Goal: Task Accomplishment & Management: Use online tool/utility

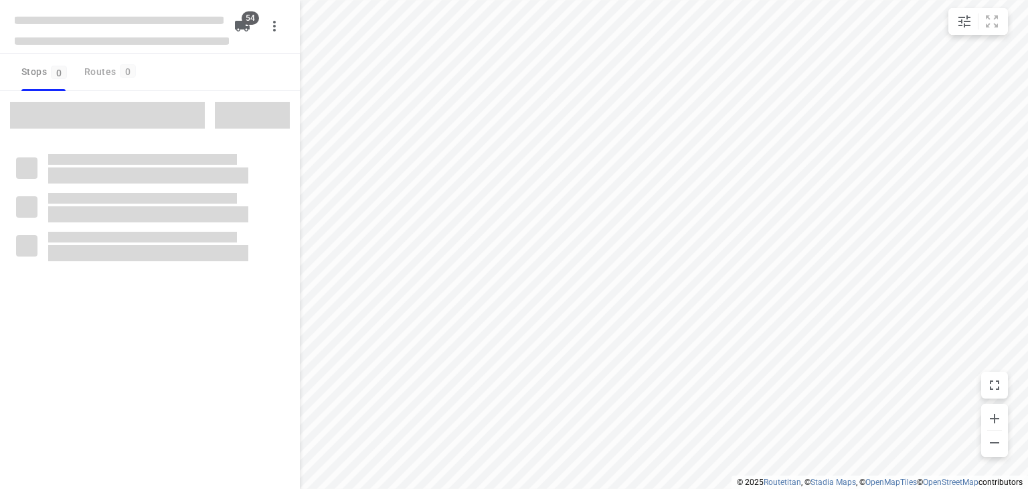
checkbox input "true"
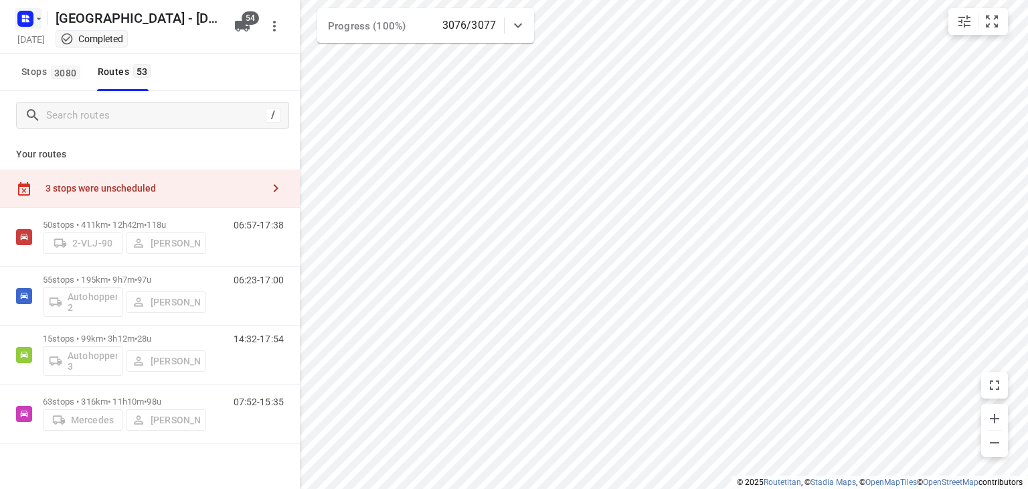
click at [28, 23] on rect "button" at bounding box center [25, 19] width 16 height 16
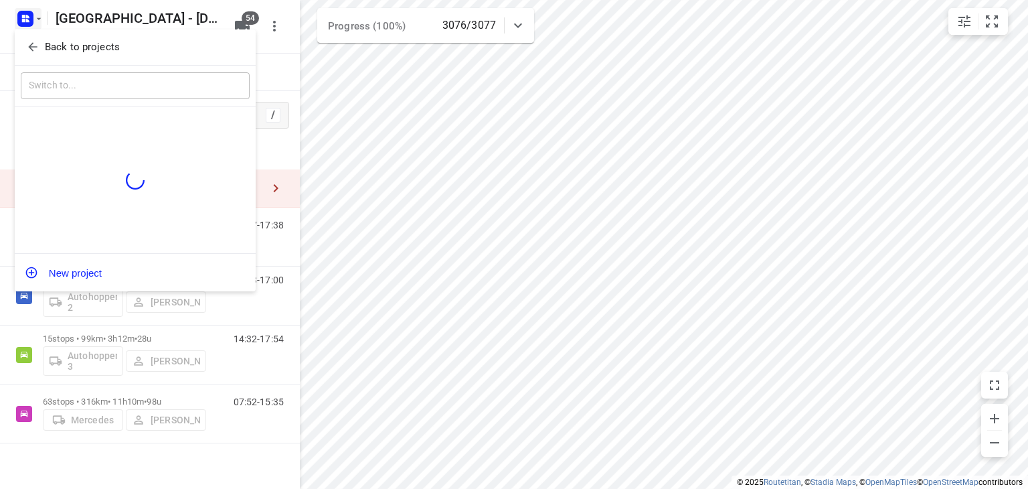
click at [35, 46] on icon "button" at bounding box center [32, 46] width 13 height 13
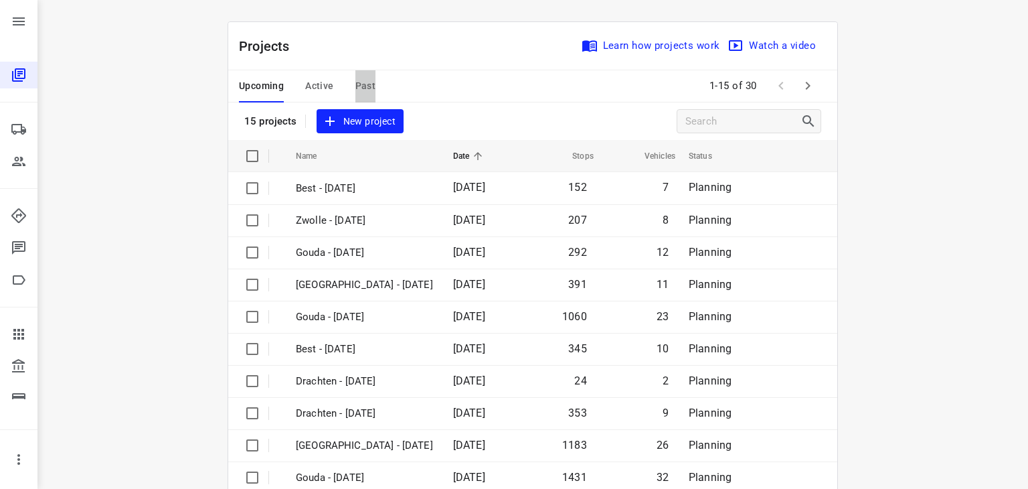
click at [367, 80] on span "Past" at bounding box center [366, 86] width 21 height 17
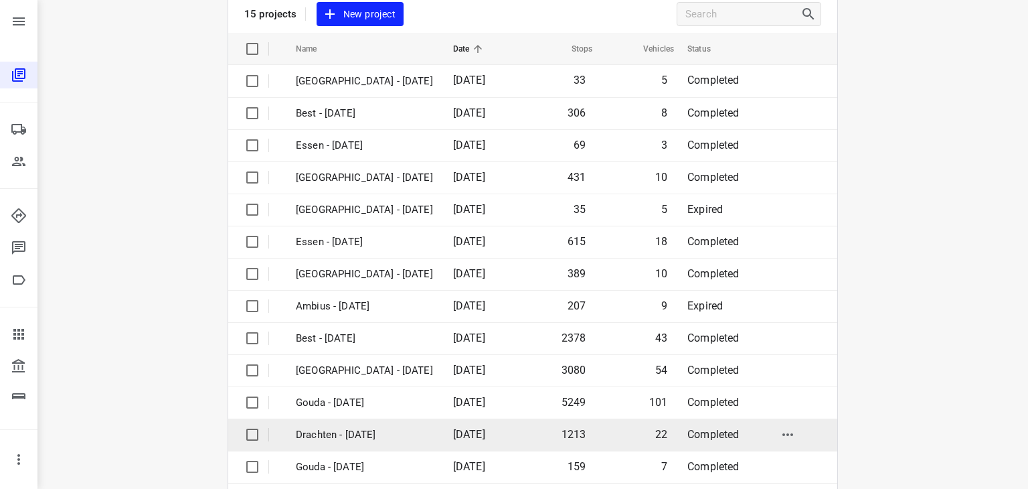
scroll to position [54, 0]
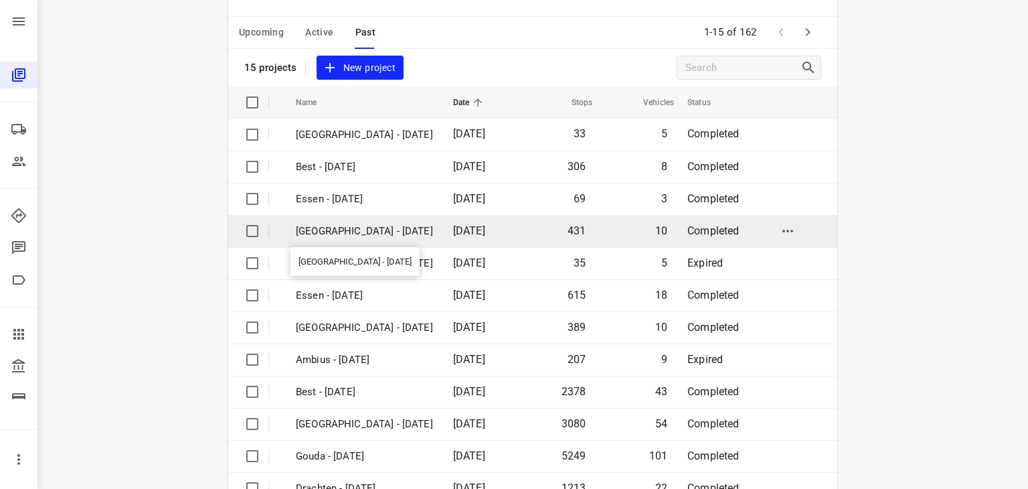
click at [340, 228] on p "[GEOGRAPHIC_DATA] - [DATE]" at bounding box center [364, 231] width 137 height 15
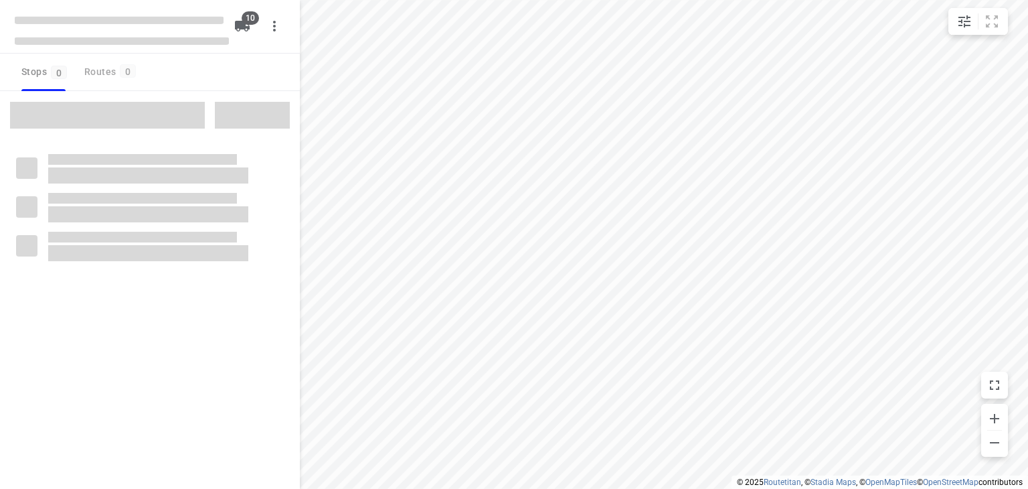
checkbox input "true"
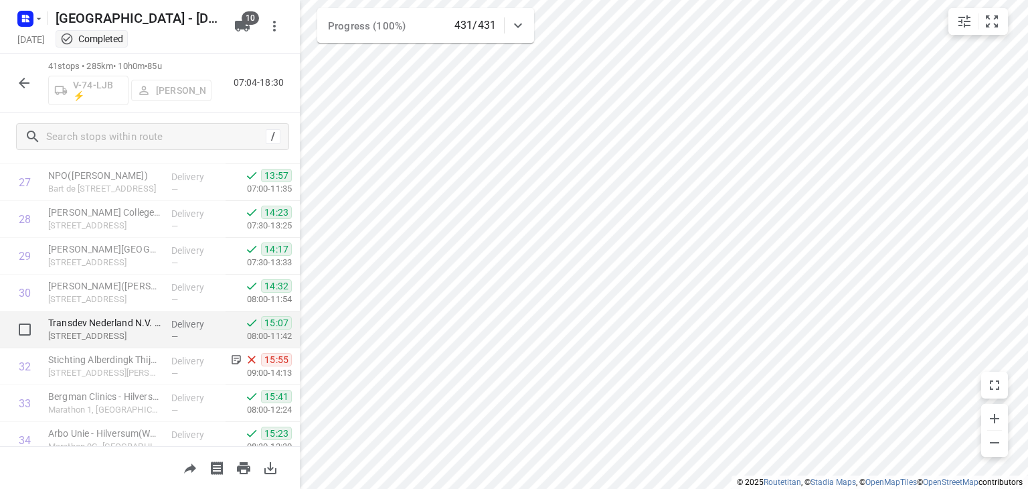
scroll to position [994, 0]
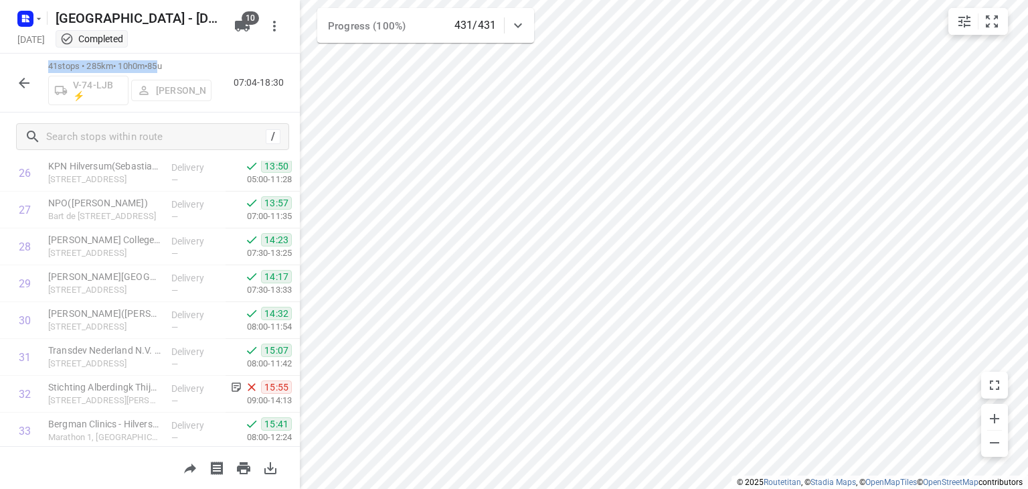
drag, startPoint x: 49, startPoint y: 65, endPoint x: 171, endPoint y: 66, distance: 122.5
click at [171, 66] on p "41 stops • 285km • 10h0m • 85u" at bounding box center [129, 66] width 163 height 13
click at [27, 76] on icon "button" at bounding box center [24, 83] width 16 height 16
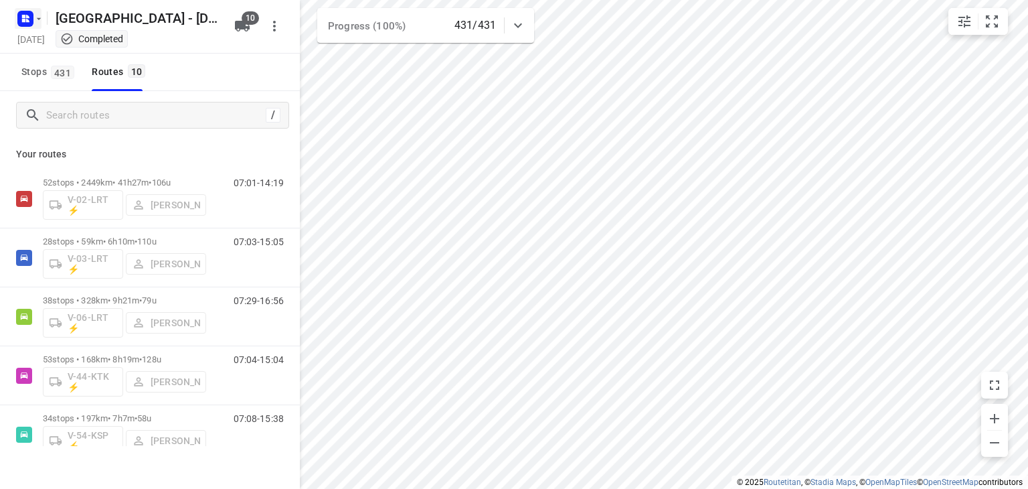
click at [27, 17] on icon "button" at bounding box center [27, 16] width 3 height 3
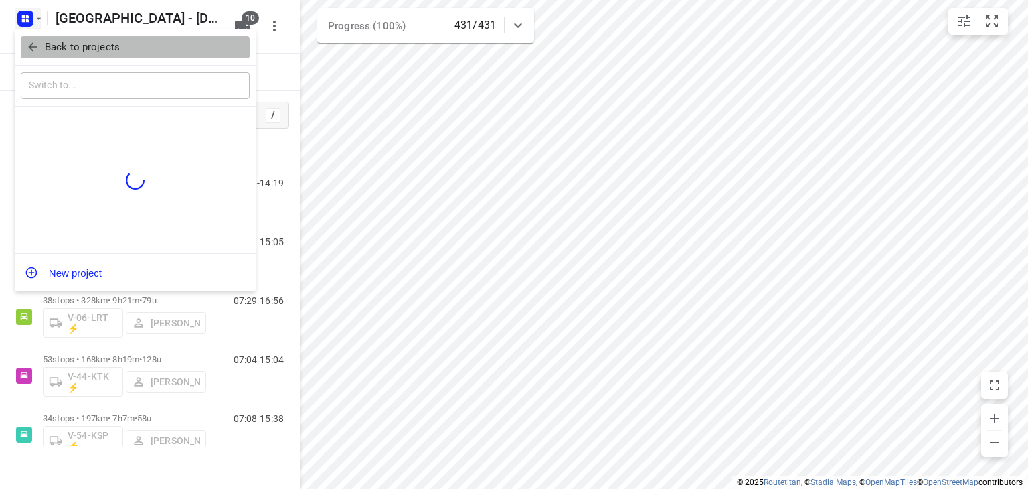
click at [37, 45] on icon "button" at bounding box center [32, 46] width 13 height 13
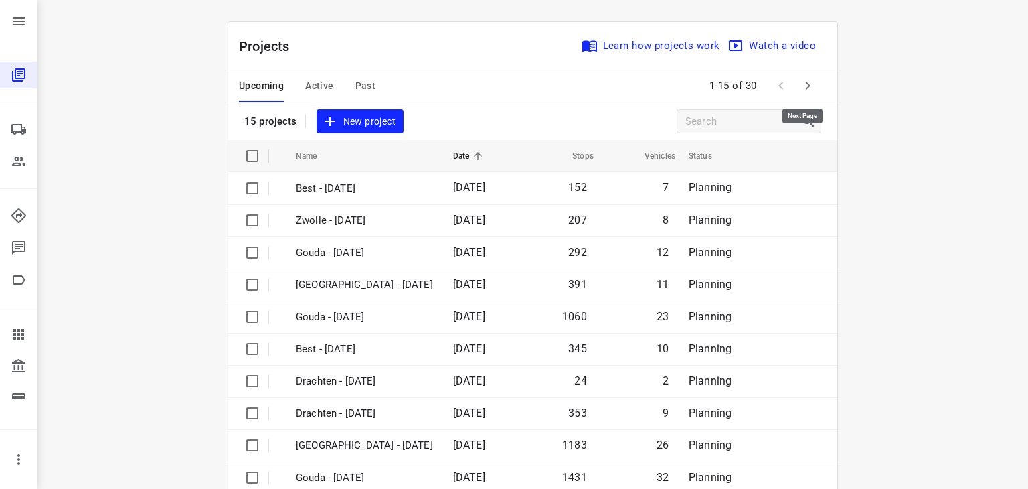
click at [805, 84] on icon "button" at bounding box center [808, 86] width 16 height 16
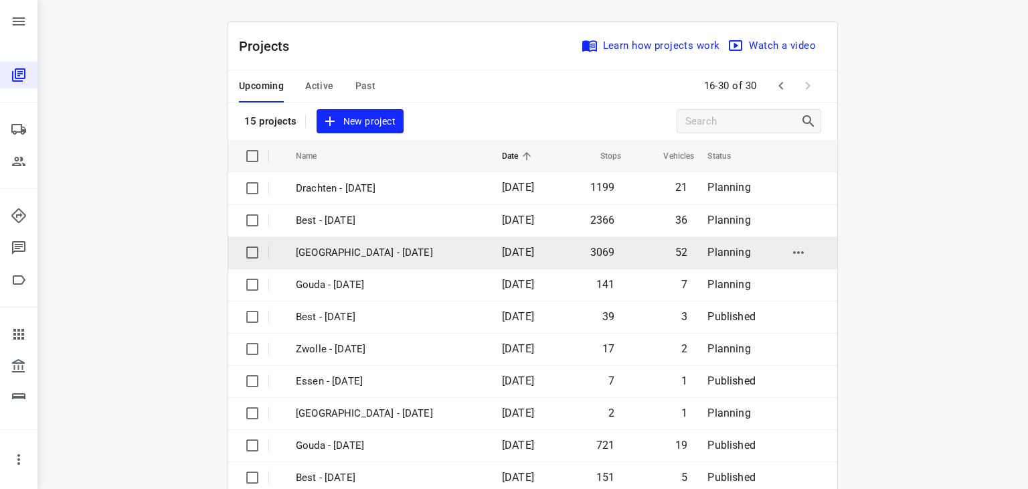
click at [351, 254] on p "[GEOGRAPHIC_DATA] - [DATE]" at bounding box center [389, 252] width 186 height 15
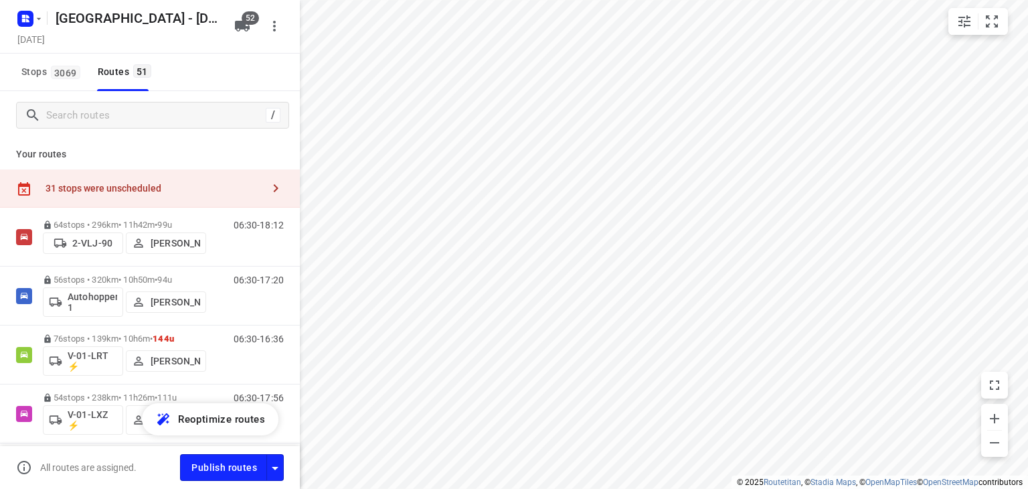
checkbox input "true"
click at [184, 183] on div "31 stops were unscheduled" at bounding box center [154, 188] width 217 height 11
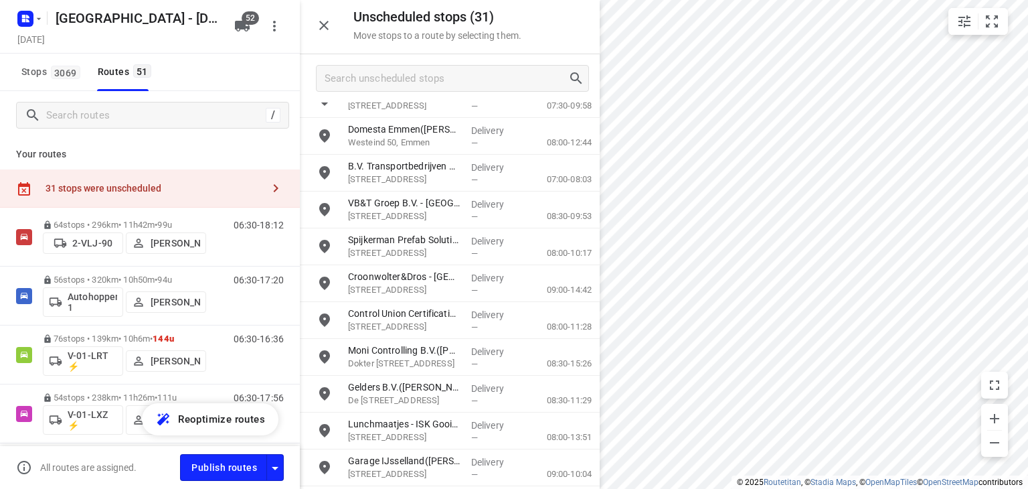
scroll to position [758, 0]
click at [326, 25] on icon "button" at bounding box center [324, 25] width 16 height 16
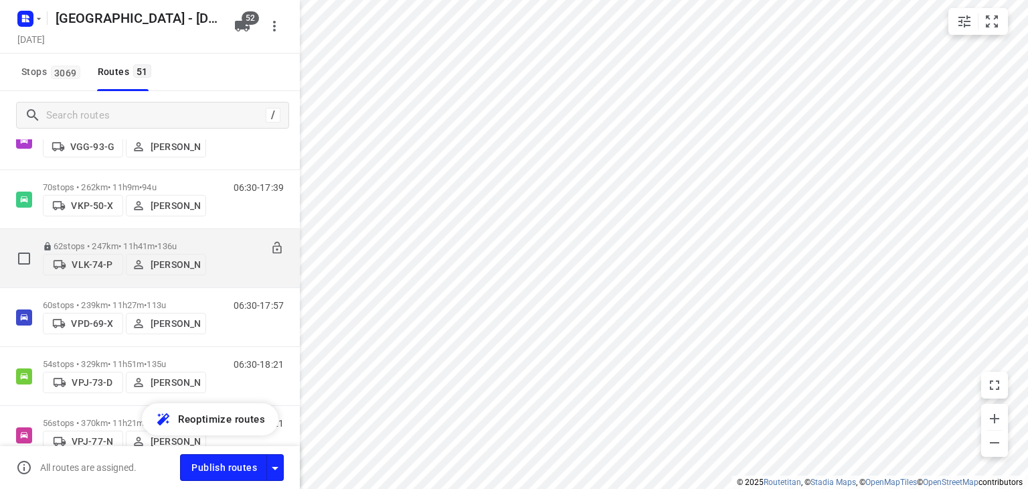
scroll to position [2276, 0]
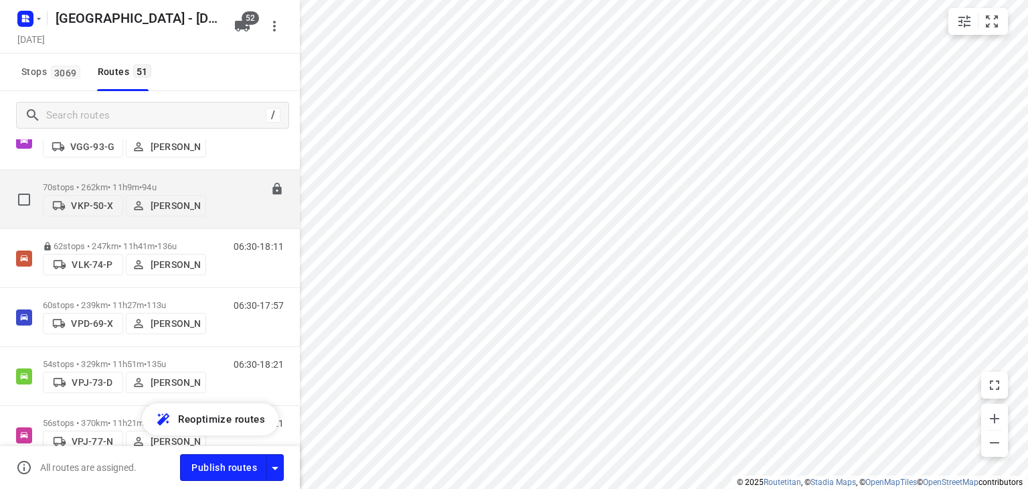
click at [227, 208] on div "06:30-17:39" at bounding box center [250, 202] width 67 height 41
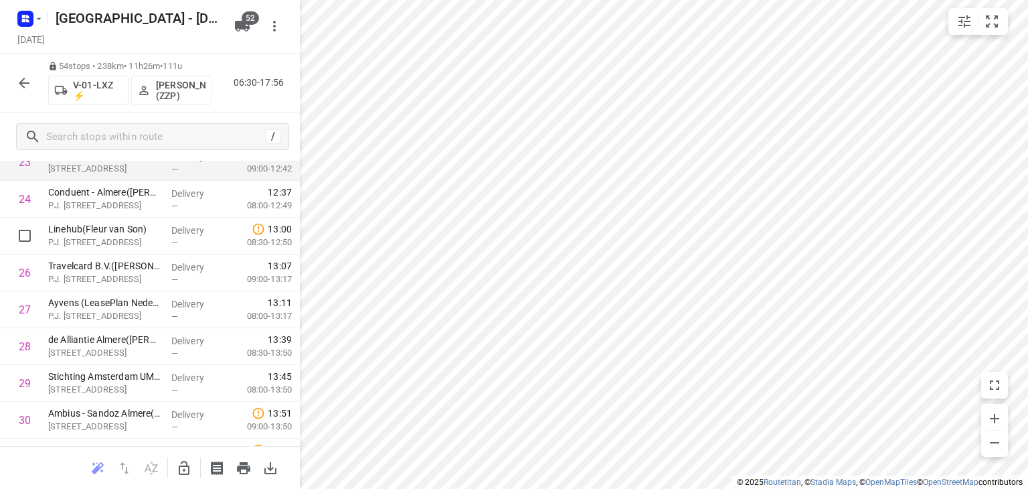
scroll to position [937, 0]
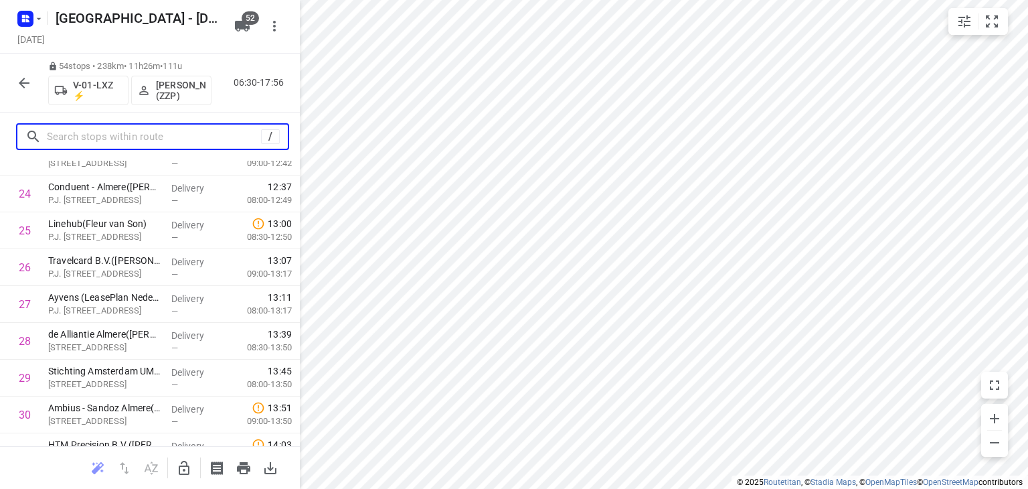
click at [115, 132] on input "text" at bounding box center [154, 137] width 214 height 21
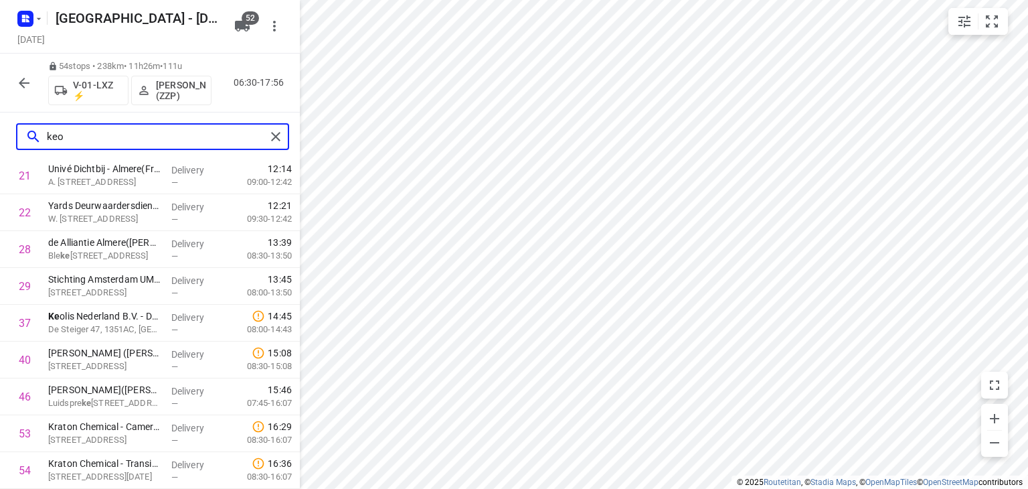
scroll to position [0, 0]
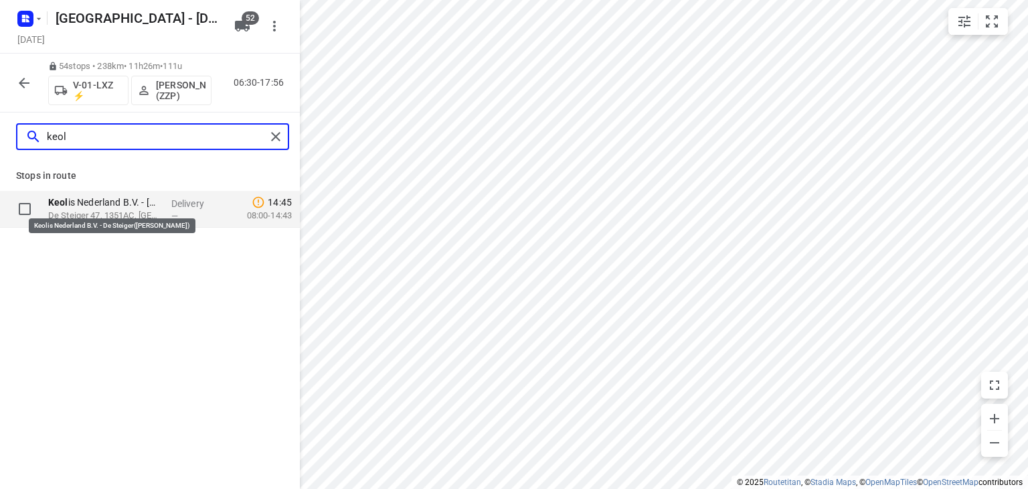
type input "keol"
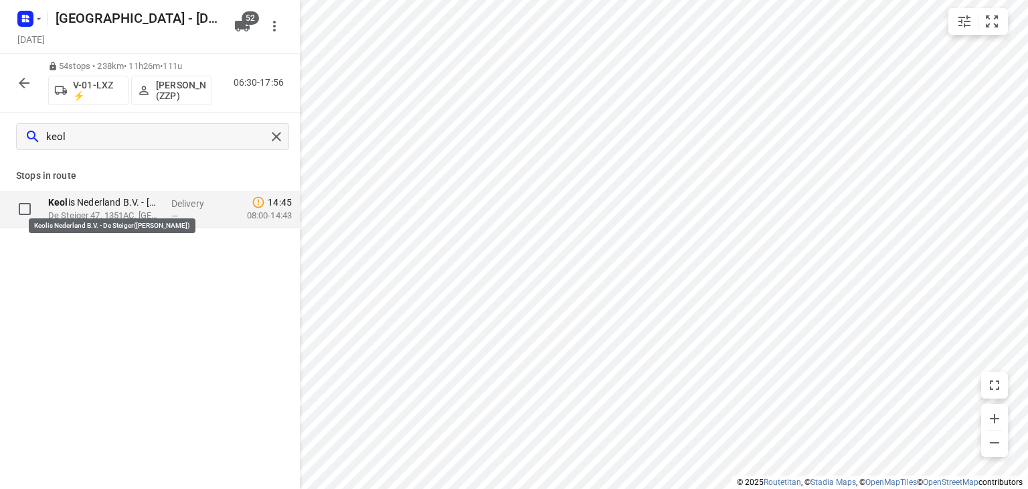
click at [120, 203] on p "Keol is Nederland B.V. - [PERSON_NAME]([PERSON_NAME])" at bounding box center [104, 201] width 112 height 13
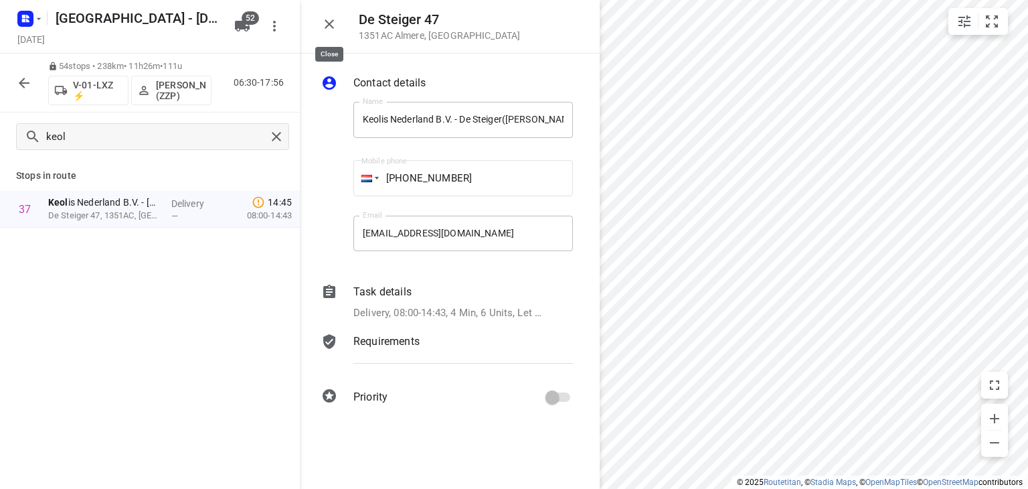
click at [327, 23] on icon "button" at bounding box center [329, 24] width 16 height 16
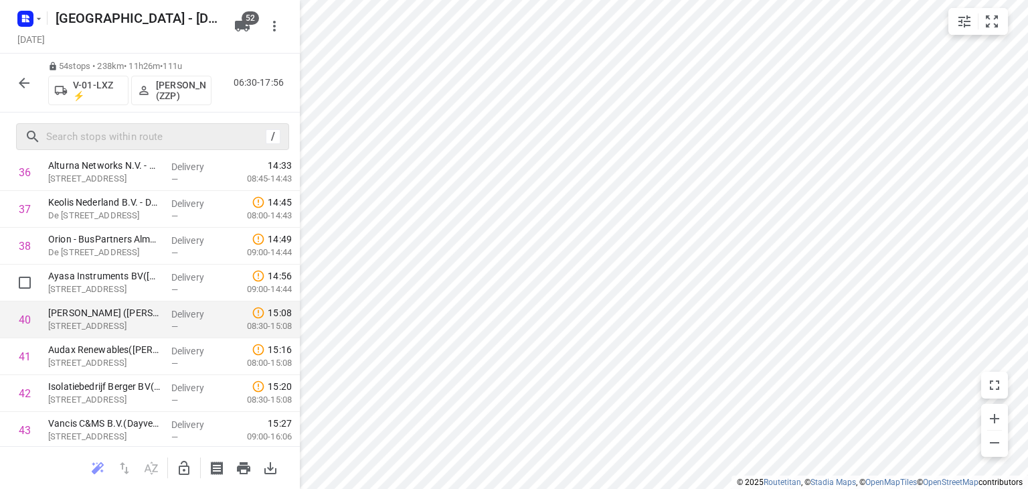
scroll to position [1339, 0]
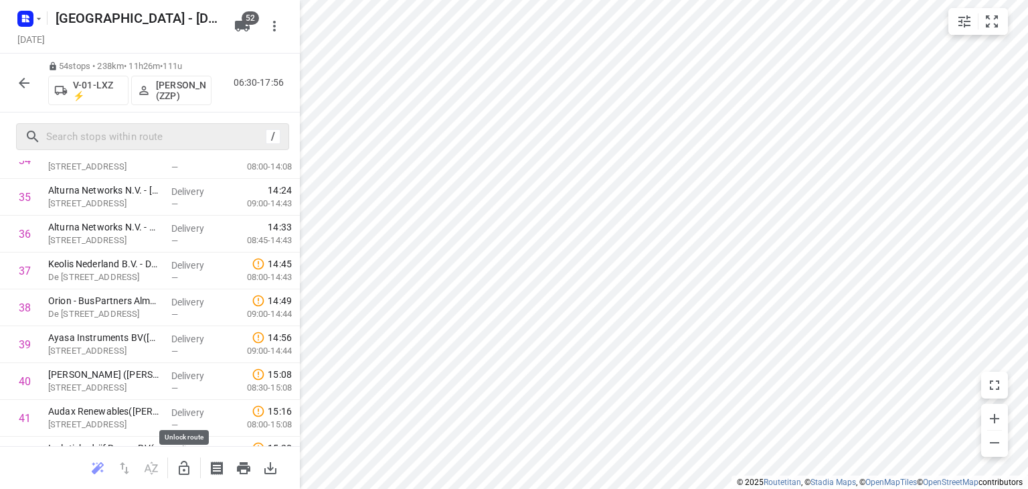
click at [186, 465] on icon "button" at bounding box center [184, 468] width 11 height 14
click at [26, 81] on icon "button" at bounding box center [24, 83] width 16 height 16
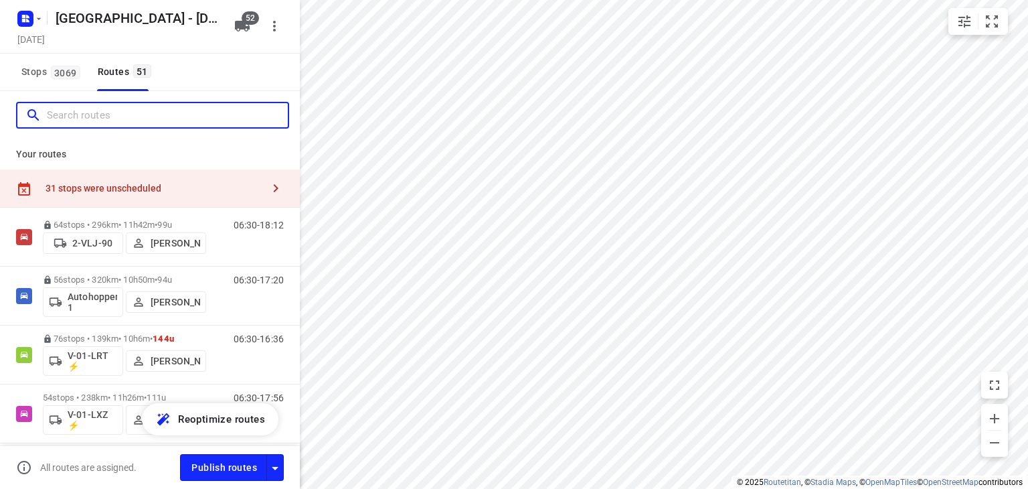
click at [102, 119] on input "Search routes" at bounding box center [167, 115] width 241 height 21
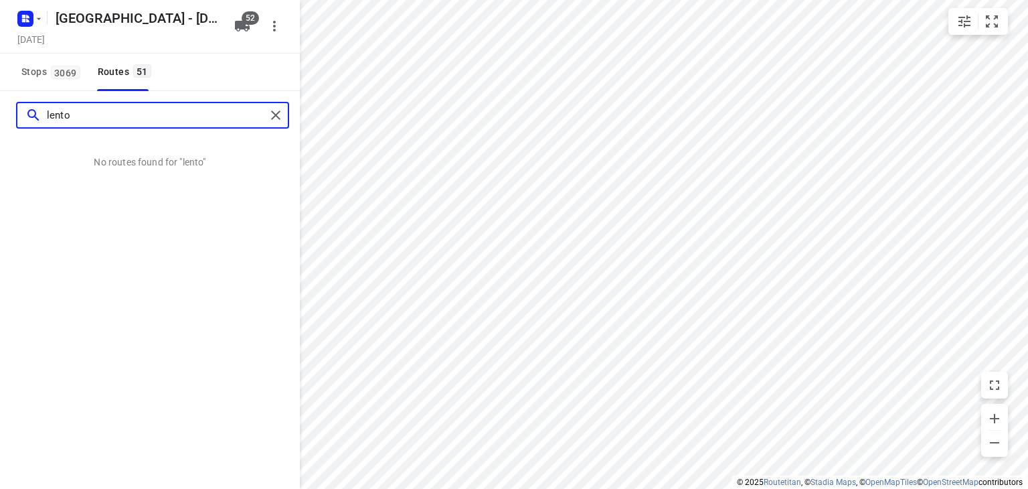
type input "lento"
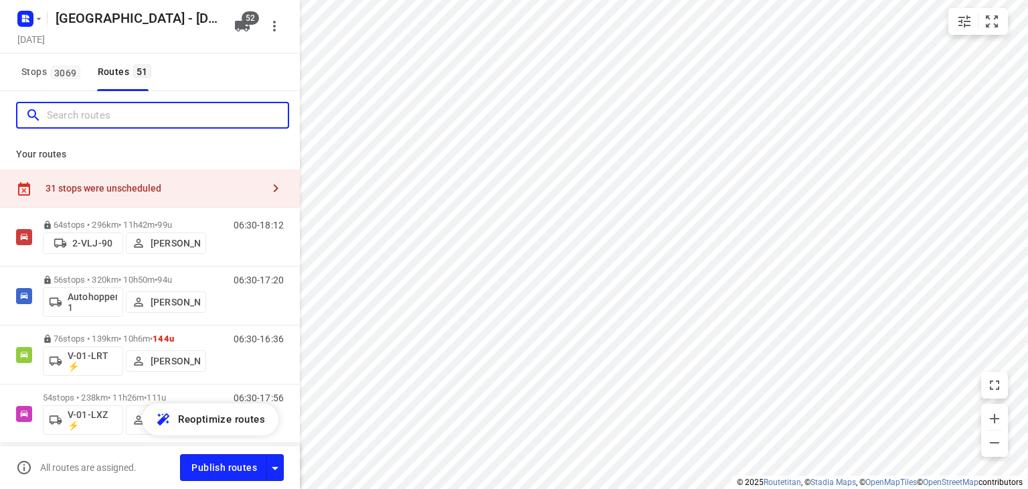
click at [135, 113] on input "Search routes" at bounding box center [167, 115] width 241 height 21
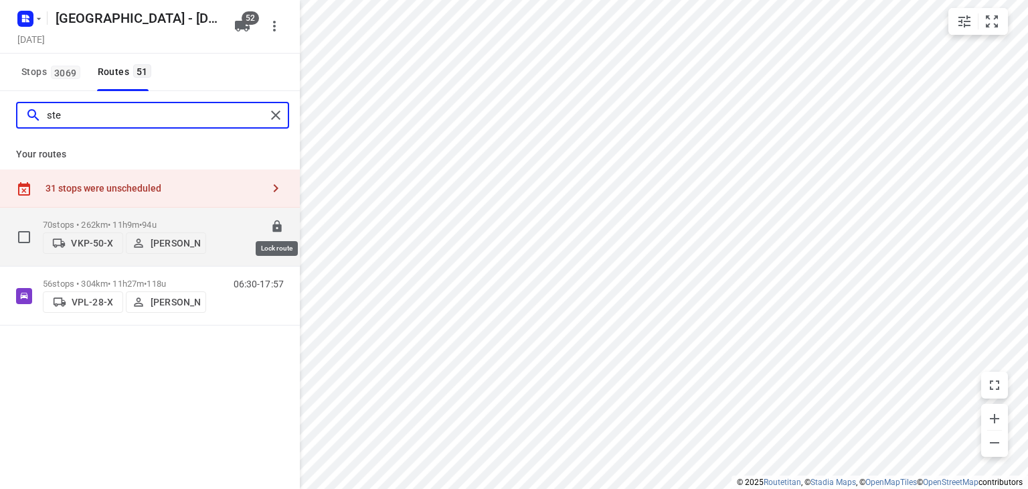
type input "ste"
click at [277, 220] on icon at bounding box center [276, 226] width 9 height 12
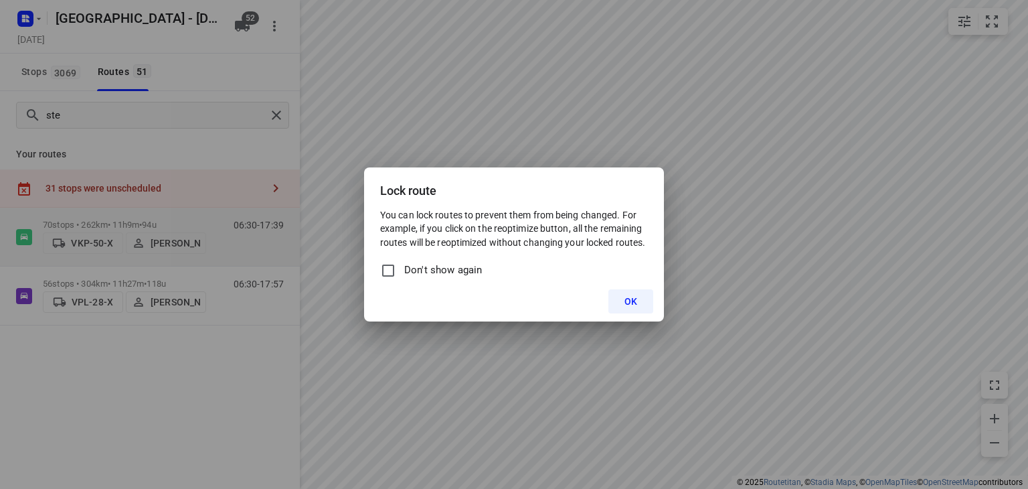
click at [631, 304] on span "OK" at bounding box center [631, 301] width 13 height 11
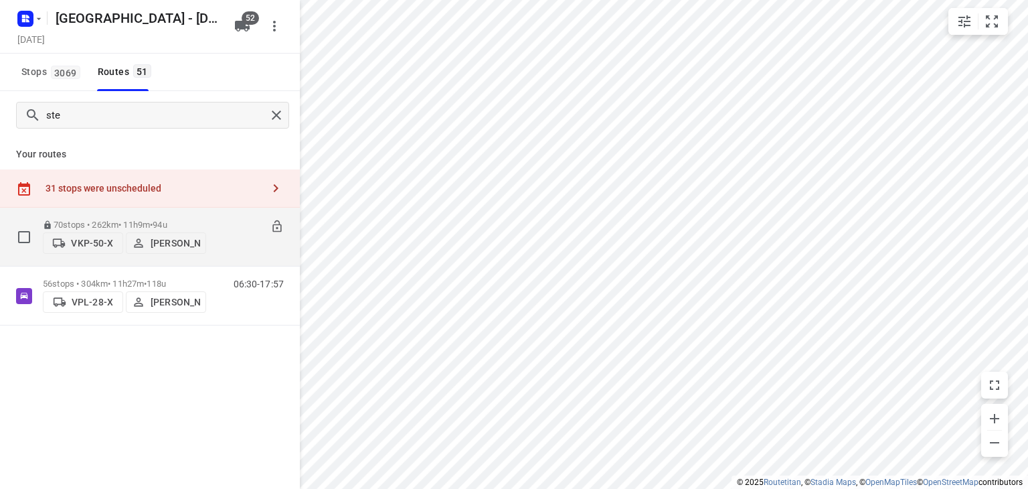
click at [238, 239] on div "06:30-17:39" at bounding box center [250, 240] width 67 height 41
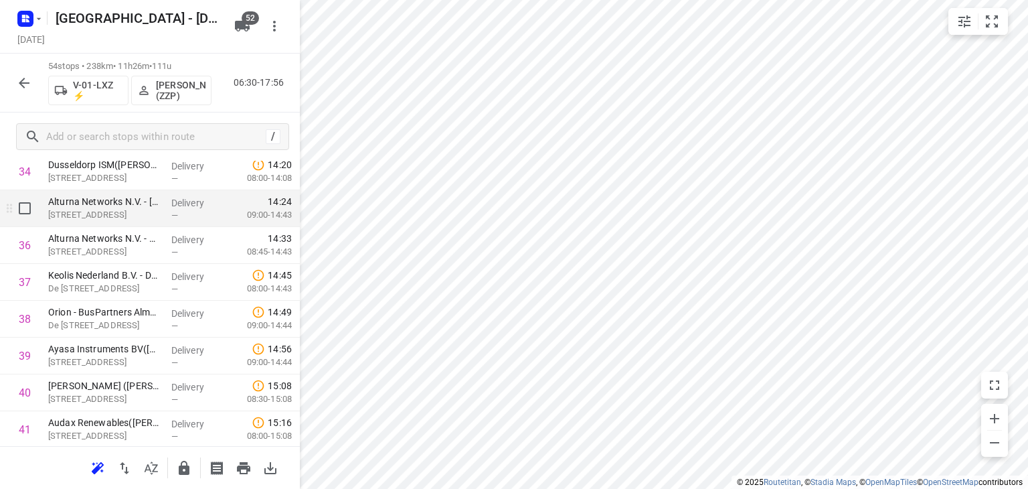
scroll to position [1406, 0]
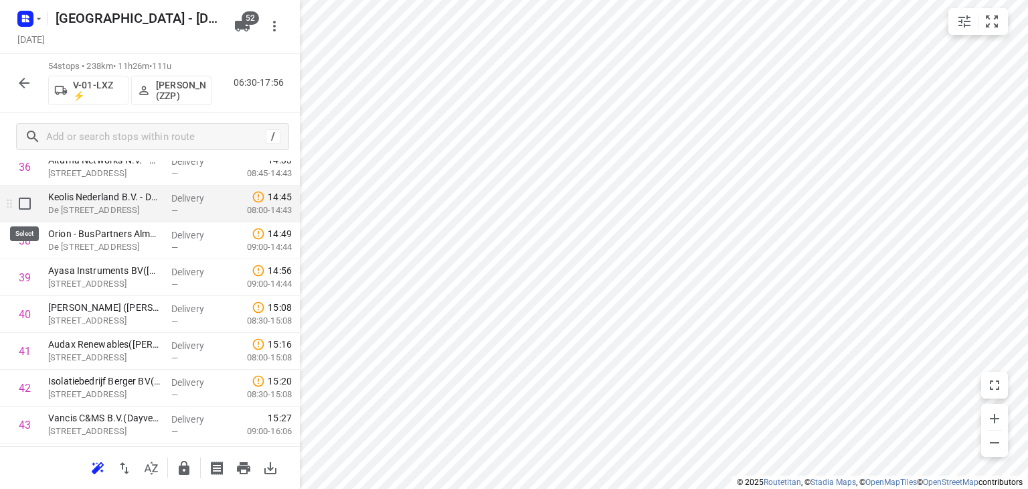
click at [19, 204] on input "checkbox" at bounding box center [24, 203] width 27 height 27
checkbox input "true"
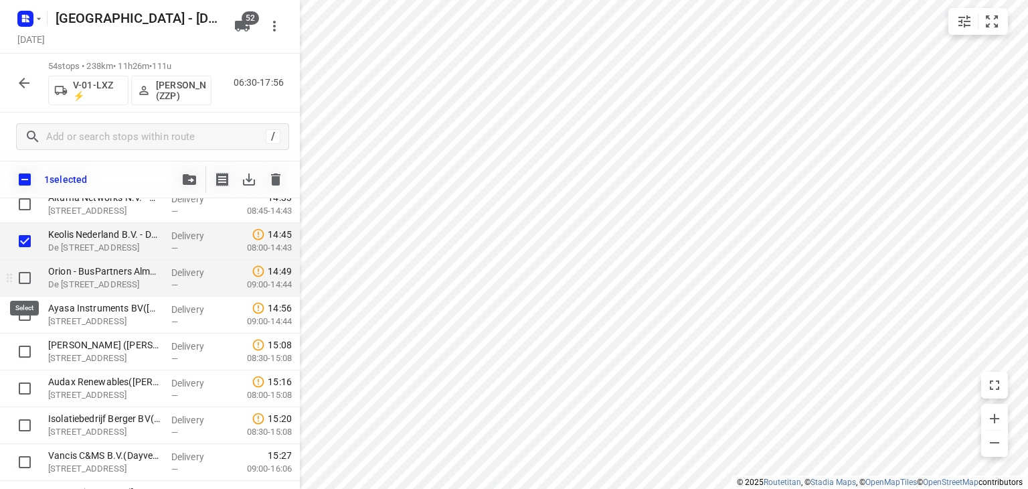
click at [25, 277] on input "checkbox" at bounding box center [24, 277] width 27 height 27
checkbox input "true"
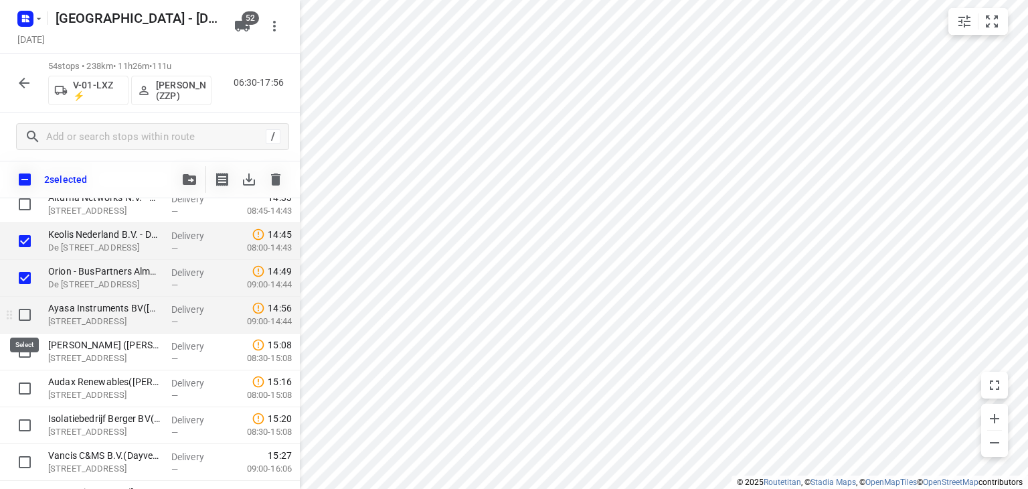
click at [20, 309] on input "checkbox" at bounding box center [24, 314] width 27 height 27
checkbox input "true"
click at [187, 185] on button "button" at bounding box center [189, 179] width 27 height 27
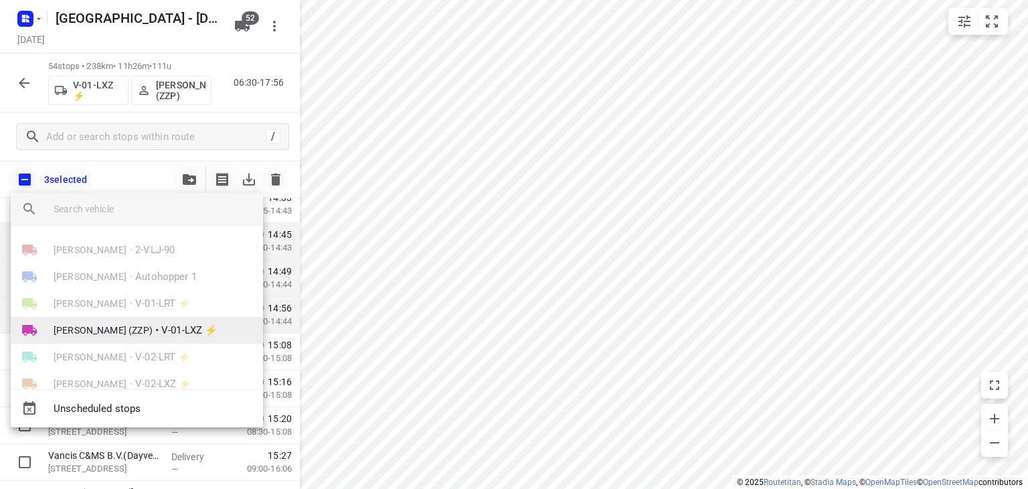
click at [129, 330] on span "[PERSON_NAME] (ZZP)" at bounding box center [103, 329] width 99 height 13
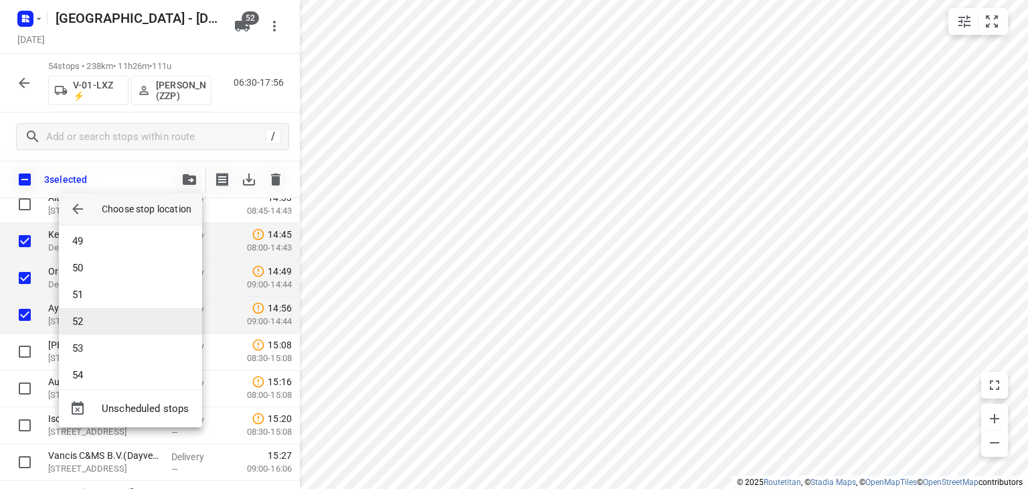
scroll to position [1298, 0]
drag, startPoint x: 458, startPoint y: 153, endPoint x: 605, endPoint y: 178, distance: 149.5
click at [605, 178] on div at bounding box center [514, 244] width 1028 height 489
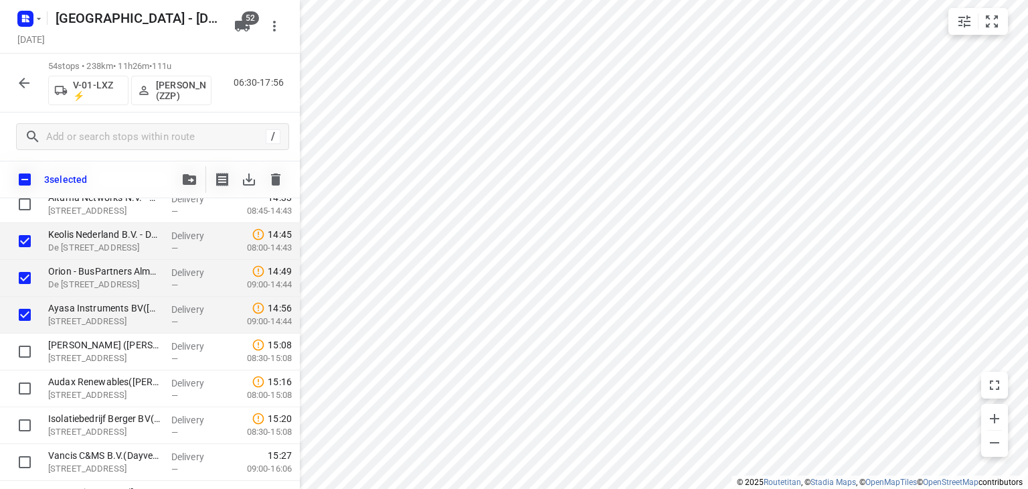
click at [191, 177] on icon "button" at bounding box center [189, 179] width 13 height 11
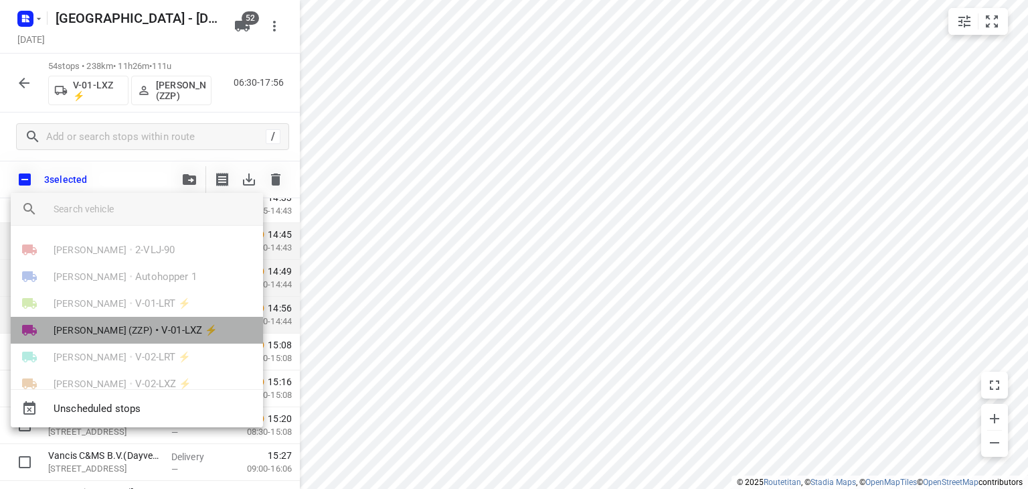
click at [139, 327] on span "[PERSON_NAME] (ZZP)" at bounding box center [103, 329] width 99 height 13
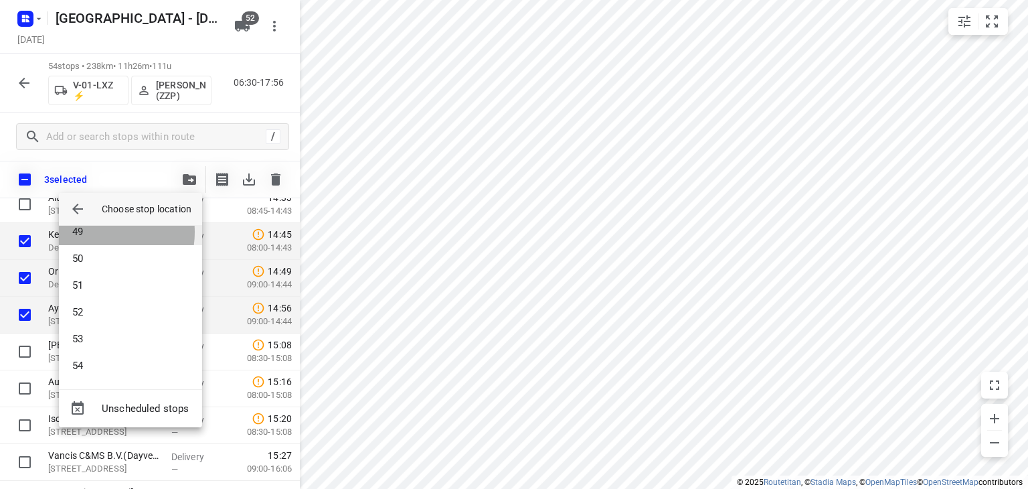
click at [96, 232] on li "49" at bounding box center [130, 231] width 143 height 27
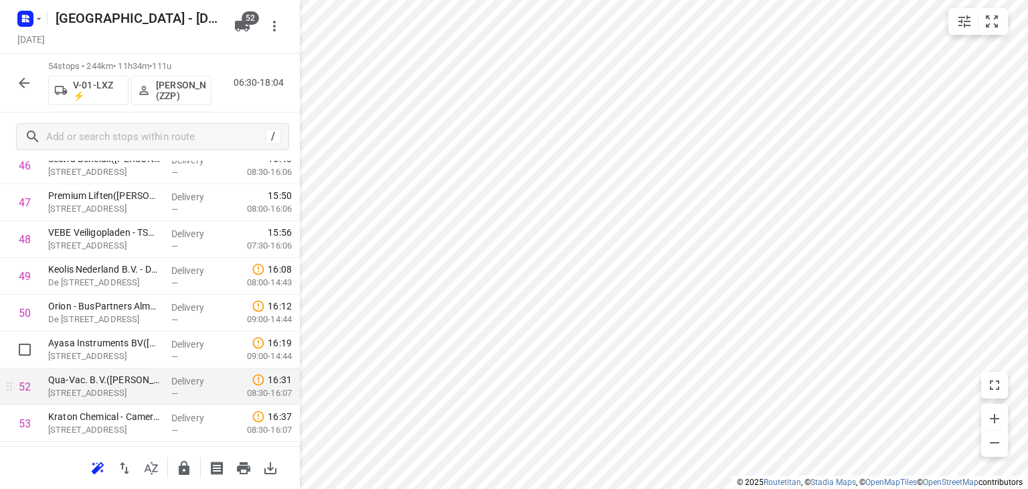
scroll to position [1845, 0]
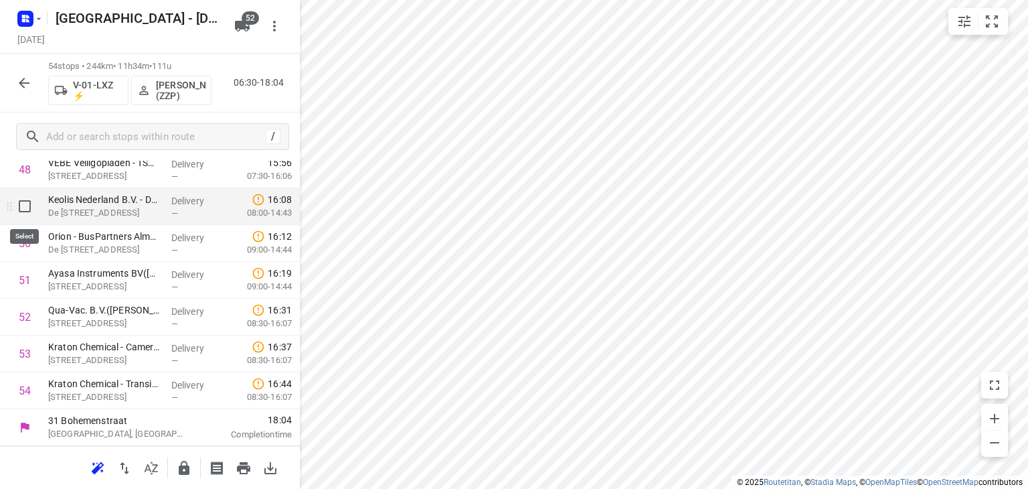
click at [26, 208] on input "checkbox" at bounding box center [24, 206] width 27 height 27
checkbox input "true"
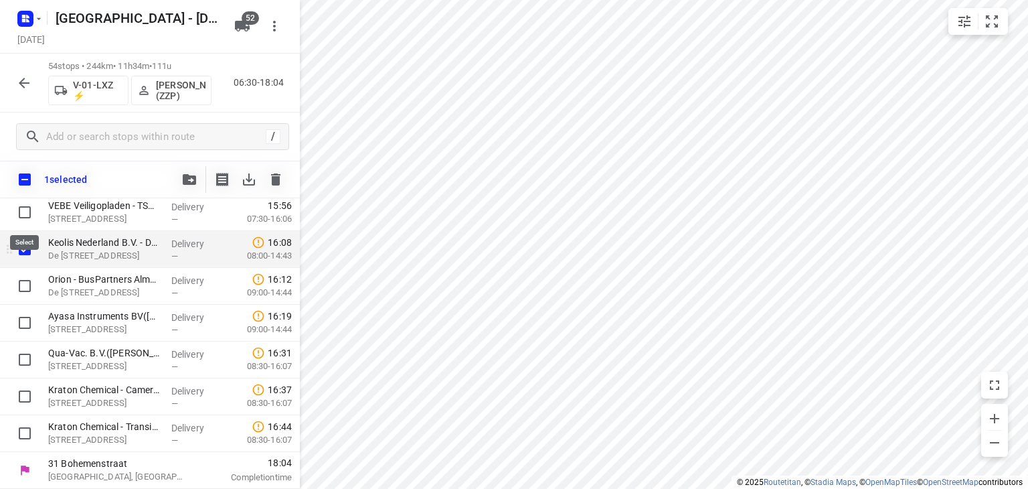
scroll to position [1840, 0]
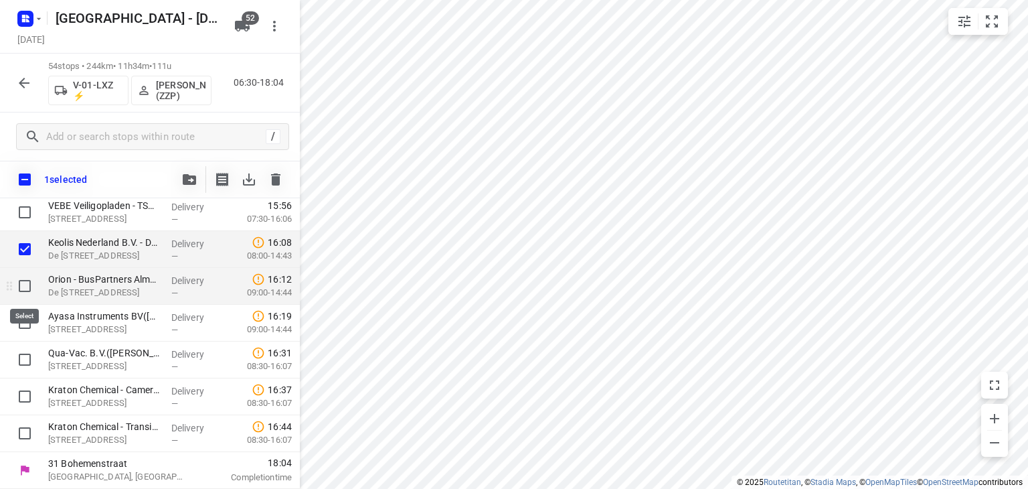
click at [25, 291] on input "checkbox" at bounding box center [24, 285] width 27 height 27
checkbox input "true"
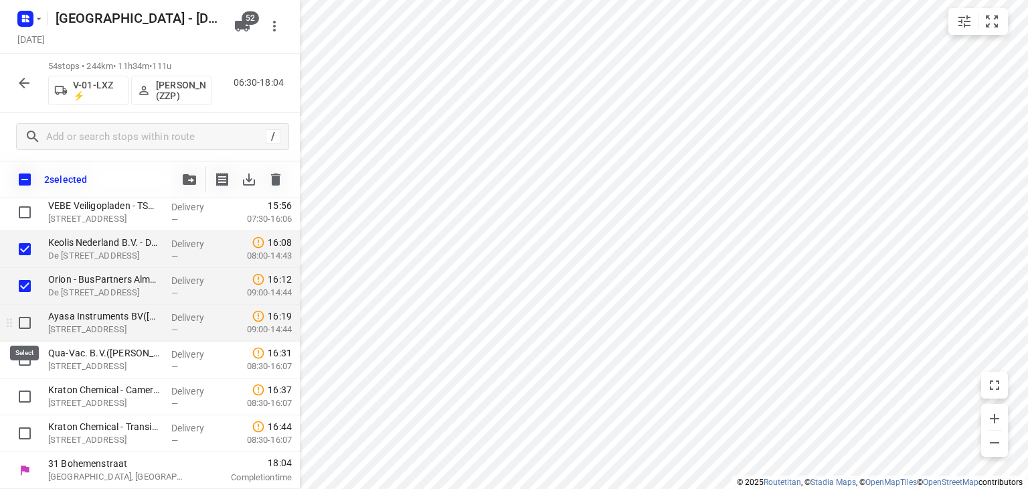
click at [23, 321] on input "checkbox" at bounding box center [24, 322] width 27 height 27
checkbox input "true"
click at [189, 180] on icon "button" at bounding box center [189, 179] width 13 height 11
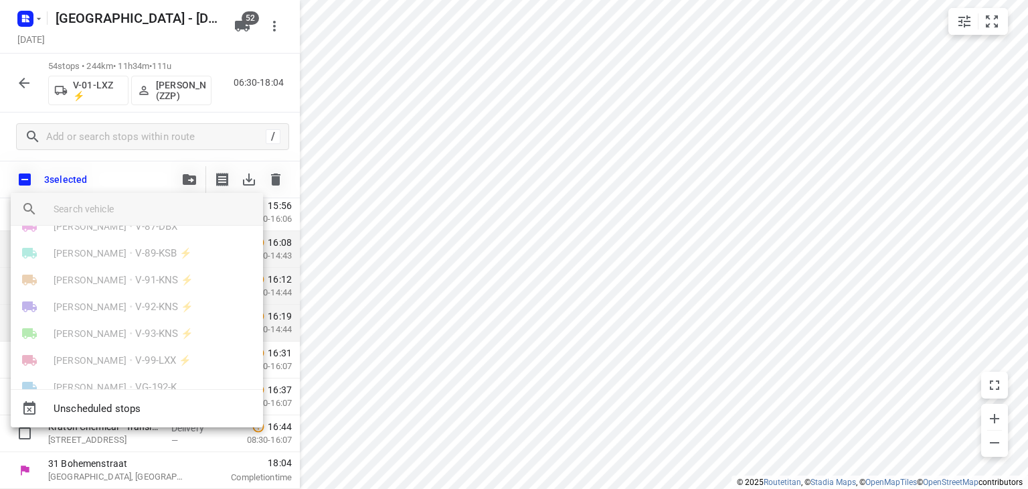
click at [105, 207] on input "search vehicle" at bounding box center [153, 209] width 199 height 20
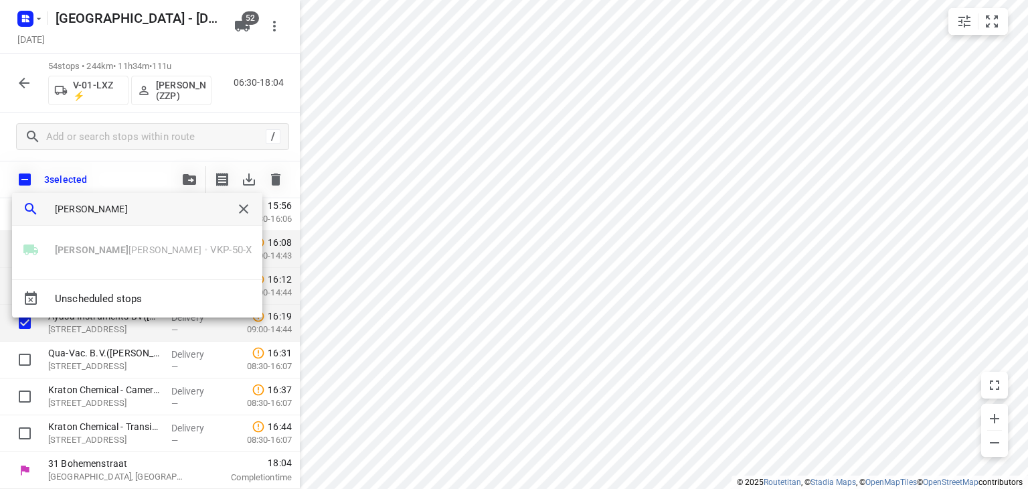
type input "[PERSON_NAME]"
click at [35, 78] on div at bounding box center [514, 244] width 1028 height 489
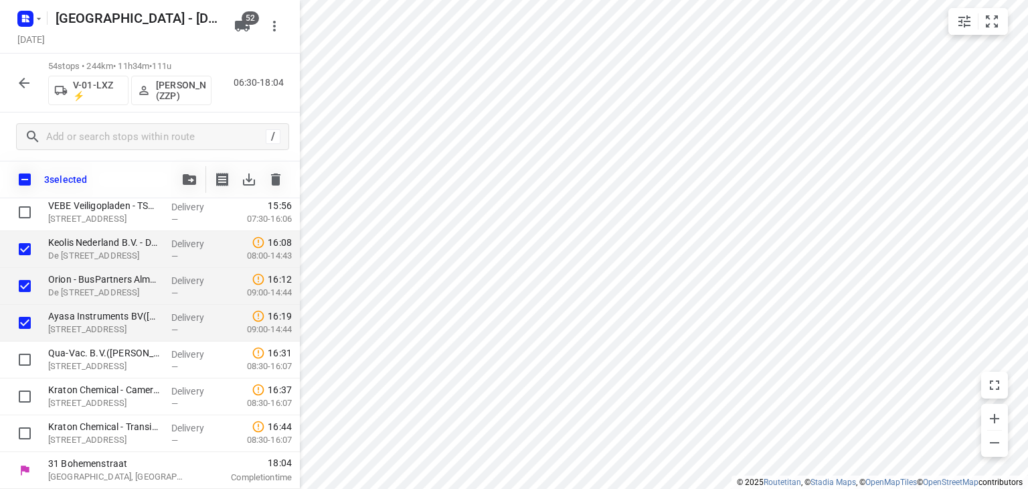
click at [25, 82] on icon "button" at bounding box center [24, 83] width 11 height 11
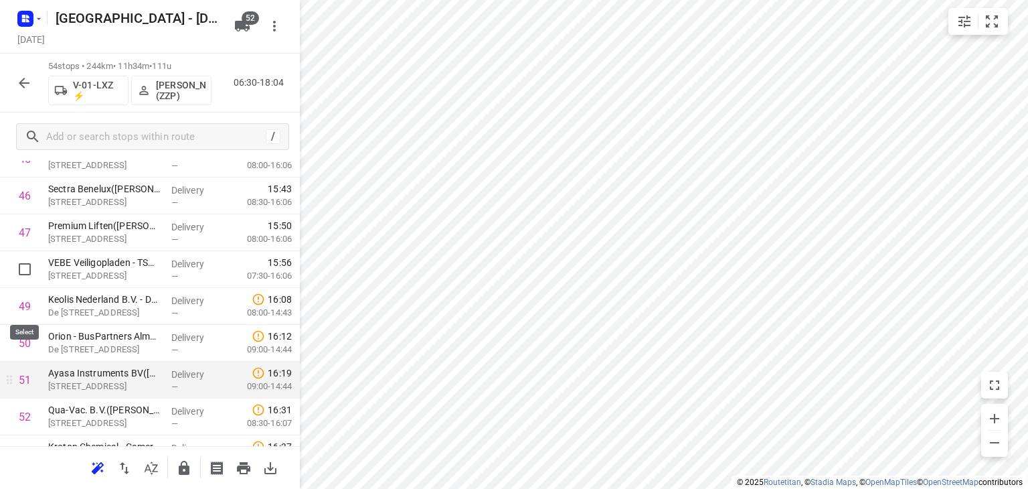
scroll to position [1711, 0]
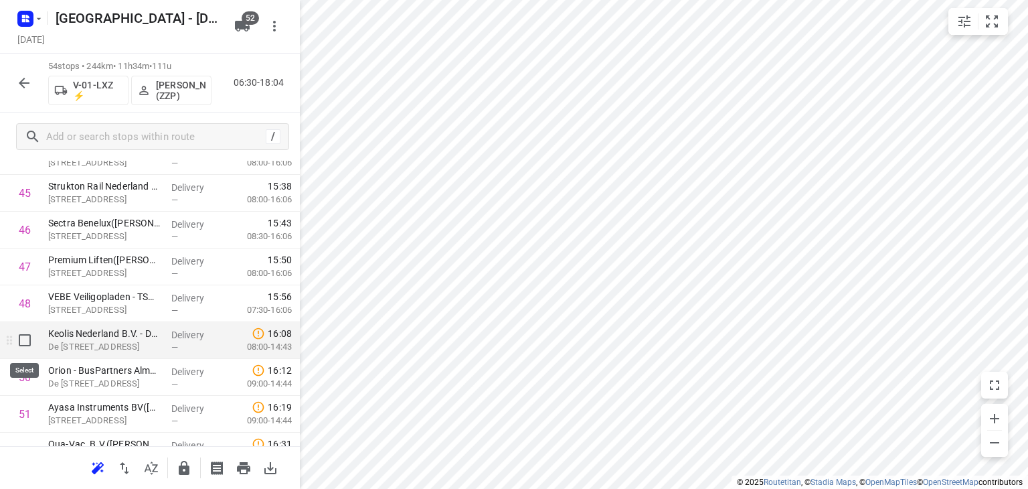
click at [25, 337] on input "checkbox" at bounding box center [24, 340] width 27 height 27
checkbox input "true"
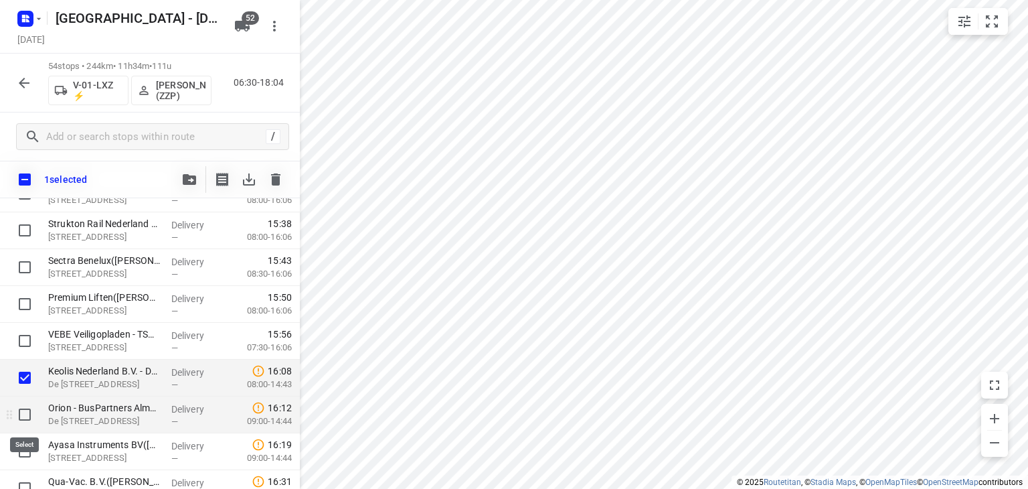
click at [26, 408] on input "checkbox" at bounding box center [24, 414] width 27 height 27
checkbox input "true"
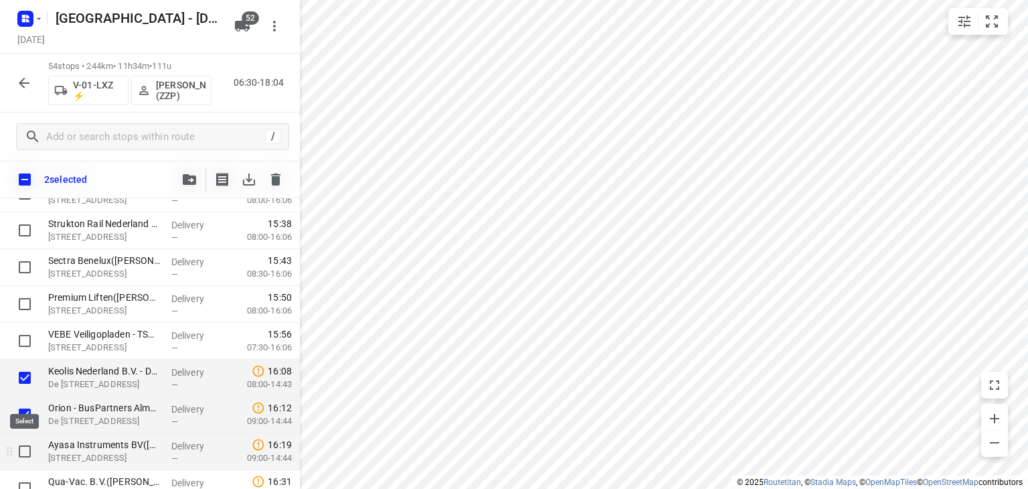
click at [24, 448] on input "checkbox" at bounding box center [24, 451] width 27 height 27
checkbox input "true"
click at [192, 187] on button "button" at bounding box center [189, 179] width 27 height 27
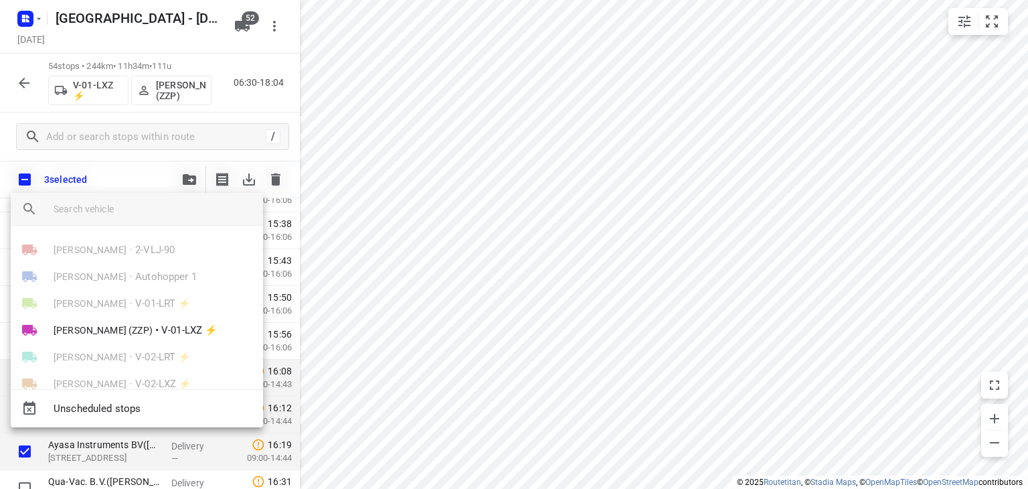
click at [148, 209] on input "search vehicle" at bounding box center [153, 209] width 199 height 20
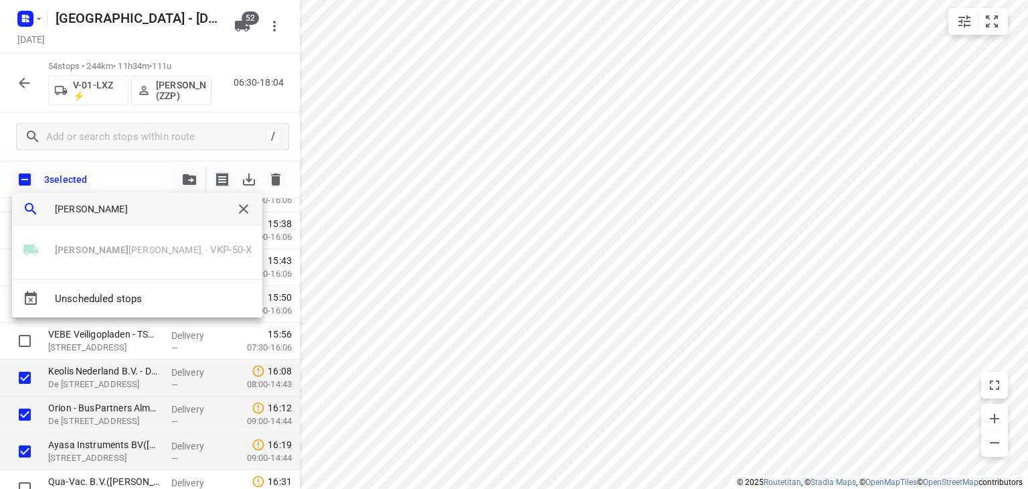
type input "[PERSON_NAME]"
click at [105, 254] on div "[PERSON_NAME] • VKP-50-X" at bounding box center [137, 249] width 250 height 27
click at [28, 82] on div at bounding box center [514, 244] width 1028 height 489
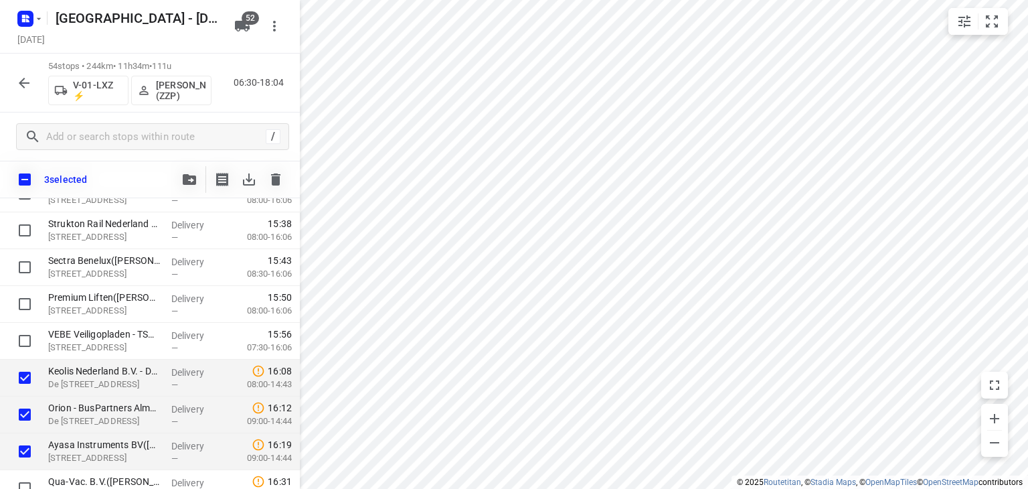
click at [25, 86] on icon "button" at bounding box center [24, 83] width 16 height 16
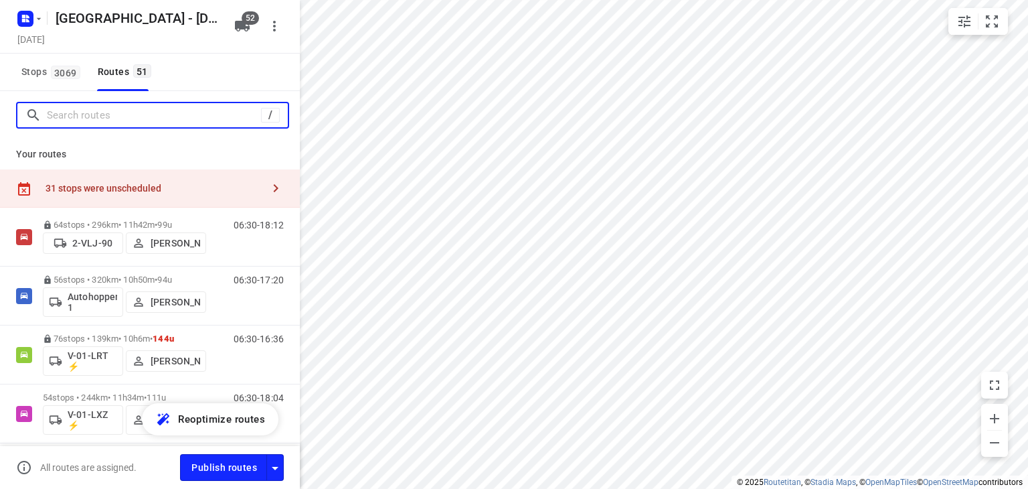
click at [110, 115] on input "Search routes" at bounding box center [154, 115] width 214 height 21
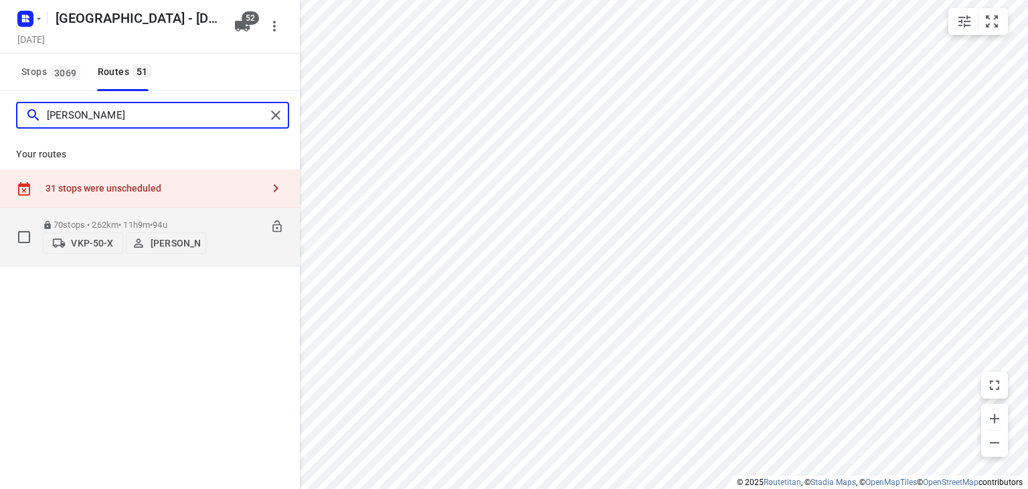
type input "[PERSON_NAME]"
click at [279, 220] on icon at bounding box center [276, 226] width 9 height 12
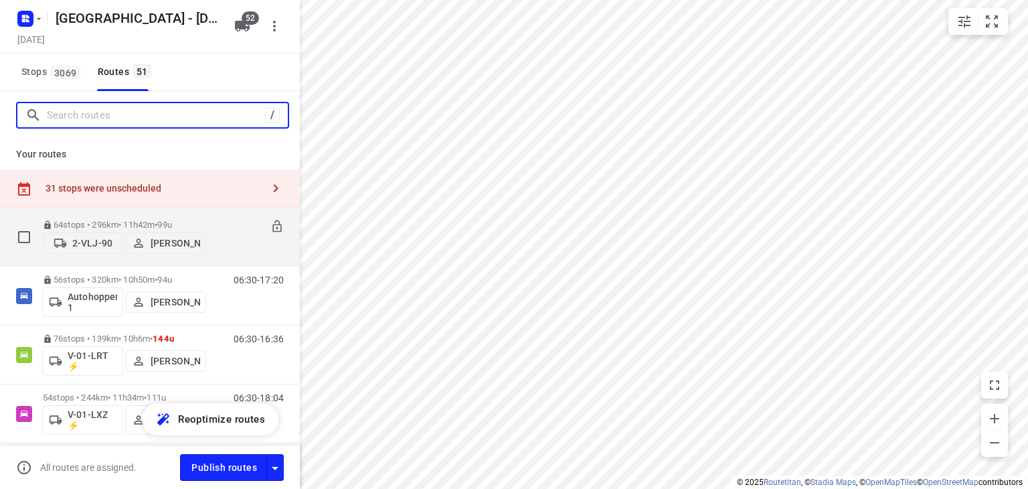
click at [234, 114] on input "Search routes" at bounding box center [156, 115] width 218 height 21
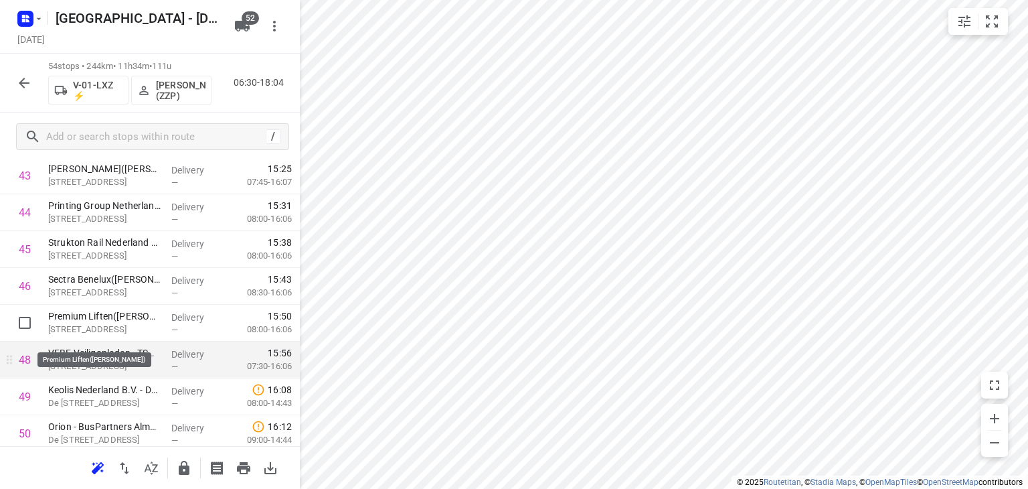
scroll to position [1674, 0]
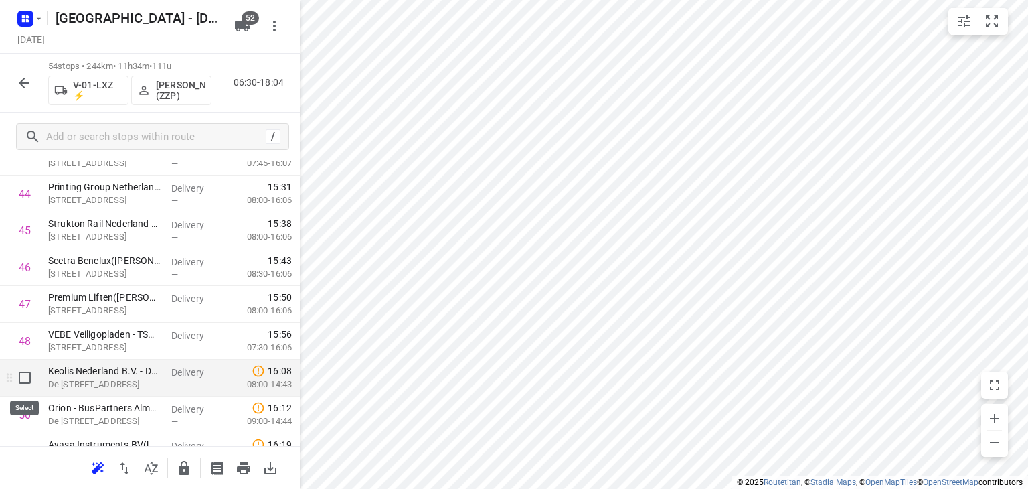
click at [21, 373] on input "checkbox" at bounding box center [24, 377] width 27 height 27
checkbox input "true"
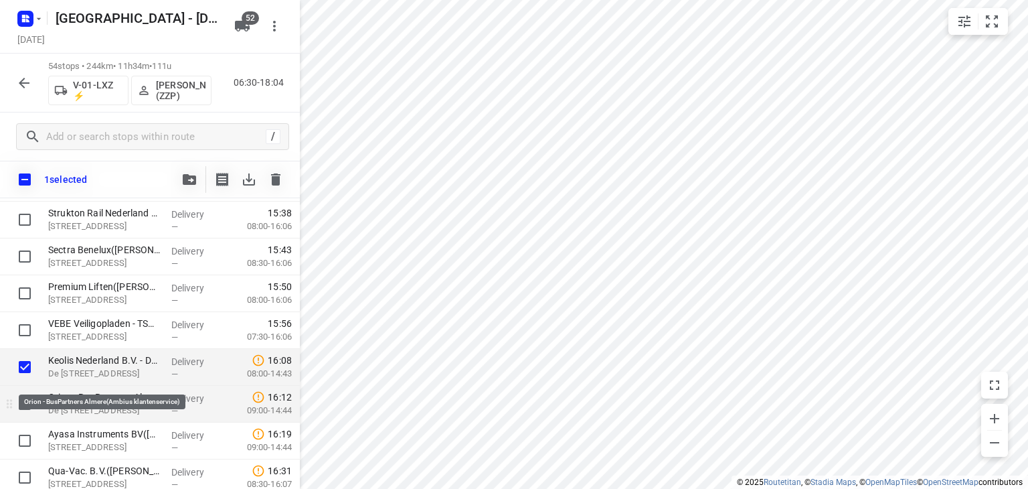
scroll to position [1741, 0]
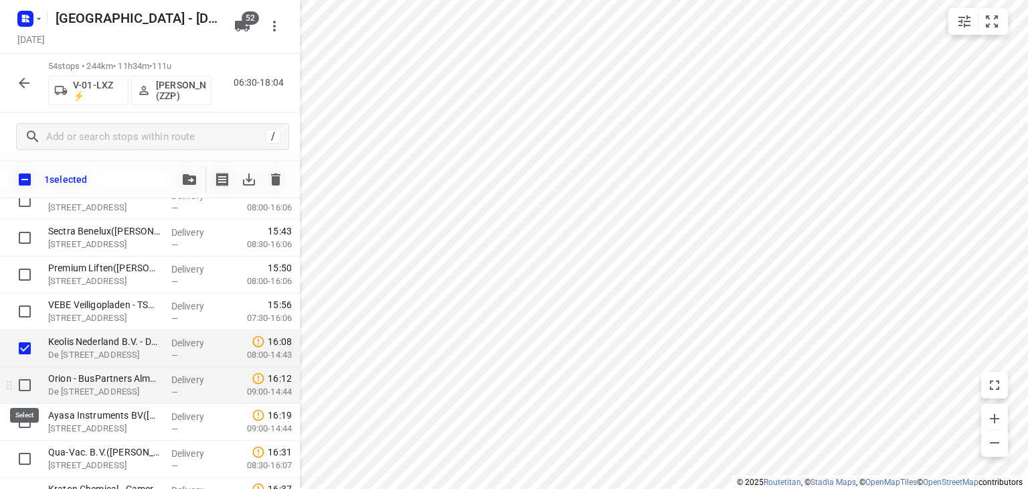
click at [25, 384] on input "checkbox" at bounding box center [24, 385] width 27 height 27
checkbox input "true"
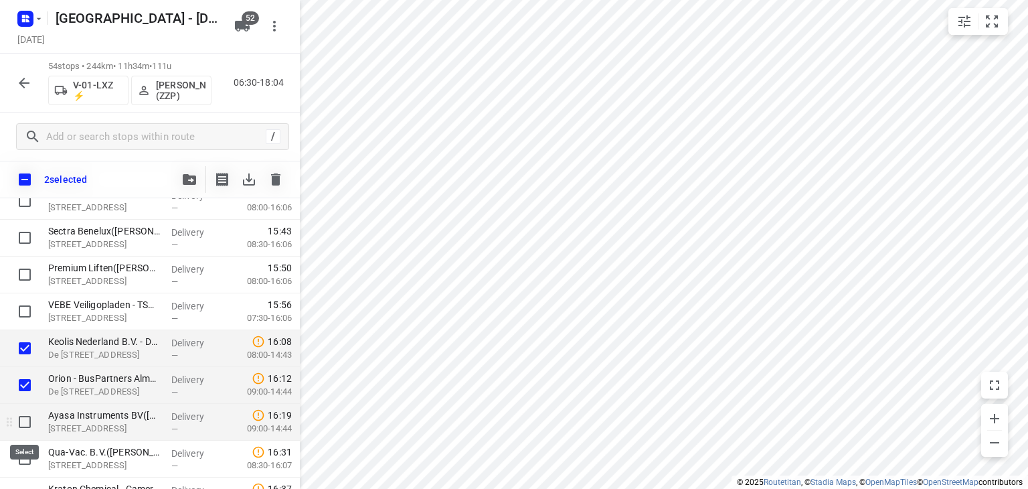
click at [27, 421] on input "checkbox" at bounding box center [24, 421] width 27 height 27
checkbox input "true"
click at [188, 180] on icon "button" at bounding box center [189, 179] width 13 height 11
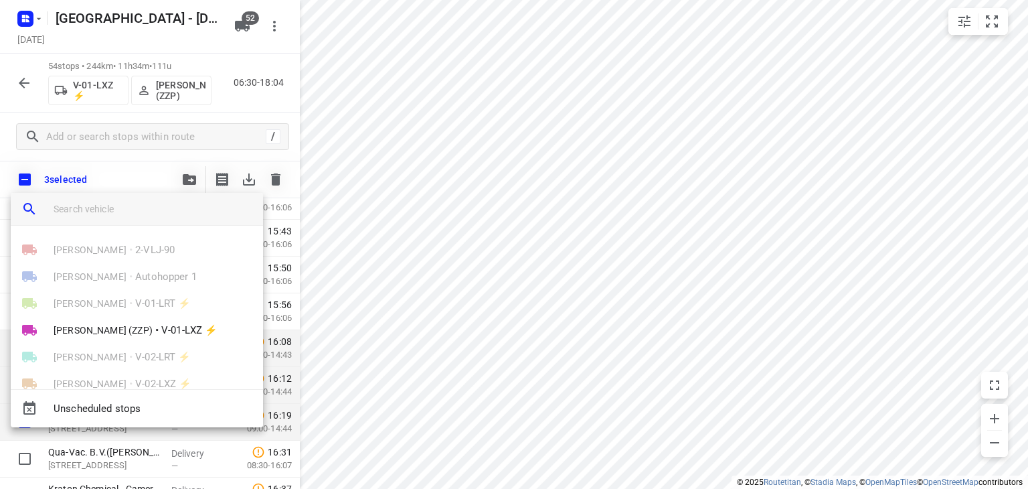
click at [128, 203] on input "search vehicle" at bounding box center [153, 209] width 199 height 20
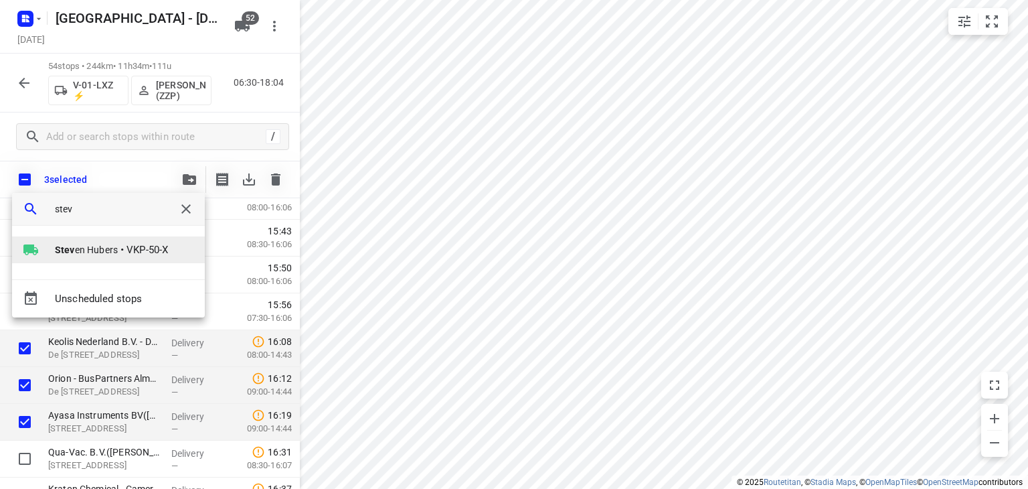
type input "stev"
click at [72, 251] on b "Stev" at bounding box center [65, 249] width 20 height 11
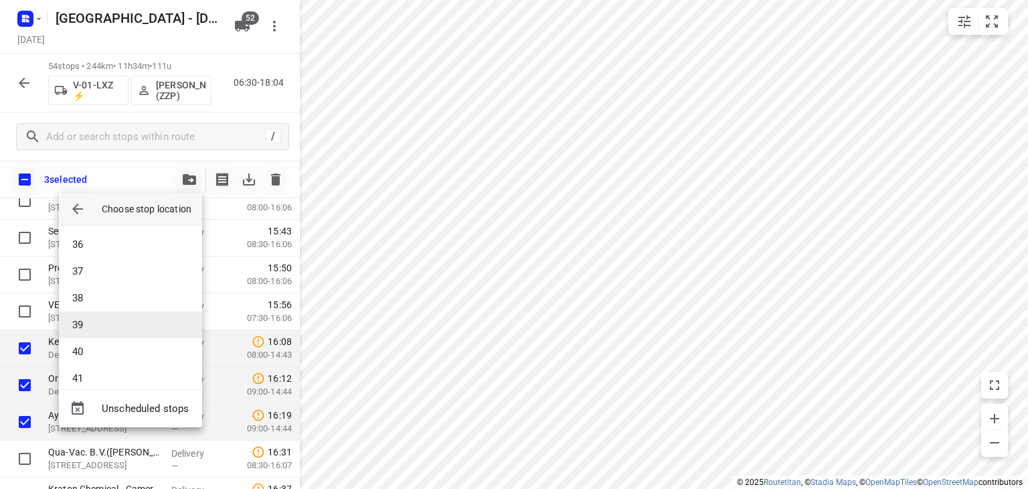
scroll to position [1205, 0]
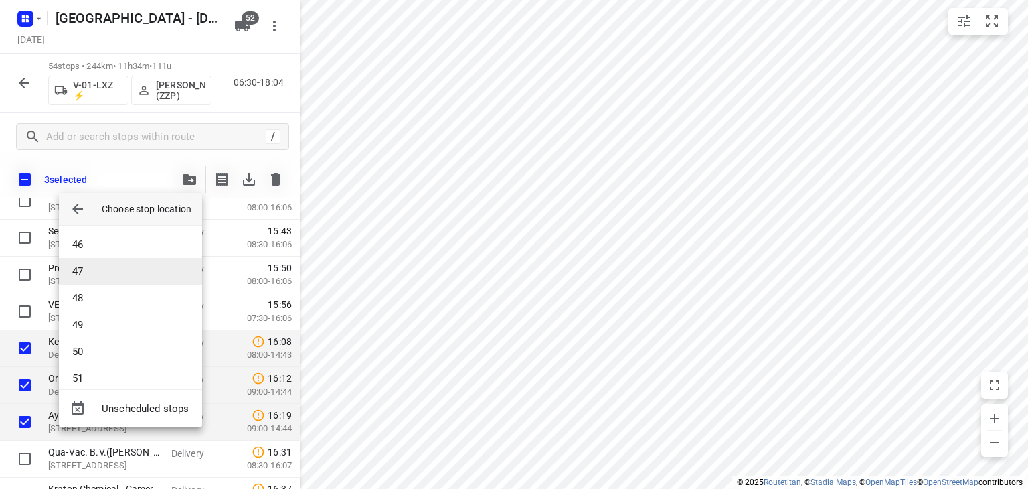
click at [94, 273] on li "47" at bounding box center [130, 271] width 143 height 27
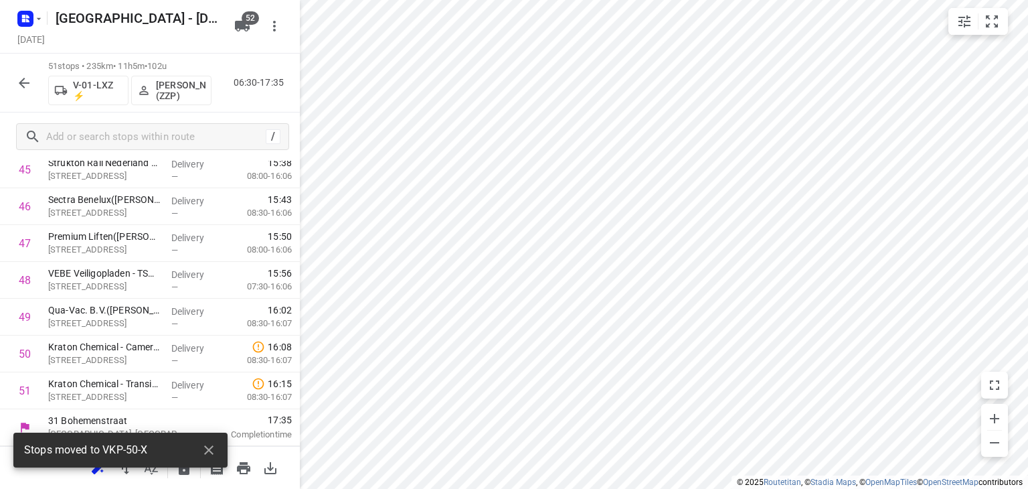
scroll to position [1735, 0]
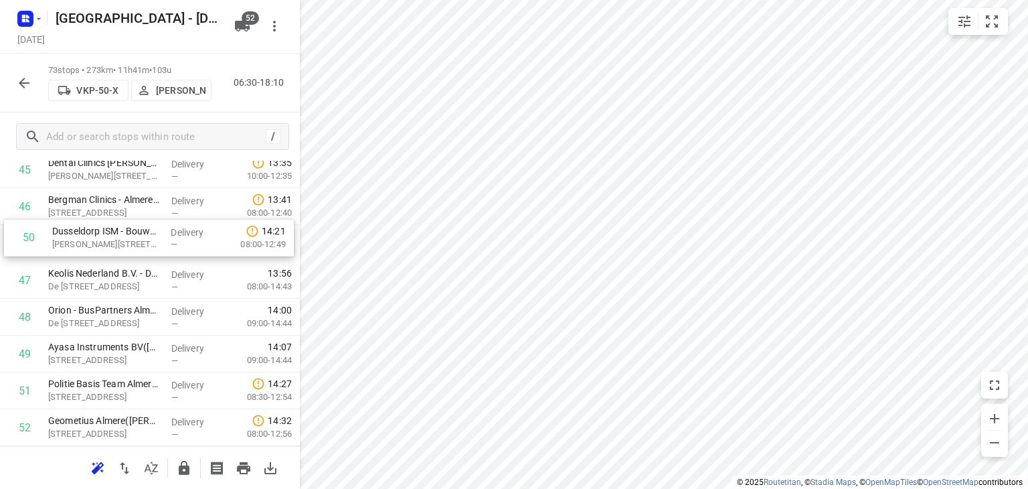
drag, startPoint x: 89, startPoint y: 364, endPoint x: 94, endPoint y: 244, distance: 119.9
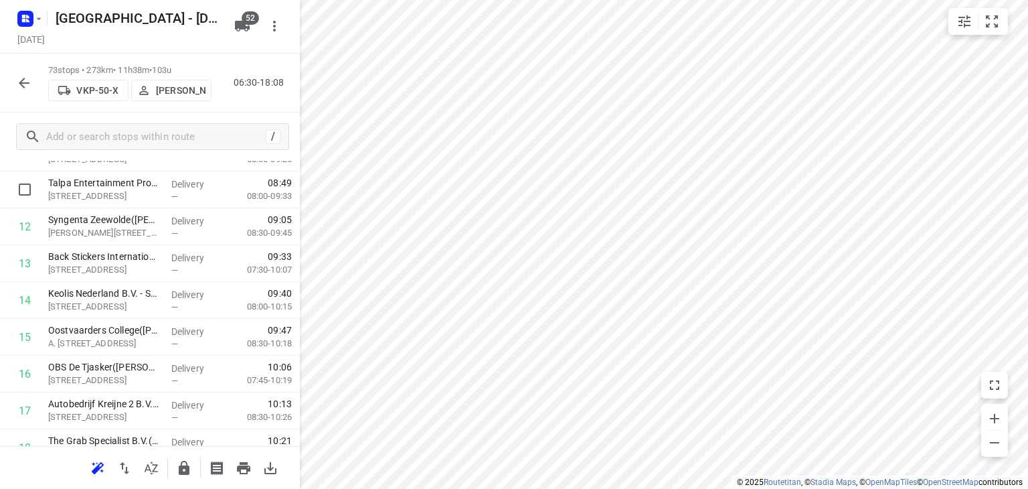
scroll to position [0, 0]
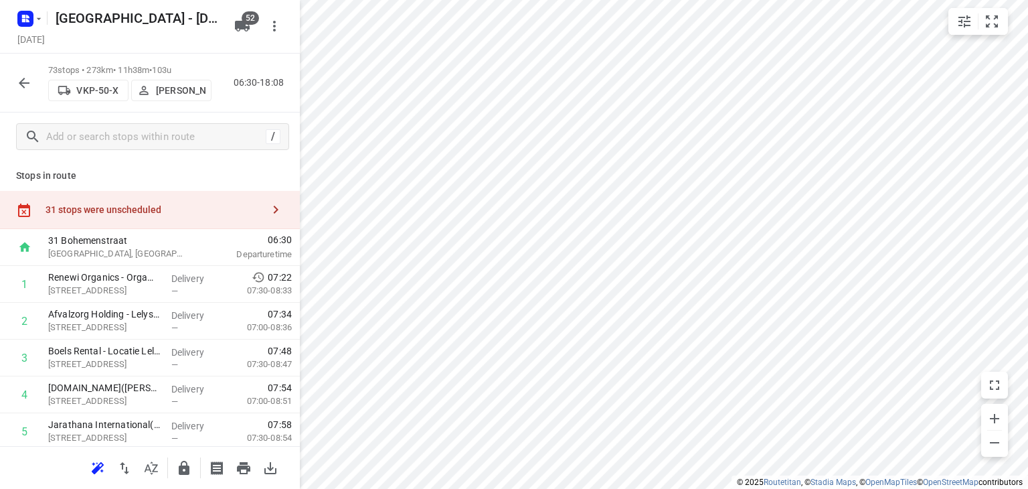
click at [165, 212] on div "31 stops were unscheduled" at bounding box center [154, 209] width 217 height 11
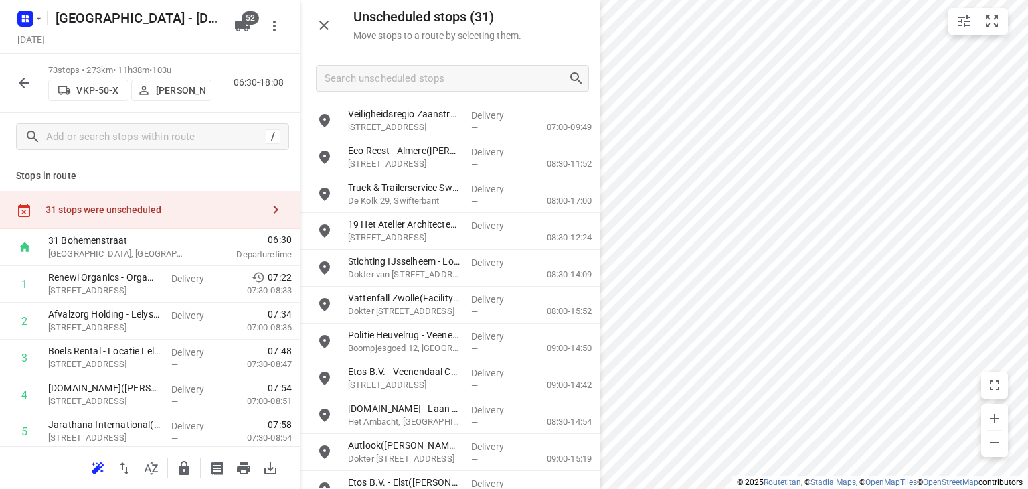
click at [433, 64] on div at bounding box center [450, 78] width 300 height 48
click at [434, 70] on input "Search unscheduled stops" at bounding box center [446, 78] width 242 height 21
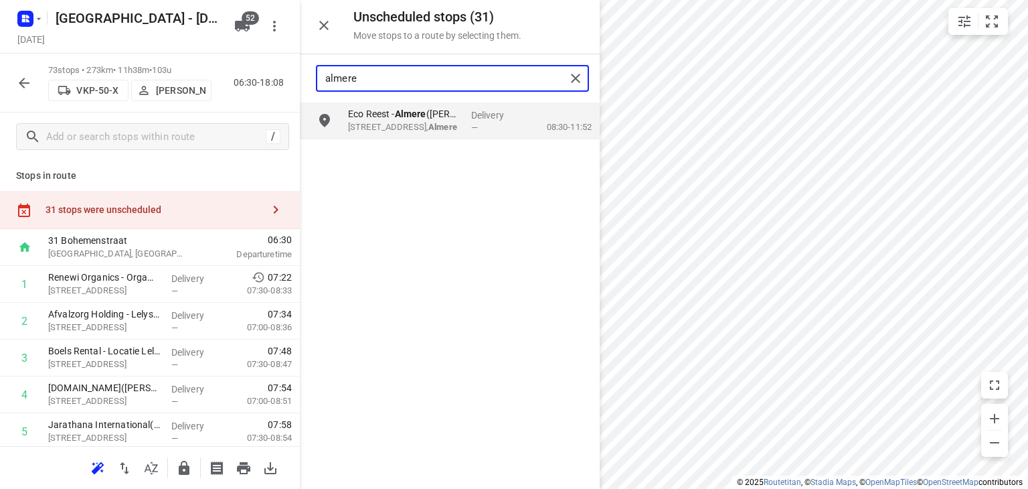
type input "almere"
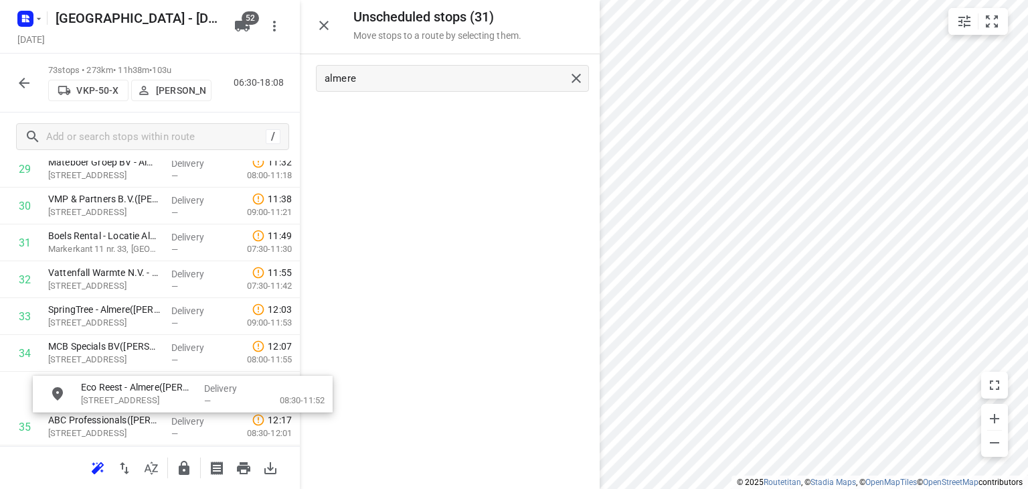
scroll to position [1160, 0]
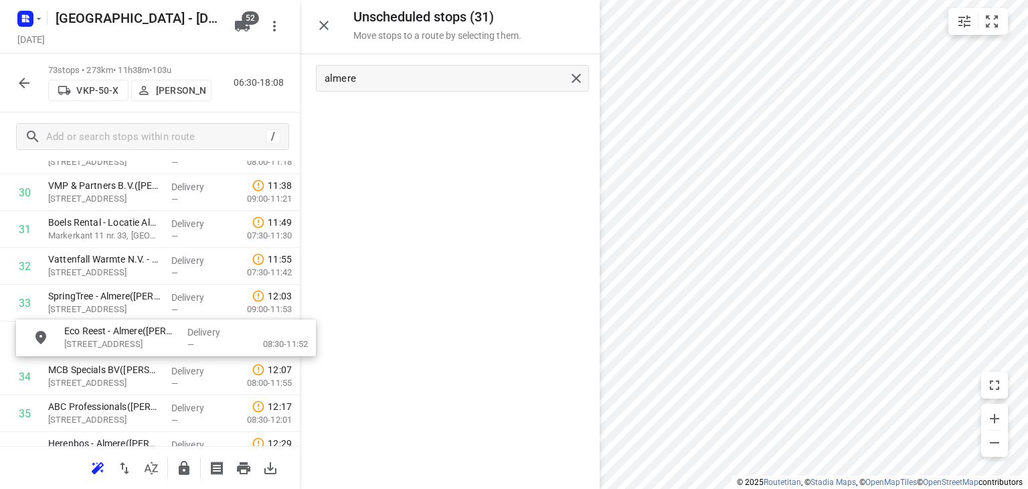
drag, startPoint x: 389, startPoint y: 124, endPoint x: 101, endPoint y: 343, distance: 362.1
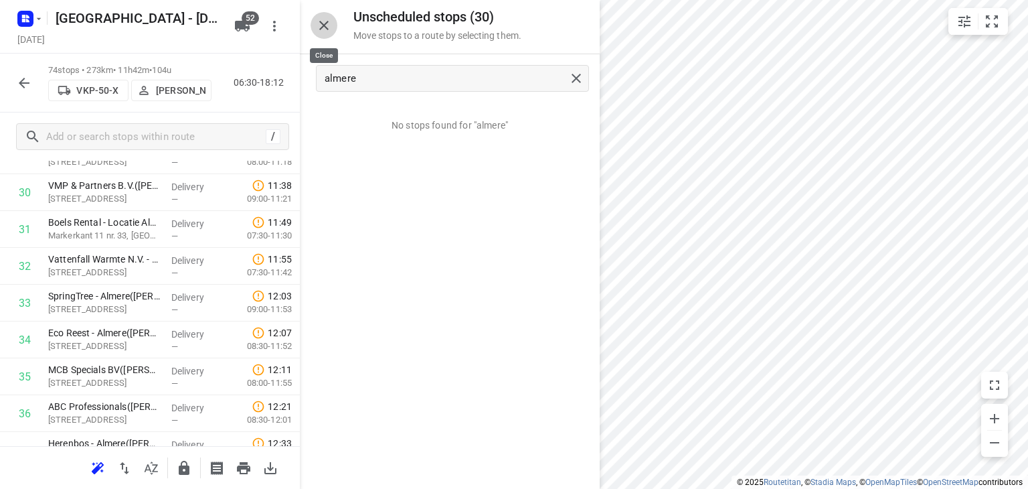
click at [319, 32] on icon "button" at bounding box center [324, 25] width 16 height 16
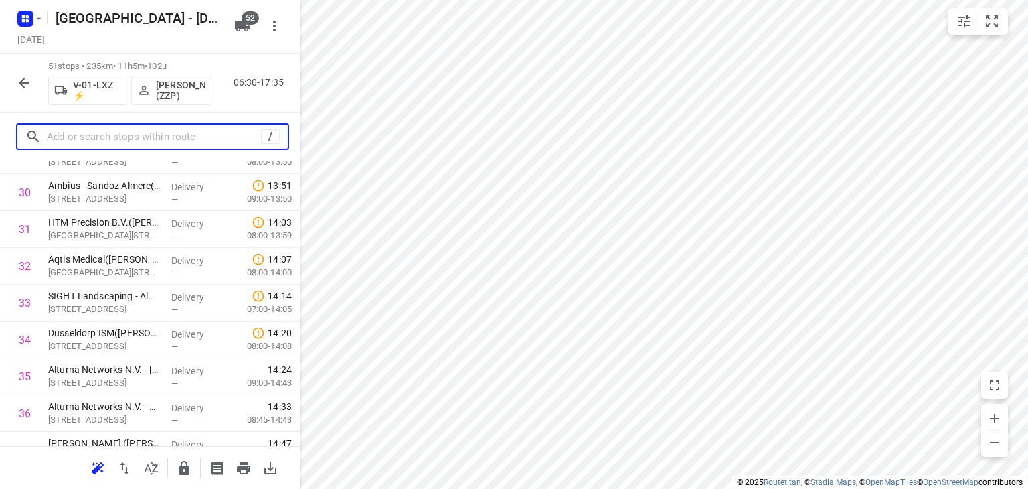
click at [172, 132] on input "text" at bounding box center [154, 137] width 214 height 21
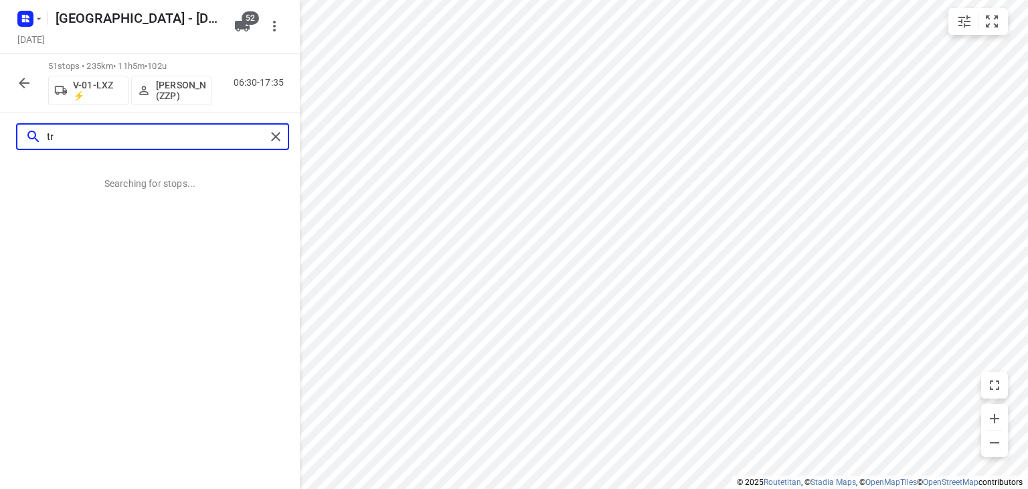
type input "t"
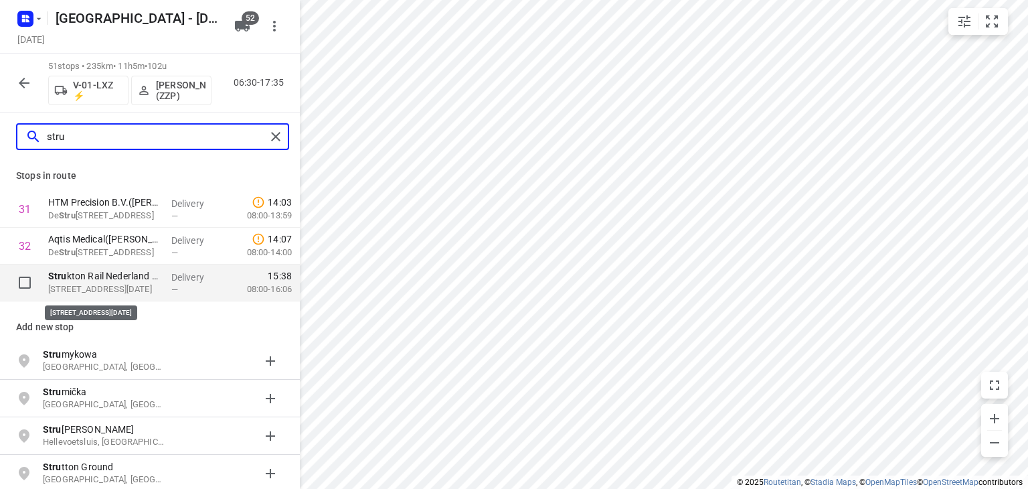
type input "stru"
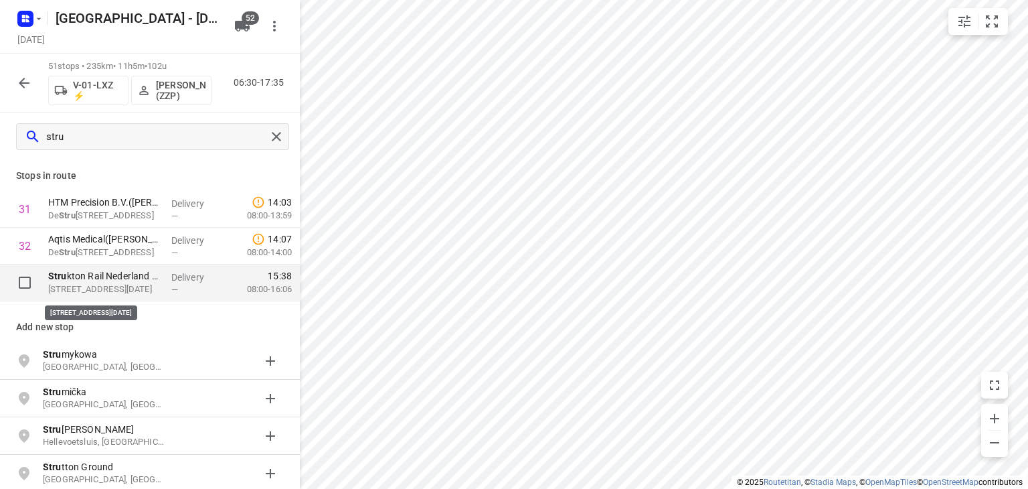
click at [151, 281] on p "Stru kton Rail Nederland B.V. - Almere([PERSON_NAME] of [PERSON_NAME])" at bounding box center [104, 275] width 112 height 13
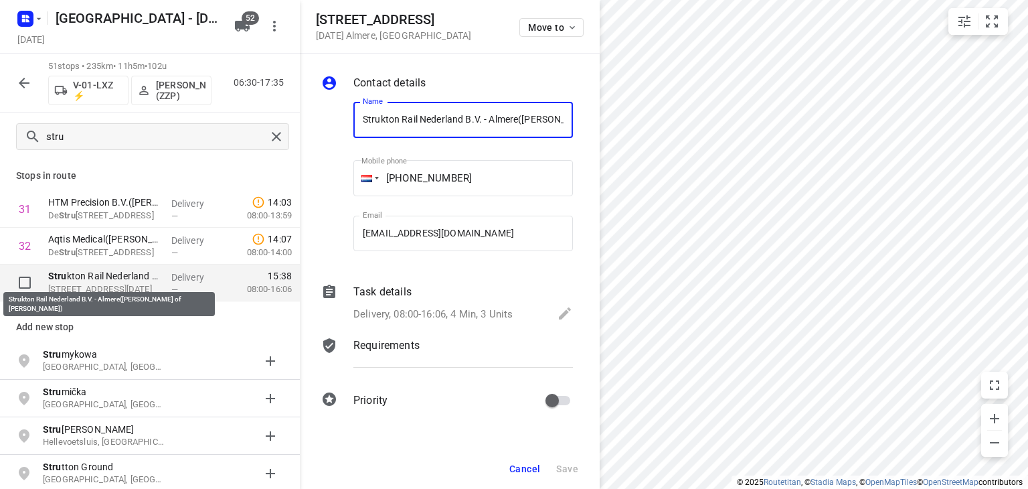
scroll to position [0, 114]
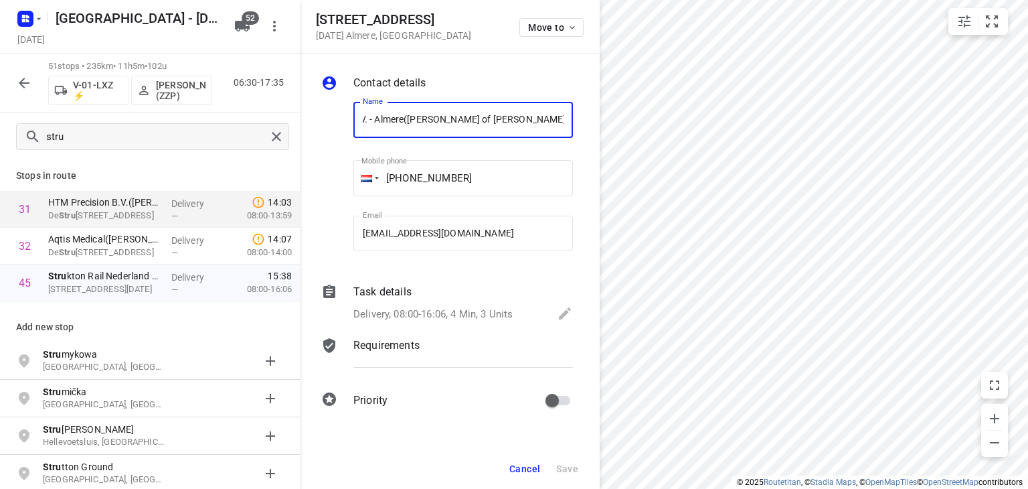
click at [391, 345] on p "Requirements" at bounding box center [387, 345] width 66 height 16
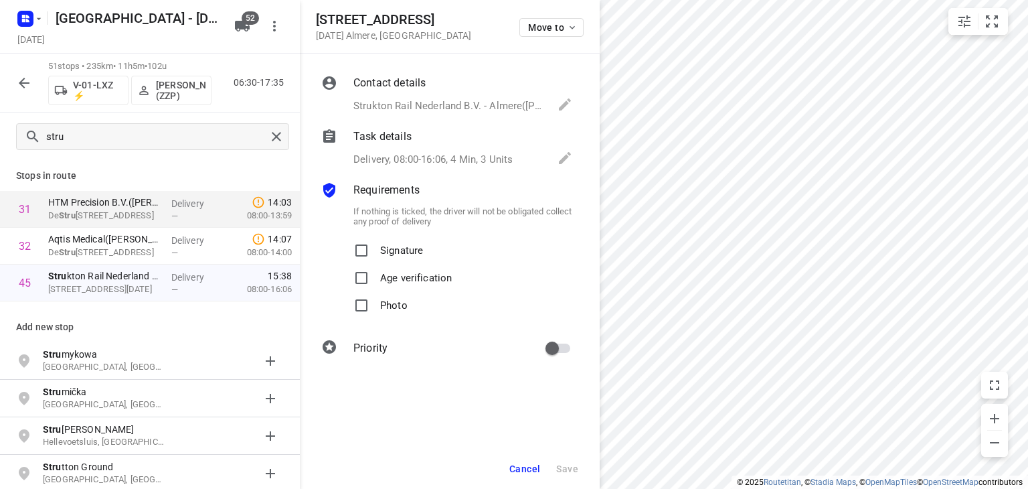
scroll to position [0, 0]
click at [435, 157] on p "Delivery, 08:00-16:06, 4 Min, 3 Units" at bounding box center [433, 159] width 159 height 15
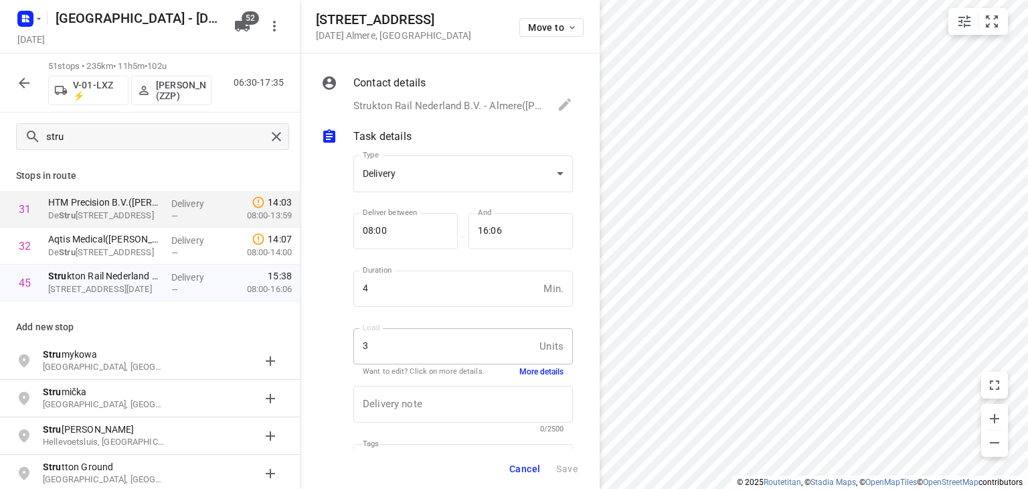
click at [538, 372] on button "More details" at bounding box center [542, 371] width 44 height 11
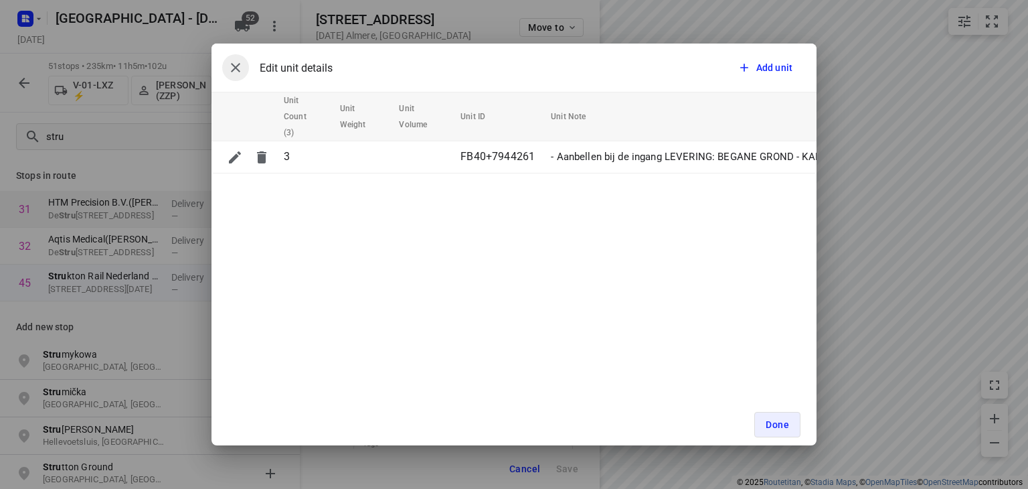
click at [238, 65] on icon "button" at bounding box center [235, 67] width 9 height 9
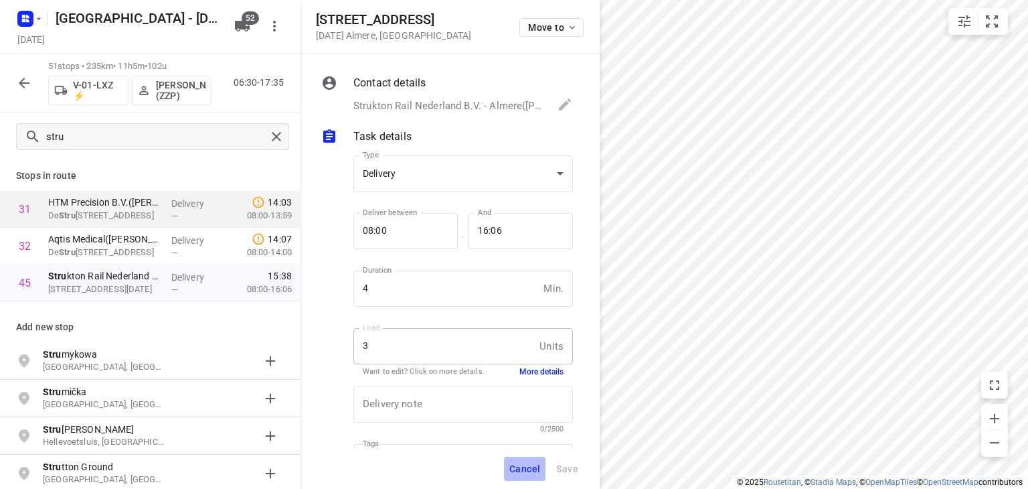
click at [530, 469] on span "Cancel" at bounding box center [525, 468] width 31 height 11
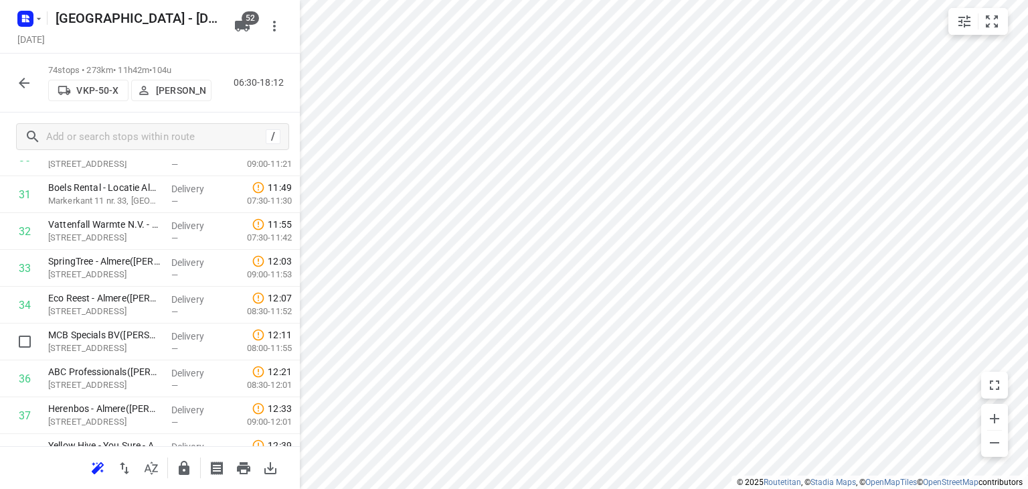
scroll to position [1205, 0]
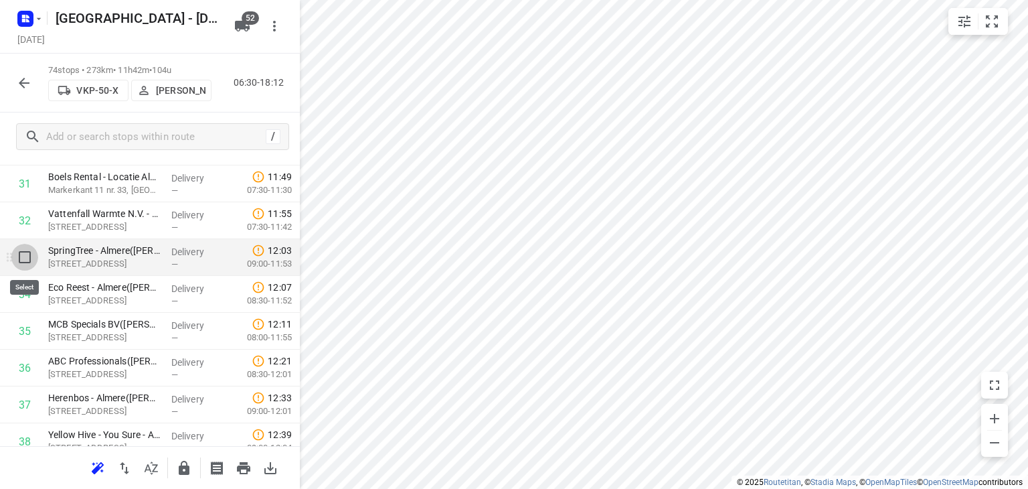
click at [29, 256] on input "checkbox" at bounding box center [24, 257] width 27 height 27
checkbox input "true"
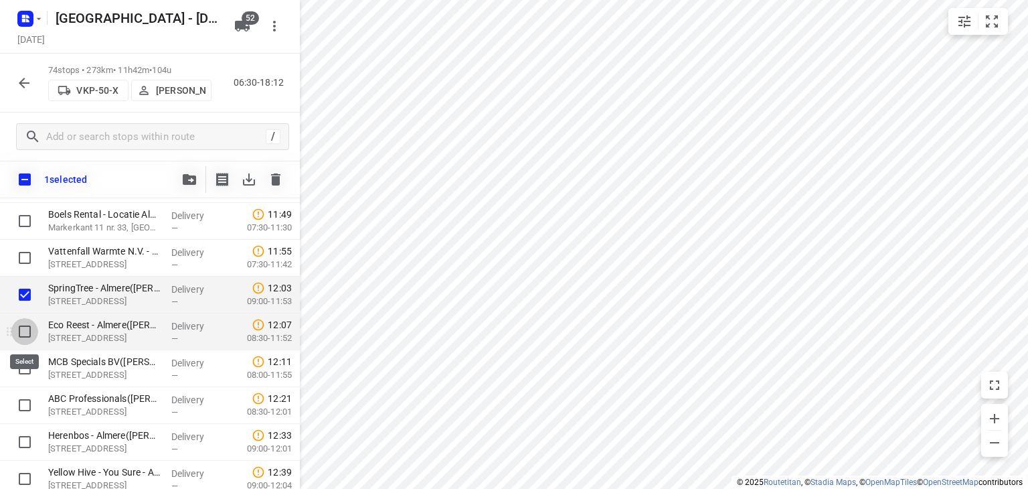
click at [29, 329] on input "checkbox" at bounding box center [24, 331] width 27 height 27
checkbox input "true"
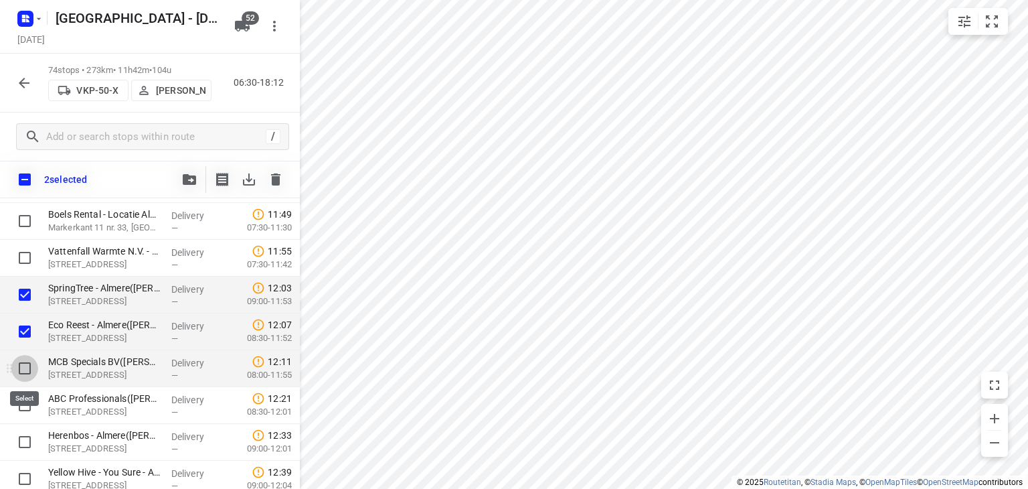
click at [27, 368] on input "checkbox" at bounding box center [24, 368] width 27 height 27
checkbox input "true"
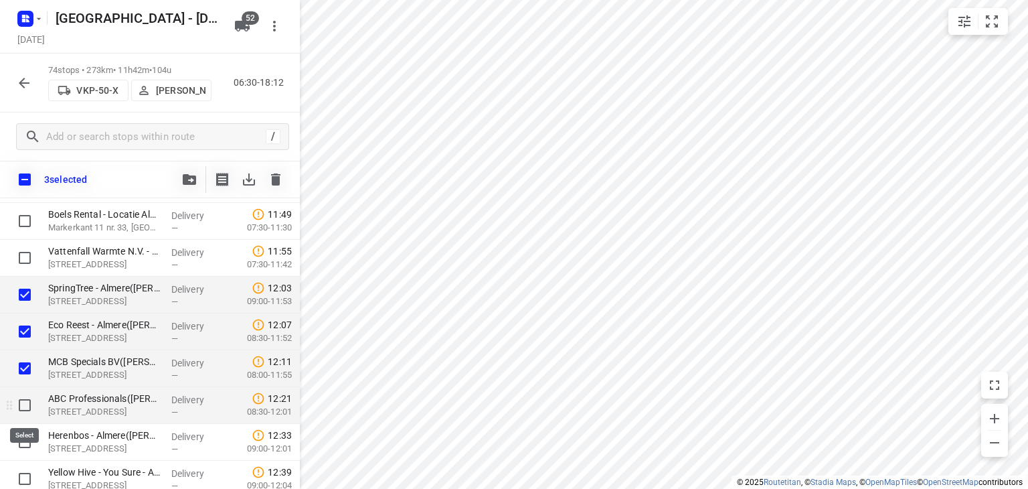
click at [25, 407] on input "checkbox" at bounding box center [24, 405] width 27 height 27
checkbox input "true"
click at [188, 176] on icon "button" at bounding box center [189, 179] width 13 height 11
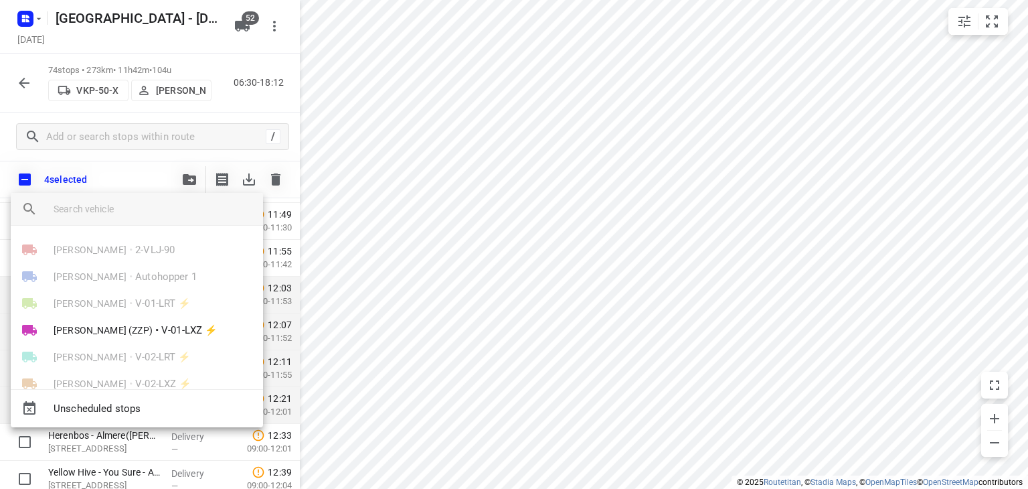
click at [169, 205] on input "search vehicle" at bounding box center [153, 209] width 199 height 20
click at [88, 333] on span "[PERSON_NAME] (ZZP)" at bounding box center [103, 329] width 99 height 13
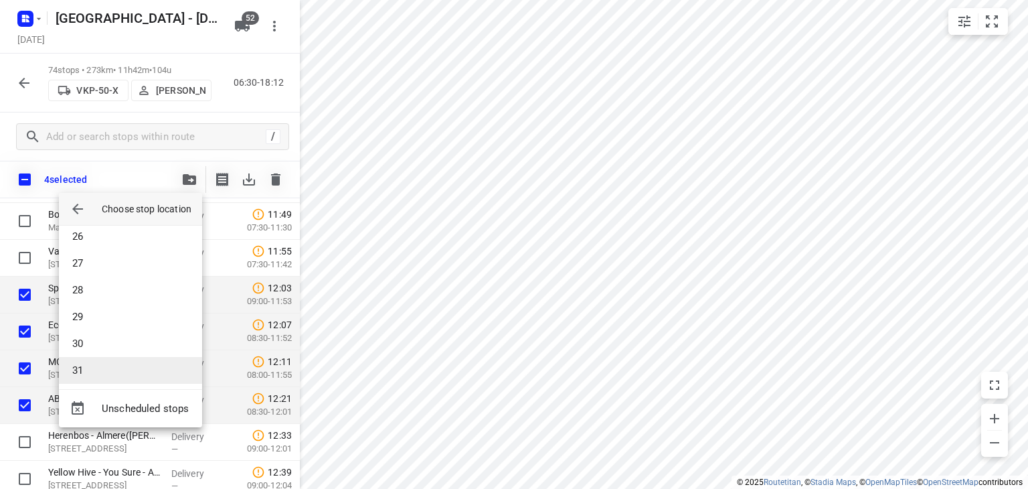
scroll to position [736, 0]
click at [96, 286] on li "30" at bounding box center [130, 284] width 143 height 27
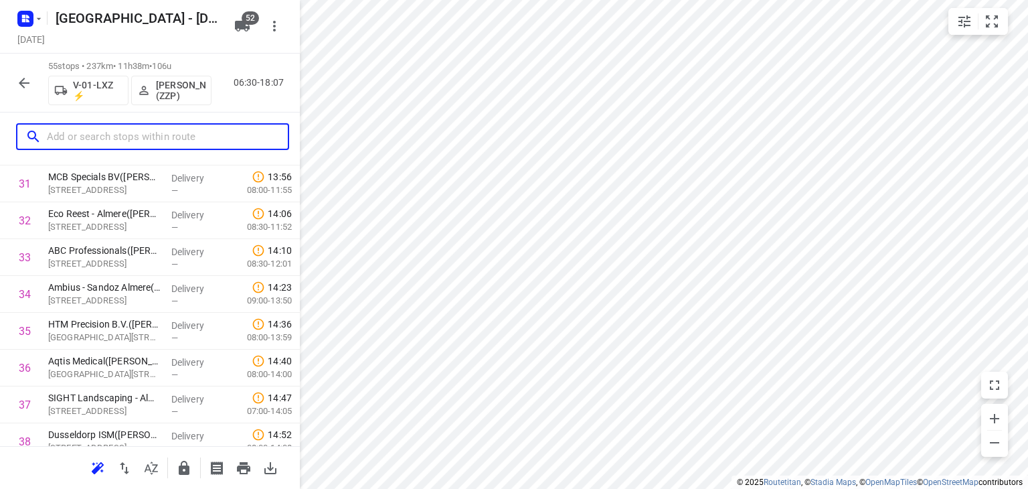
click at [142, 139] on input "text" at bounding box center [167, 137] width 241 height 21
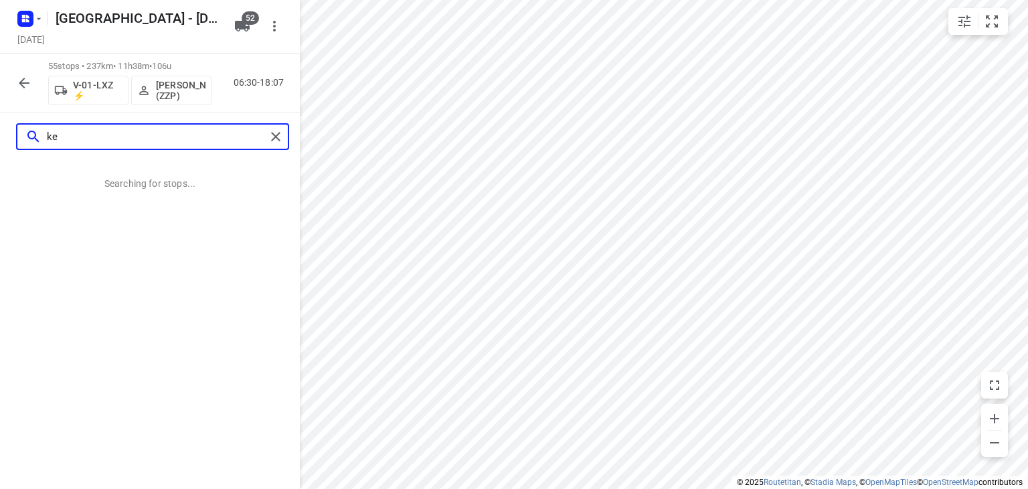
scroll to position [0, 0]
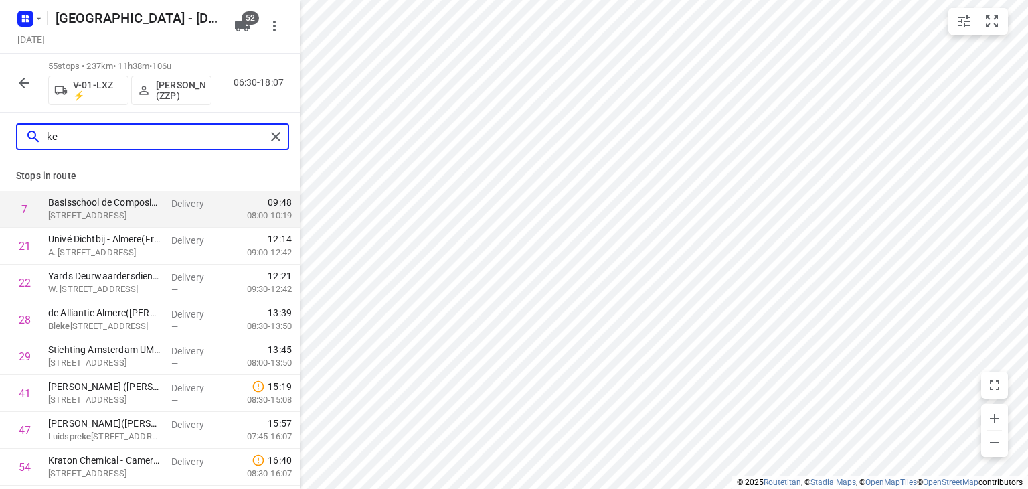
type input "k"
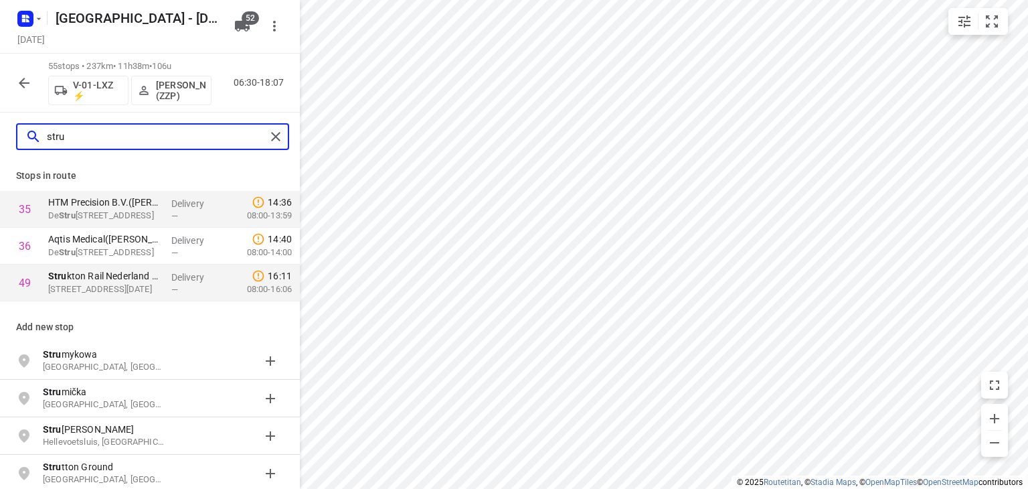
type input "stru"
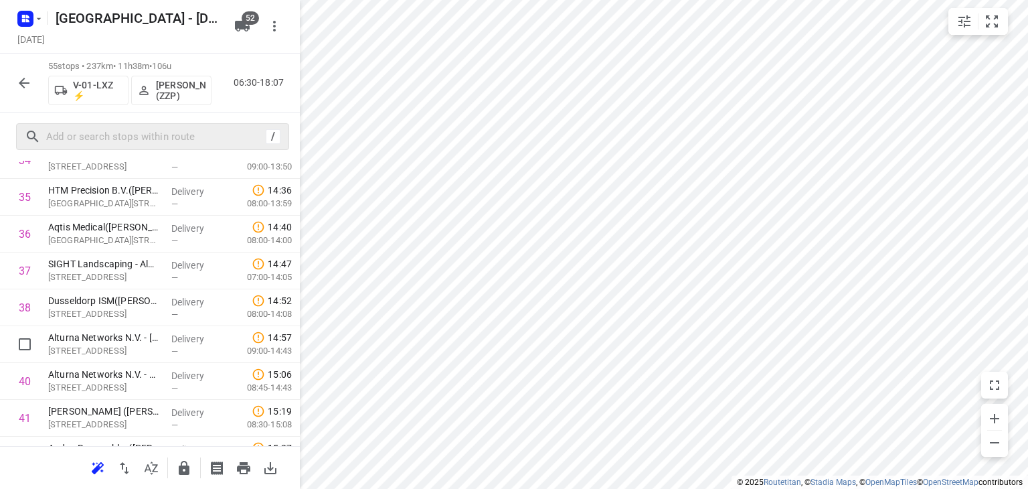
scroll to position [1741, 0]
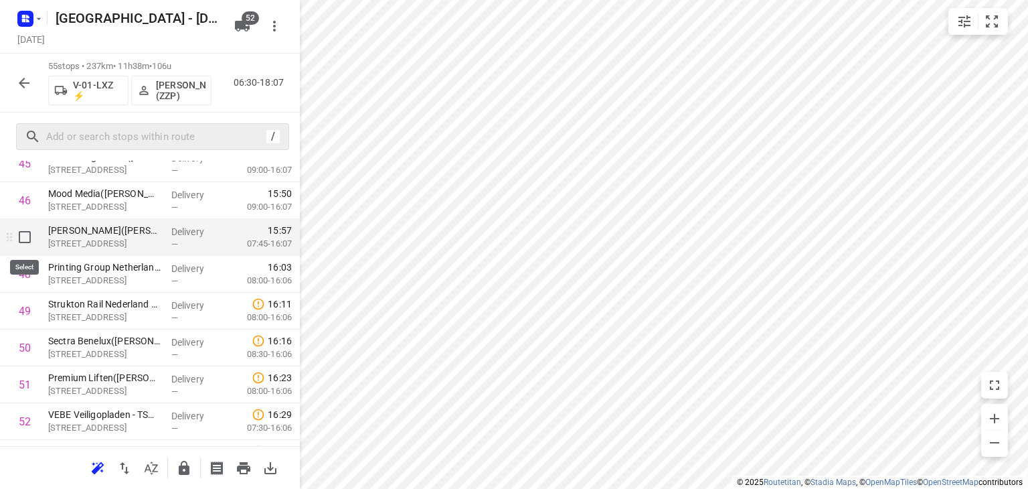
click at [20, 240] on input "checkbox" at bounding box center [24, 237] width 27 height 27
checkbox input "true"
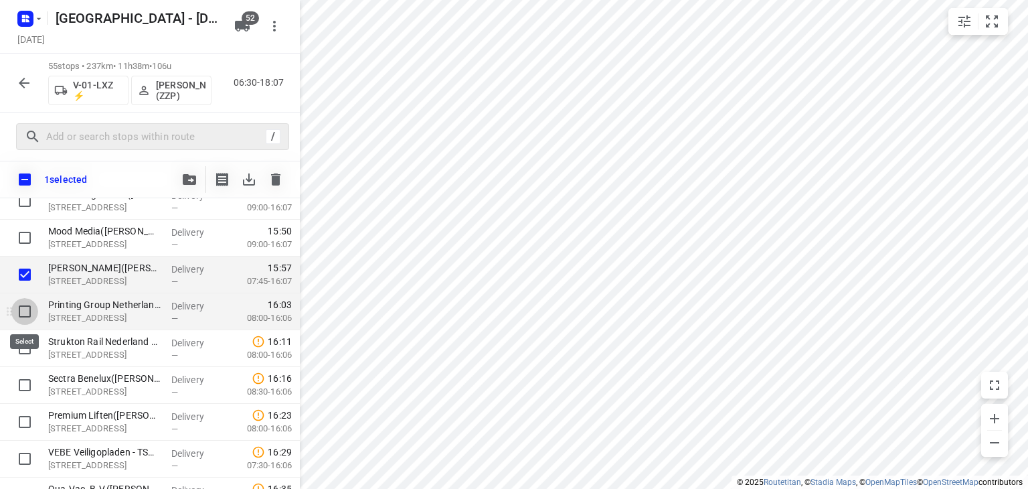
click at [24, 309] on input "checkbox" at bounding box center [24, 311] width 27 height 27
checkbox input "true"
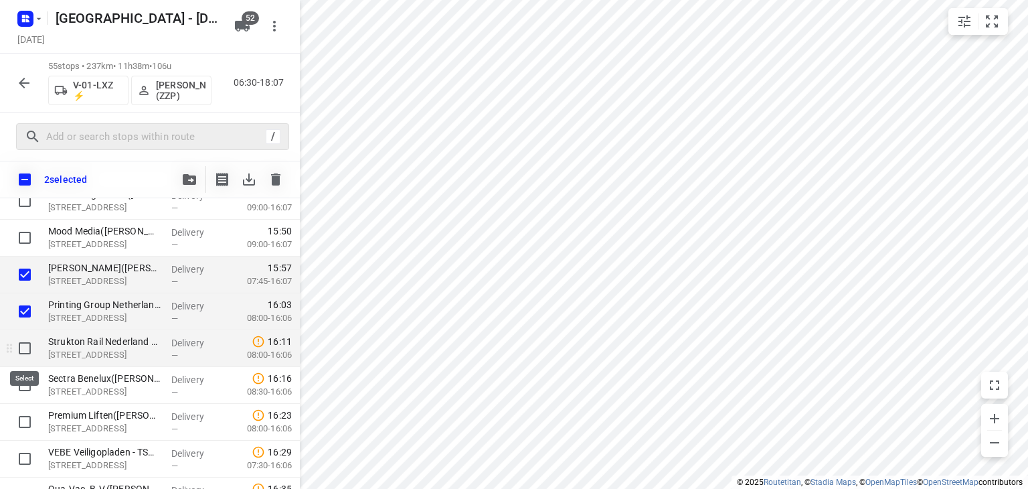
drag, startPoint x: 24, startPoint y: 349, endPoint x: 25, endPoint y: 363, distance: 13.4
click at [24, 350] on input "checkbox" at bounding box center [24, 348] width 27 height 27
checkbox input "true"
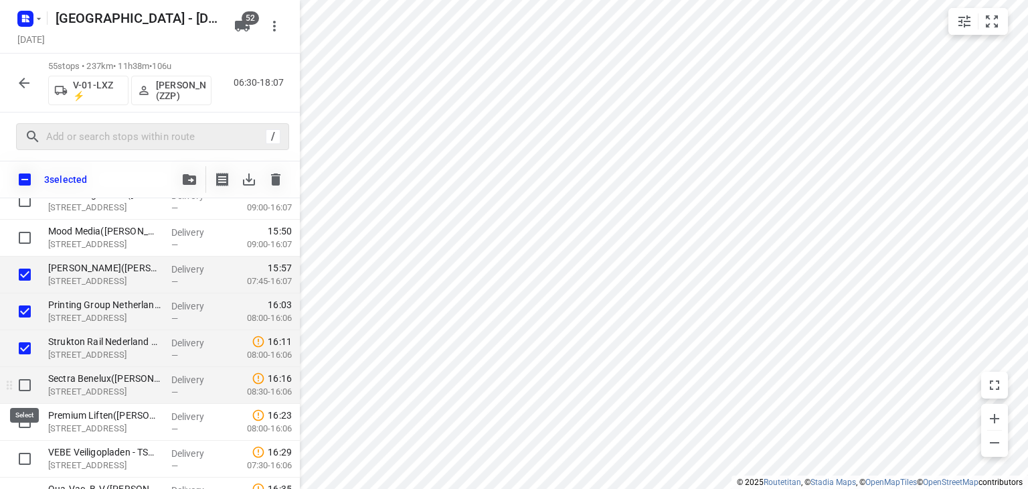
click at [24, 384] on input "checkbox" at bounding box center [24, 385] width 27 height 27
checkbox input "true"
click at [190, 177] on icon "button" at bounding box center [189, 179] width 13 height 11
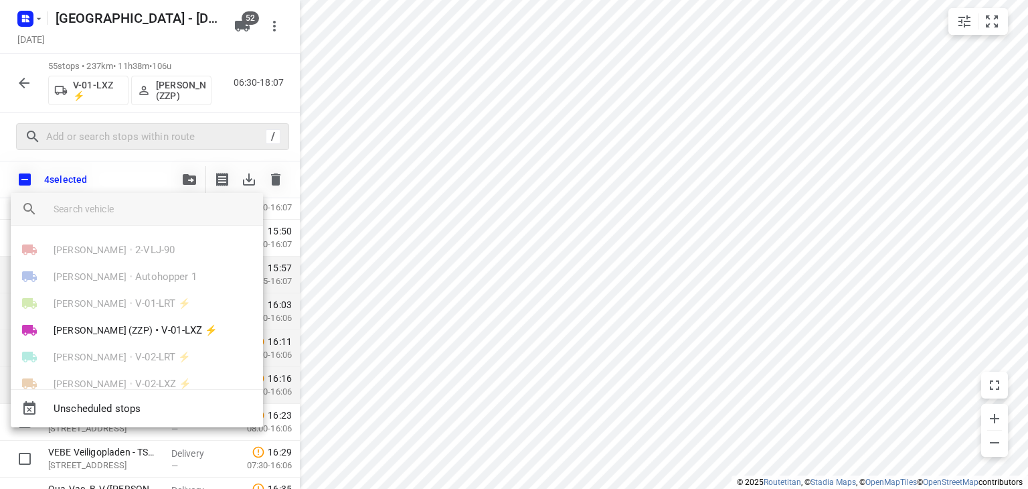
click at [114, 204] on input "search vehicle" at bounding box center [153, 209] width 199 height 20
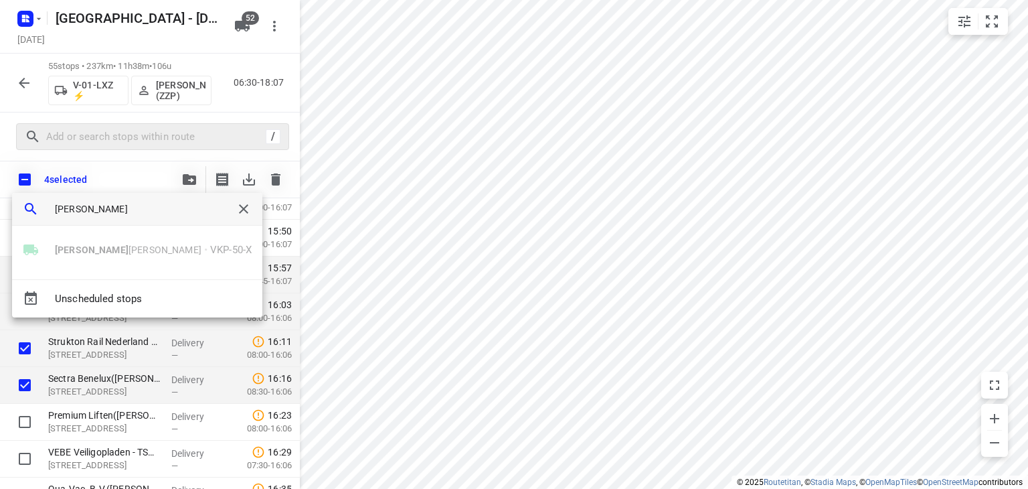
type input "[PERSON_NAME]"
click at [116, 253] on div "[PERSON_NAME] • VKP-50-X" at bounding box center [137, 249] width 250 height 27
click at [239, 207] on icon "button" at bounding box center [243, 208] width 9 height 9
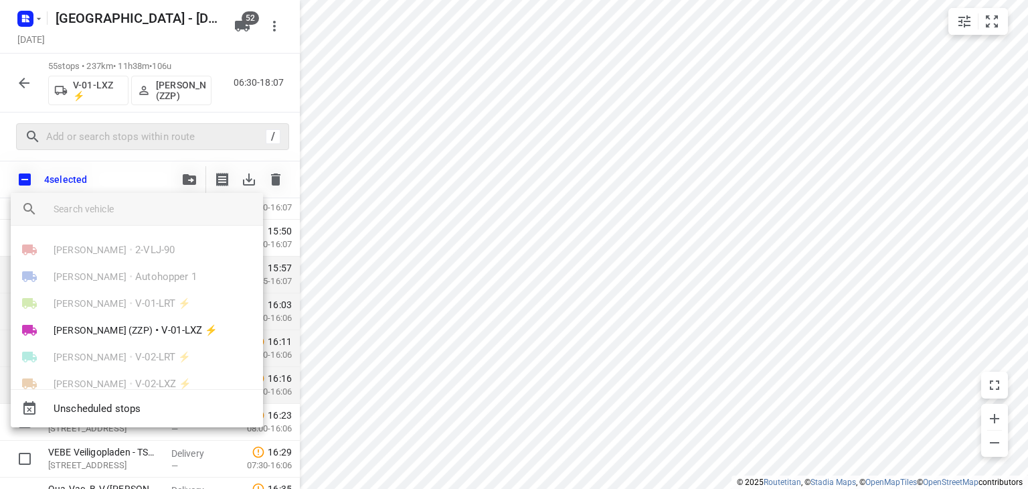
click at [344, 177] on div at bounding box center [514, 244] width 1028 height 489
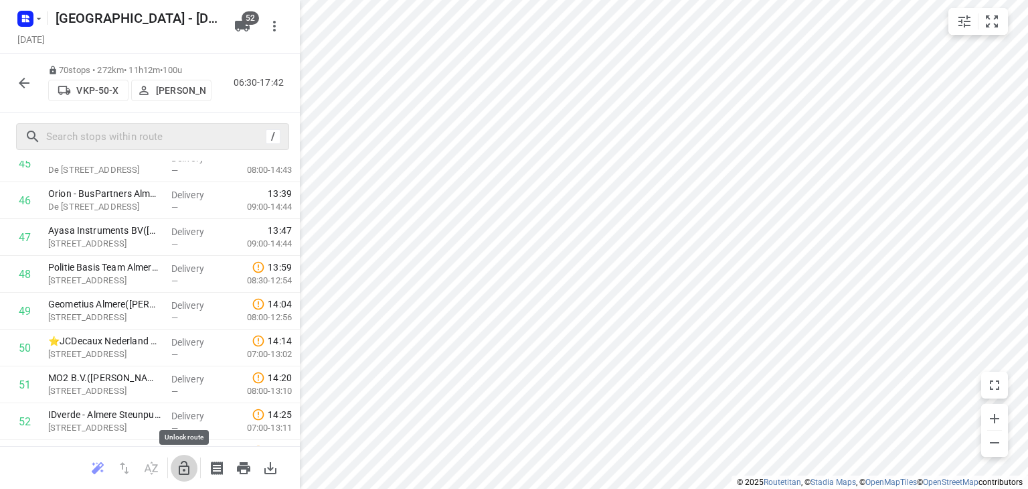
click at [182, 467] on icon "button" at bounding box center [184, 468] width 16 height 16
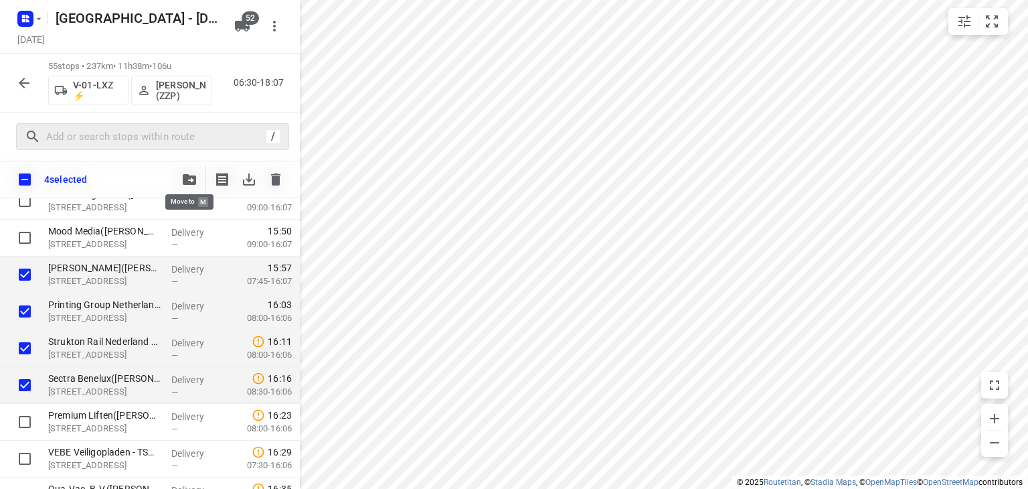
click at [190, 175] on icon "button" at bounding box center [189, 179] width 13 height 11
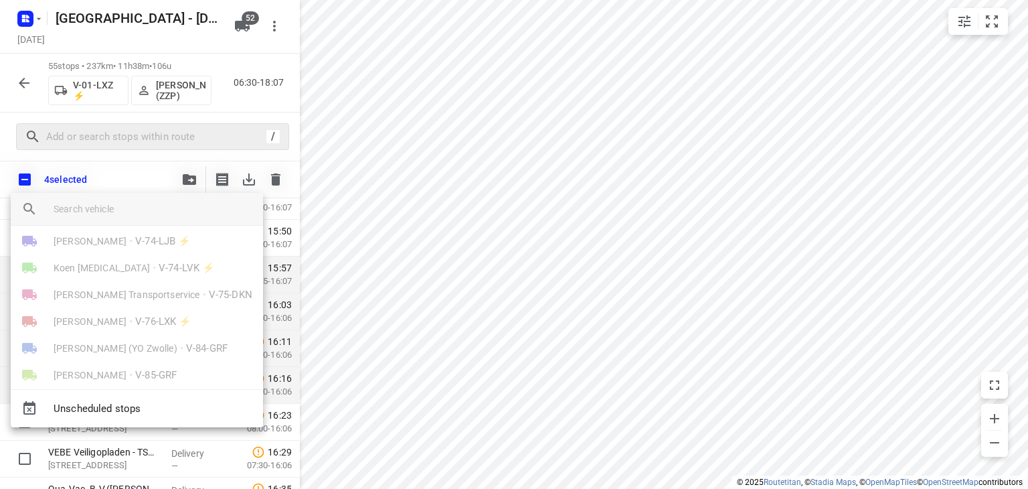
scroll to position [803, 0]
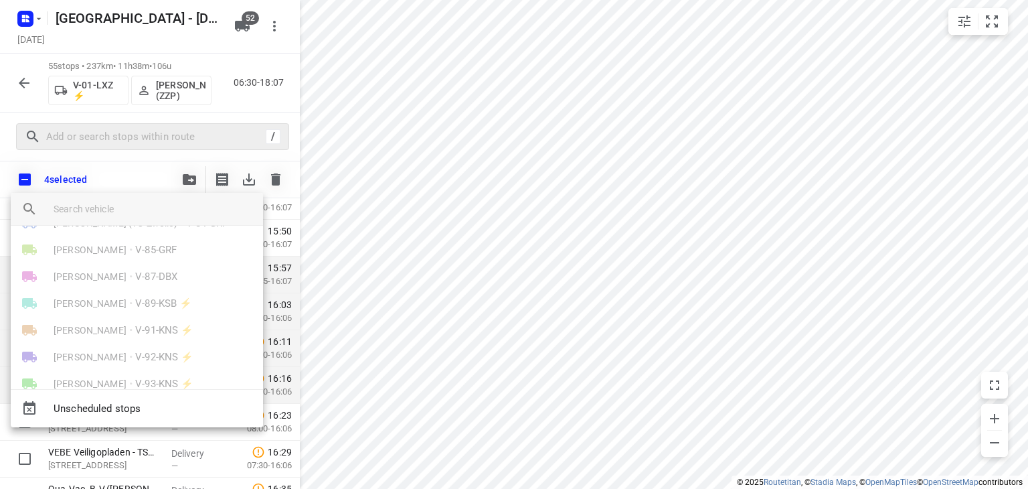
click at [102, 216] on input "search vehicle" at bounding box center [153, 209] width 199 height 20
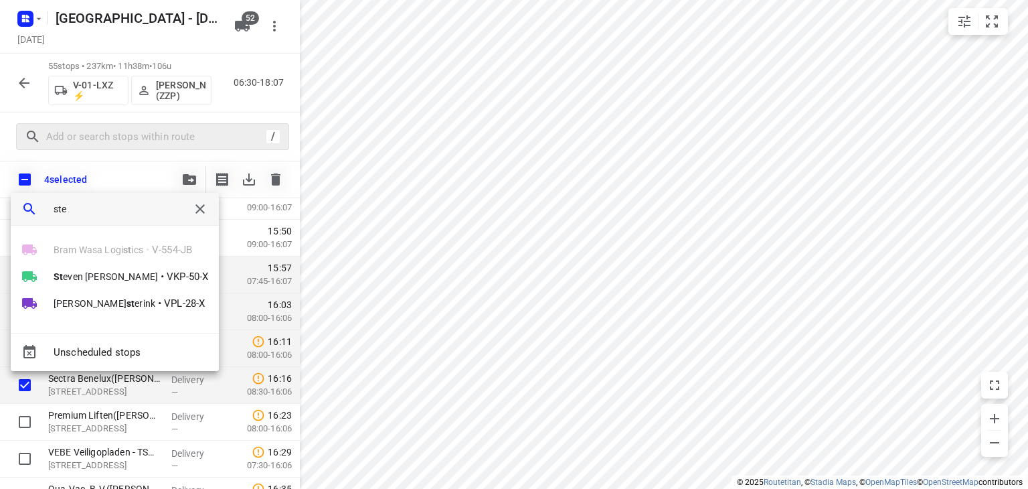
scroll to position [0, 0]
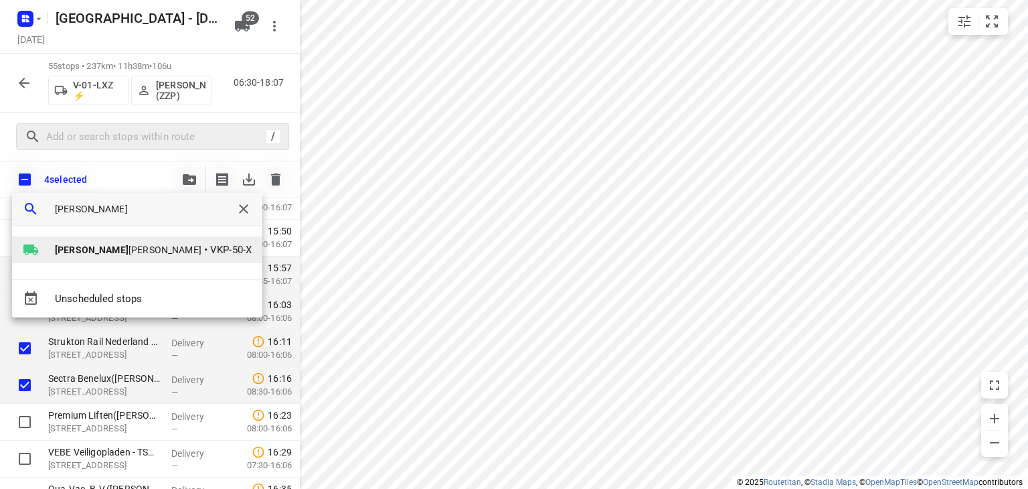
type input "[PERSON_NAME]"
click at [77, 246] on b "[PERSON_NAME]" at bounding box center [92, 249] width 74 height 11
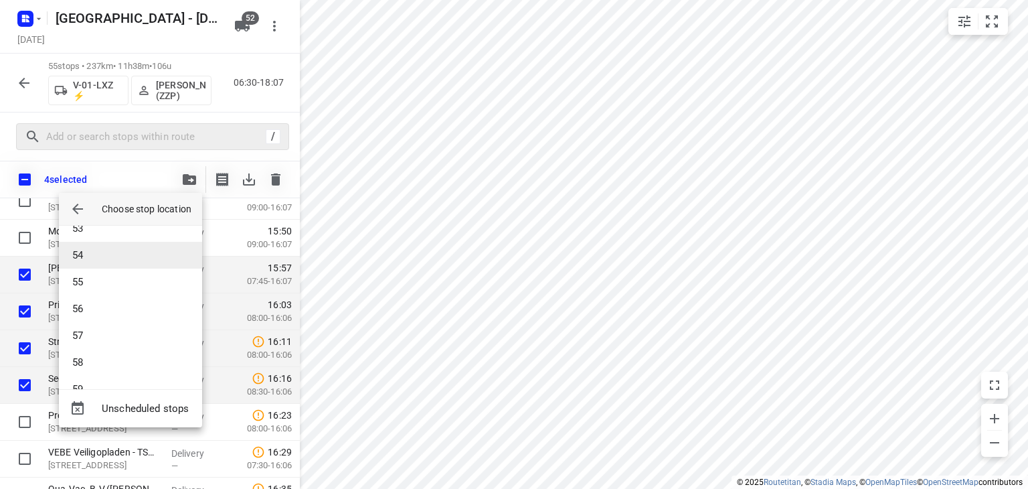
scroll to position [1392, 0]
click at [95, 274] on li "54" at bounding box center [130, 271] width 143 height 27
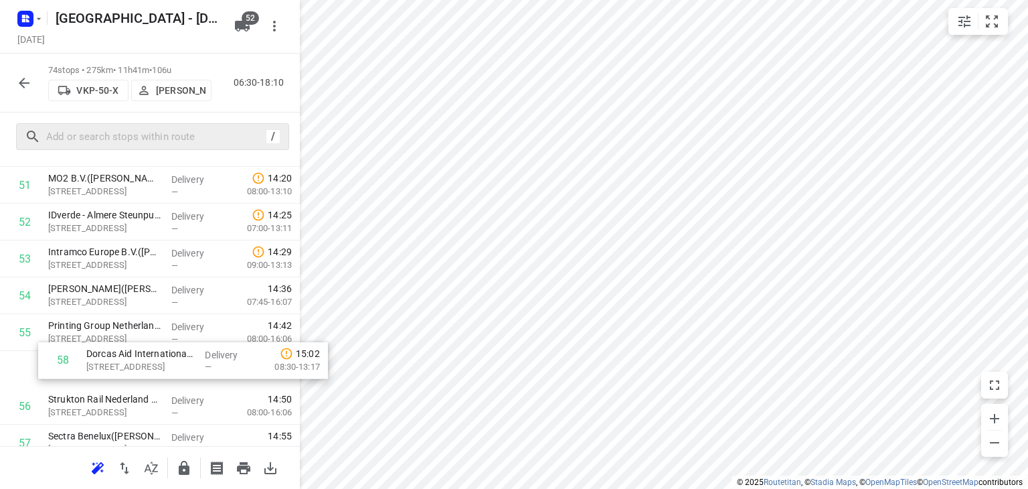
scroll to position [1942, 0]
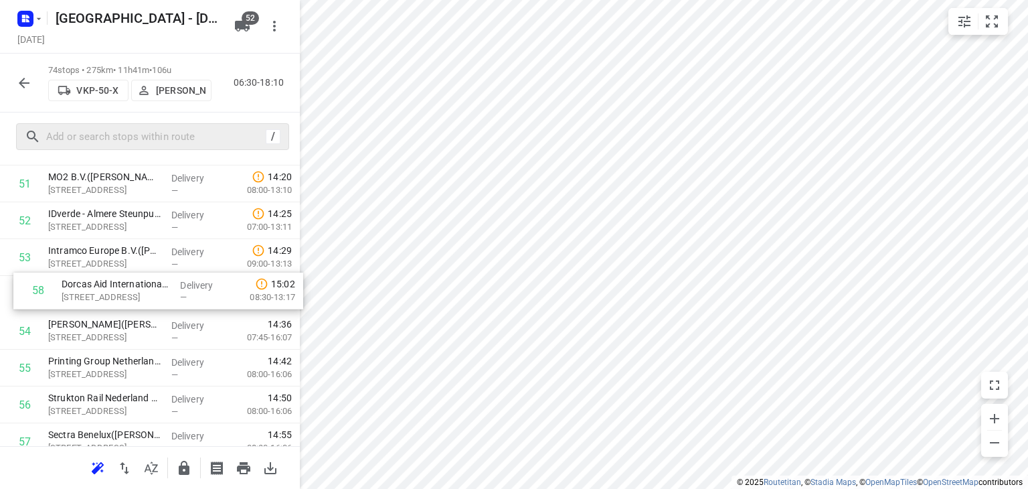
drag, startPoint x: 98, startPoint y: 442, endPoint x: 112, endPoint y: 281, distance: 161.2
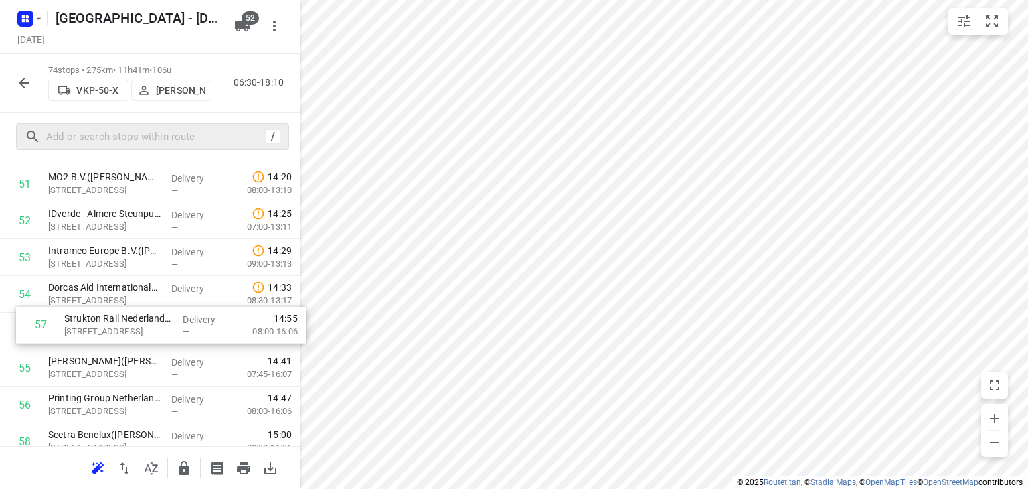
scroll to position [1942, 0]
drag, startPoint x: 93, startPoint y: 405, endPoint x: 104, endPoint y: 323, distance: 82.5
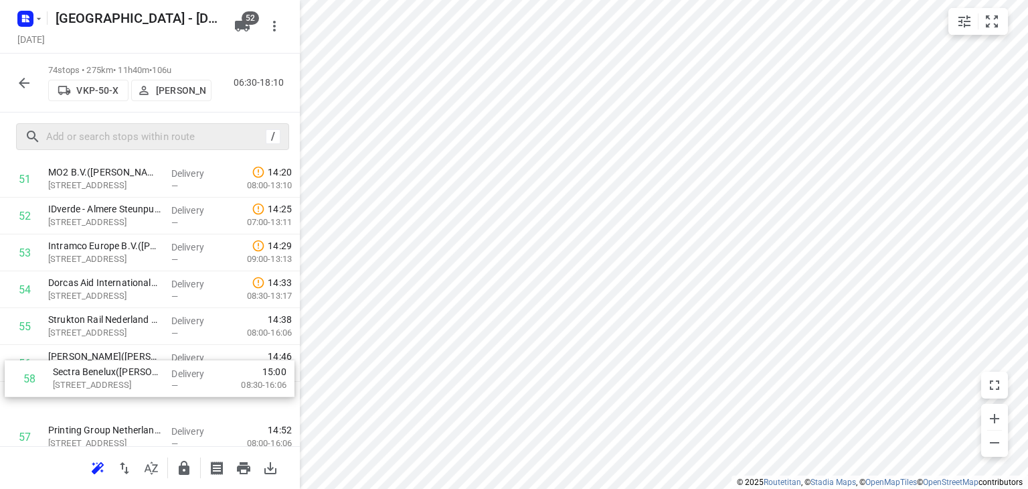
scroll to position [1950, 0]
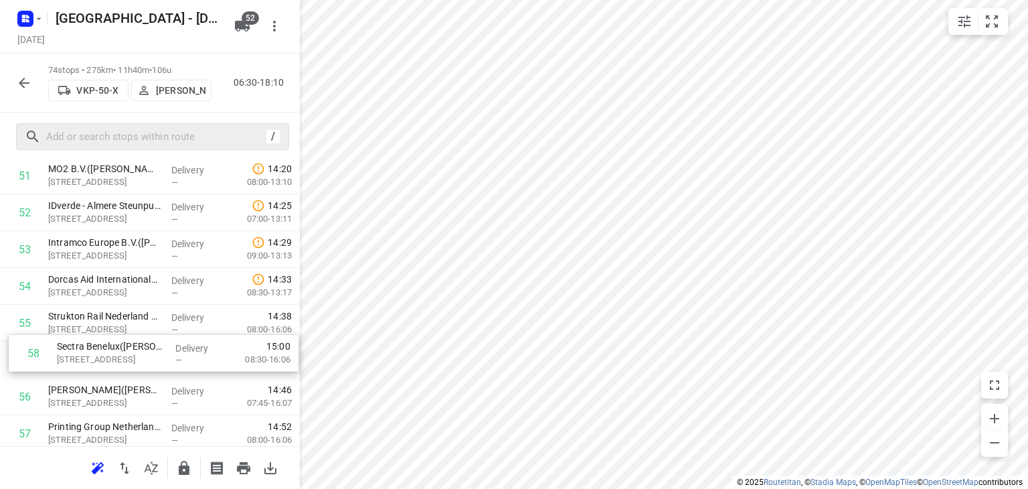
drag, startPoint x: 86, startPoint y: 437, endPoint x: 95, endPoint y: 345, distance: 92.8
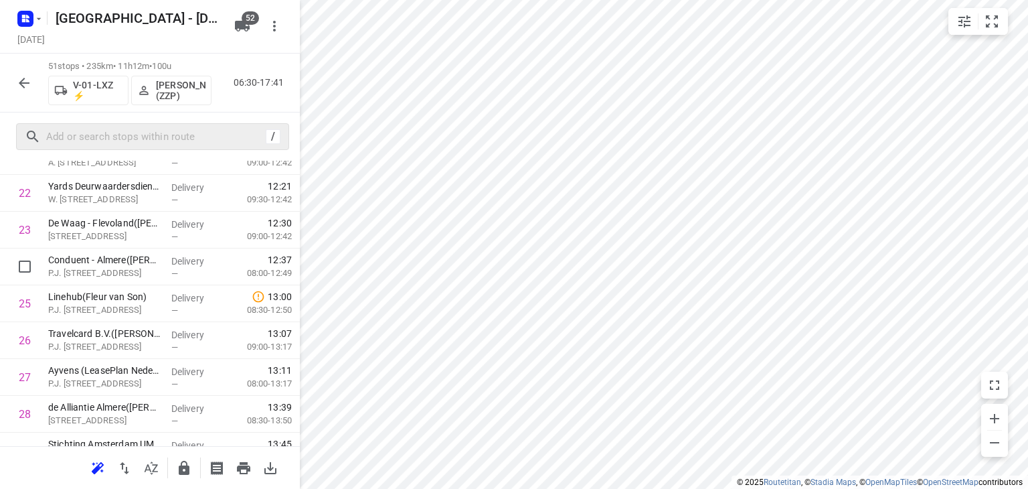
scroll to position [730, 0]
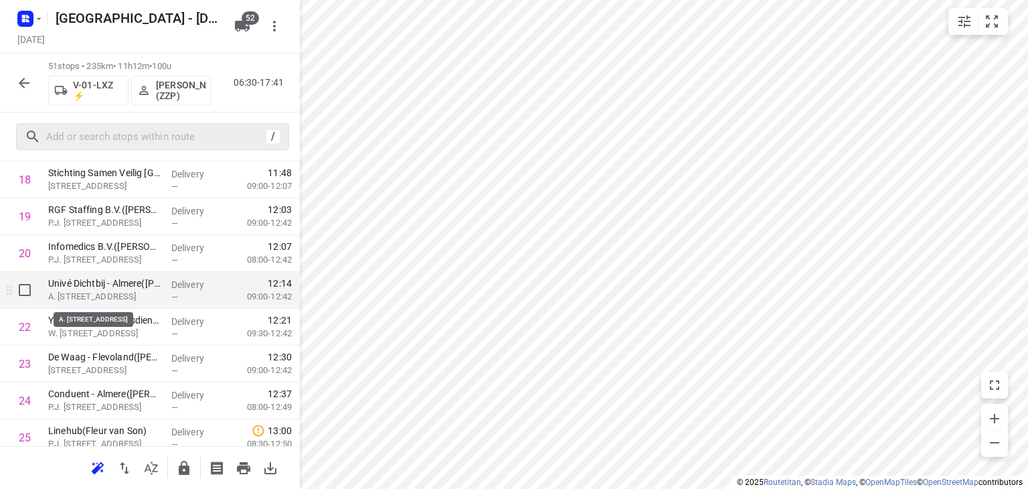
click at [100, 296] on p "A. [STREET_ADDRESS]" at bounding box center [104, 296] width 112 height 13
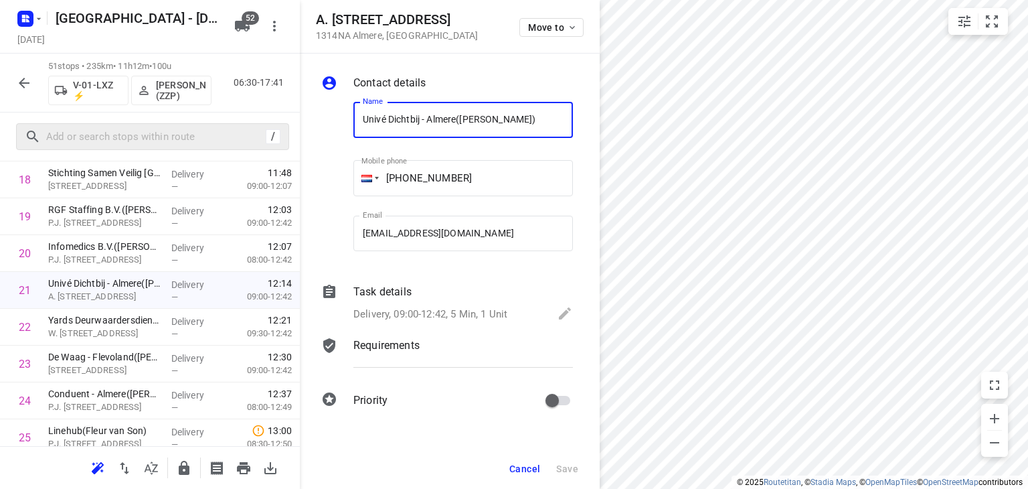
click at [383, 340] on p "Requirements" at bounding box center [387, 345] width 66 height 16
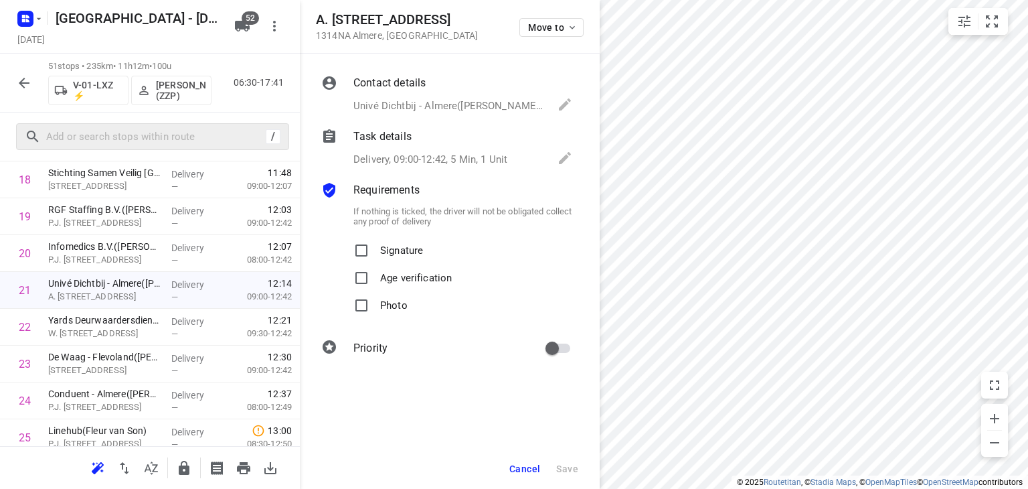
click at [420, 161] on p "Delivery, 09:00-12:42, 5 Min, 1 Unit" at bounding box center [431, 159] width 154 height 15
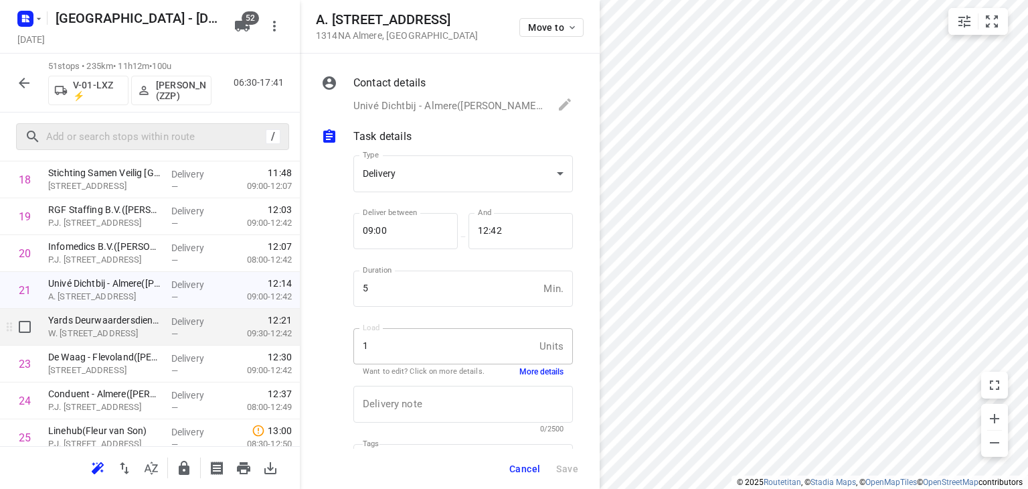
click at [94, 328] on p "W. [STREET_ADDRESS]" at bounding box center [104, 333] width 112 height 13
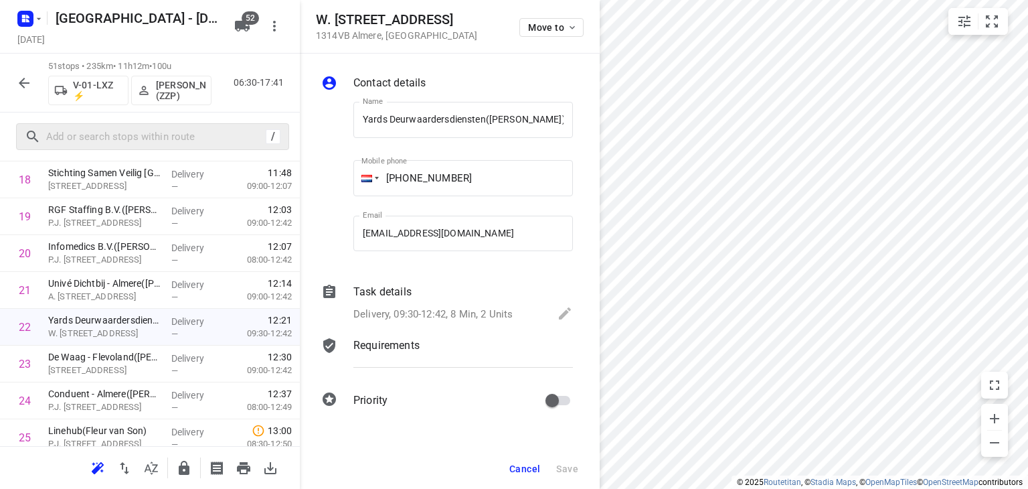
click at [396, 343] on p "Requirements" at bounding box center [387, 345] width 66 height 16
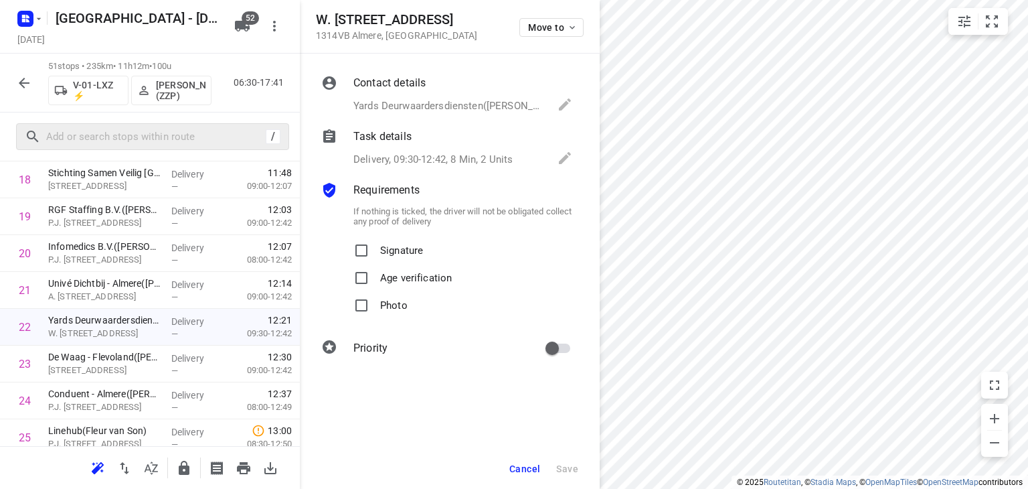
click at [415, 159] on p "Delivery, 09:30-12:42, 8 Min, 2 Units" at bounding box center [433, 159] width 159 height 15
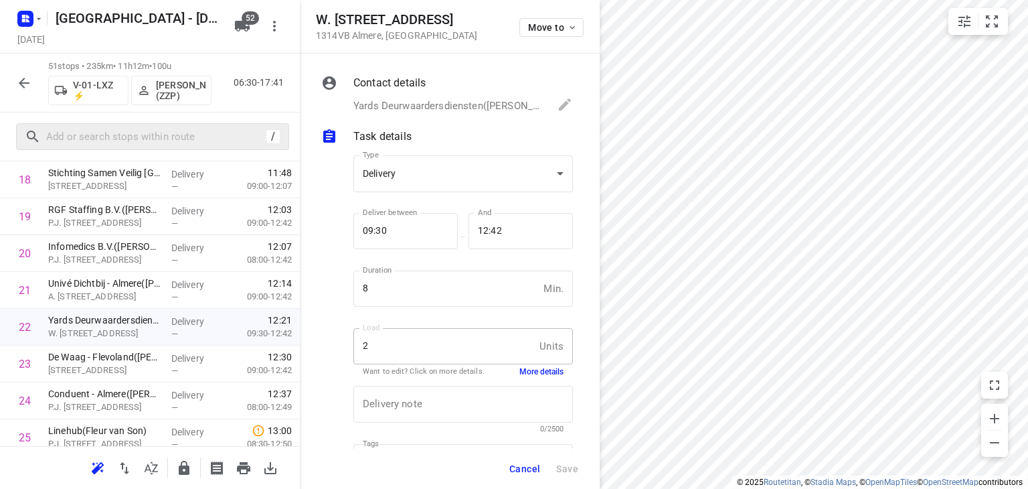
click at [529, 467] on span "Cancel" at bounding box center [525, 468] width 31 height 11
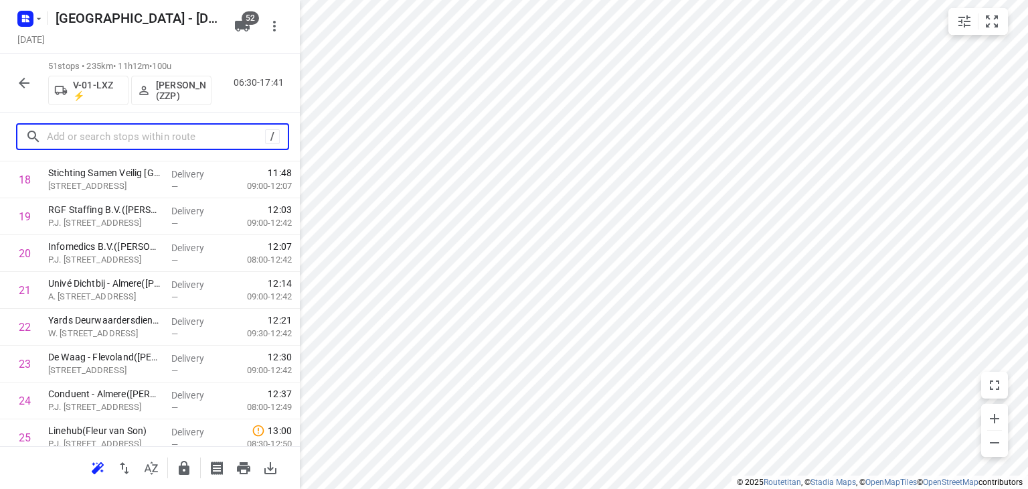
click at [125, 133] on input "text" at bounding box center [156, 137] width 218 height 21
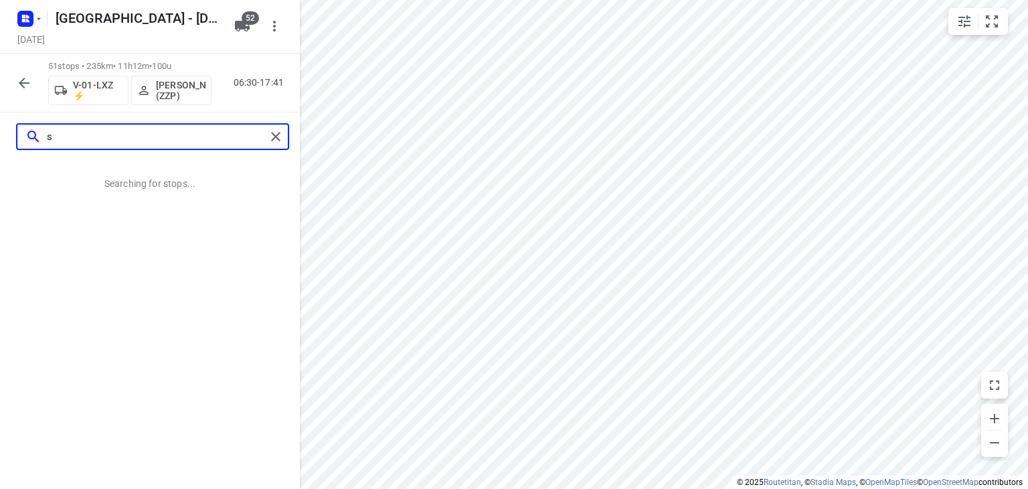
scroll to position [0, 0]
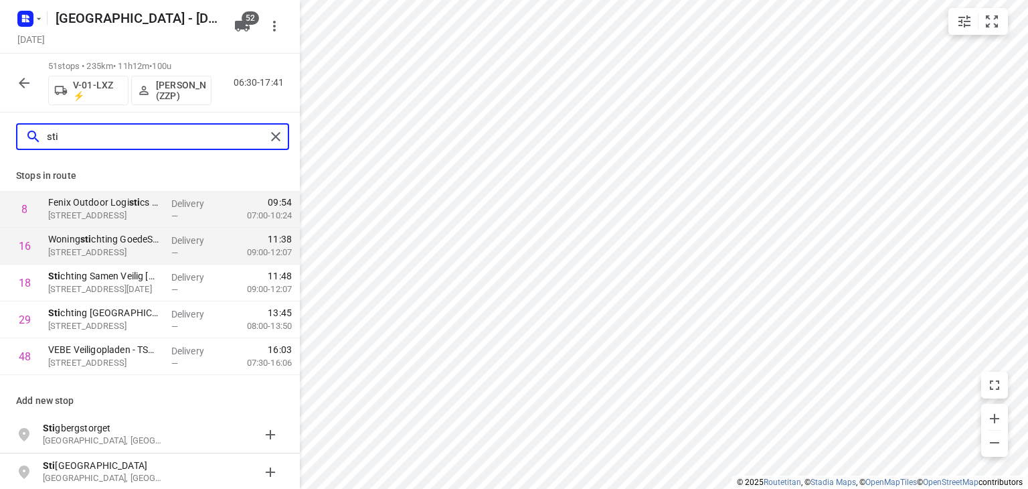
type input "sti"
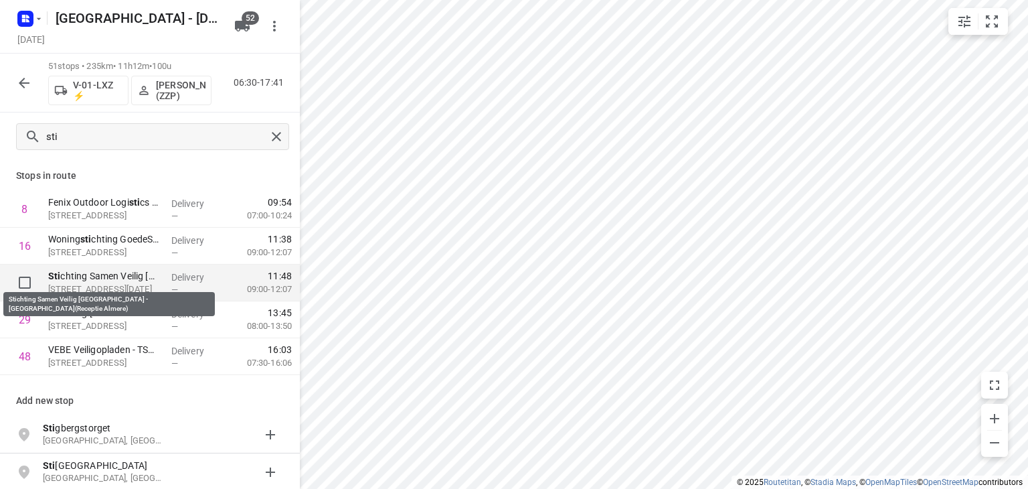
click at [99, 281] on p "Sti chting Samen Veilig [GEOGRAPHIC_DATA] - [GEOGRAPHIC_DATA](Receptie Almere)" at bounding box center [104, 275] width 112 height 13
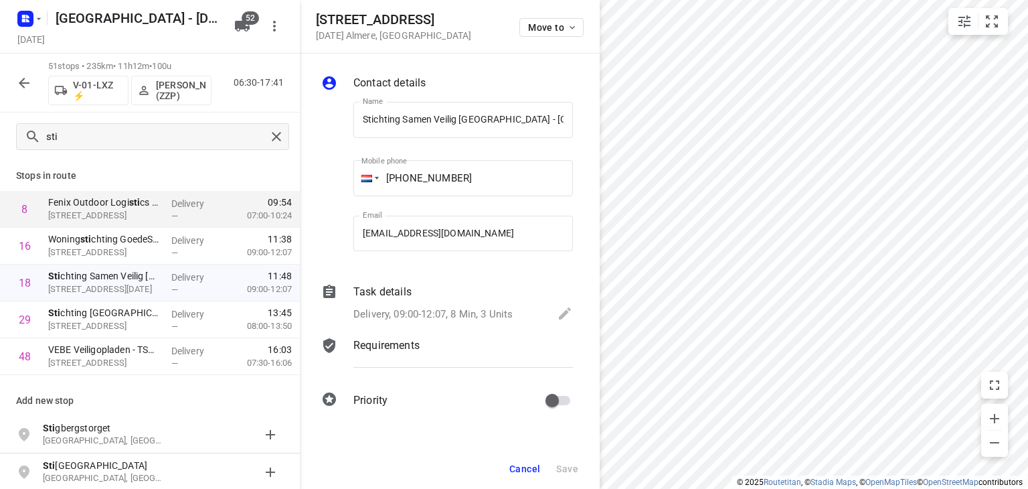
click at [536, 467] on span "Cancel" at bounding box center [525, 468] width 31 height 11
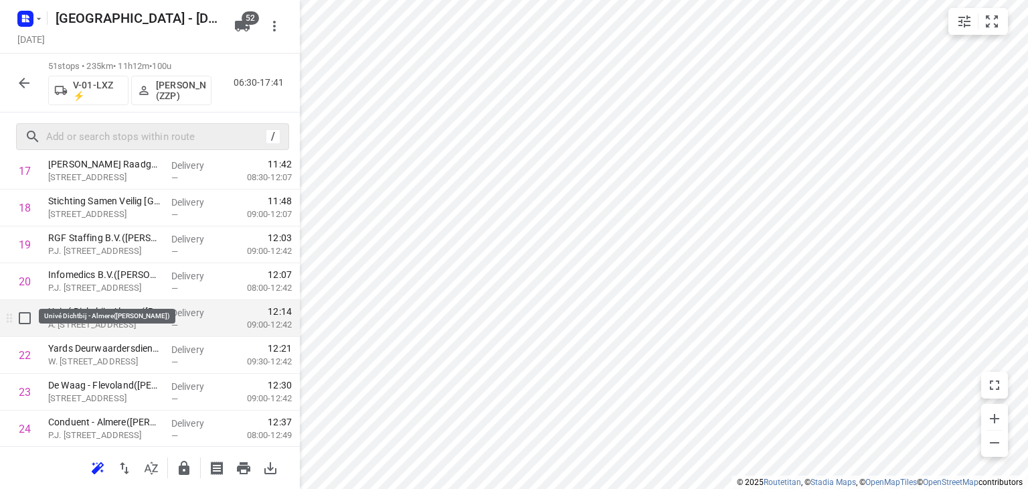
scroll to position [603, 0]
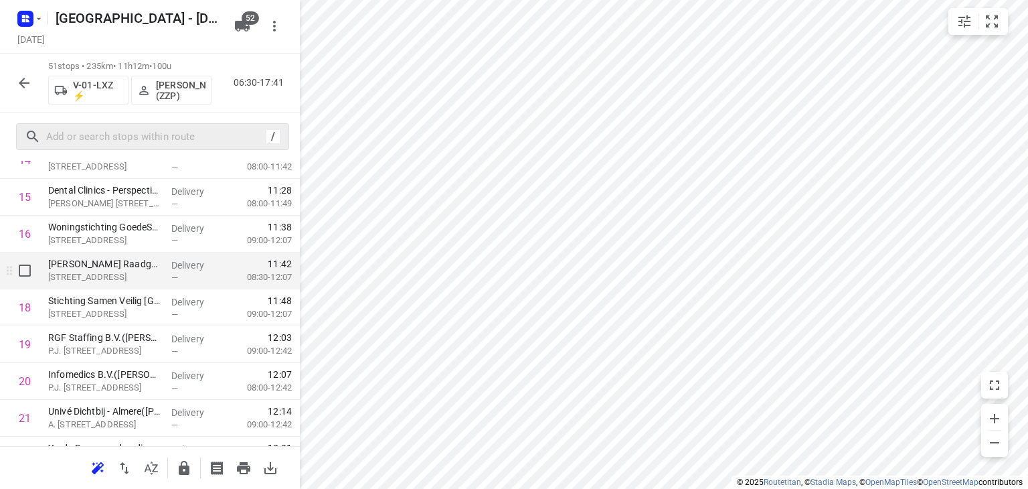
click at [98, 274] on p "[STREET_ADDRESS]" at bounding box center [104, 276] width 112 height 13
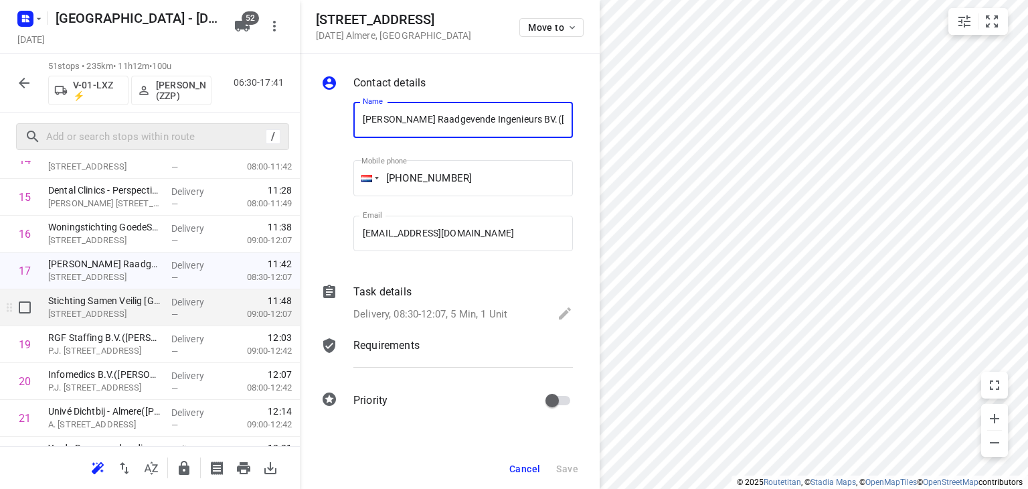
scroll to position [0, 59]
click at [378, 345] on p "Requirements" at bounding box center [387, 345] width 66 height 16
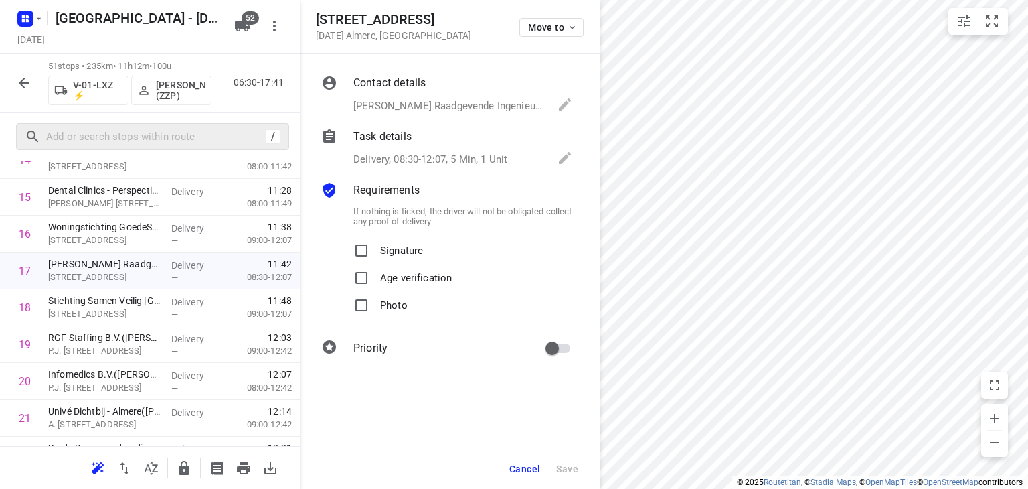
scroll to position [0, 0]
click at [396, 159] on p "Delivery, 08:30-12:07, 5 Min, 1 Unit" at bounding box center [431, 159] width 154 height 15
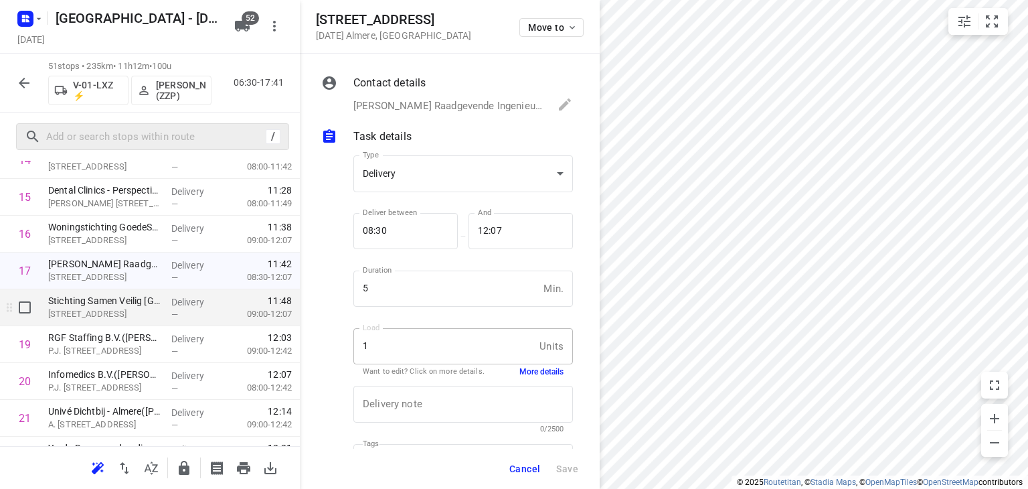
click at [88, 312] on p "[STREET_ADDRESS]" at bounding box center [104, 313] width 112 height 13
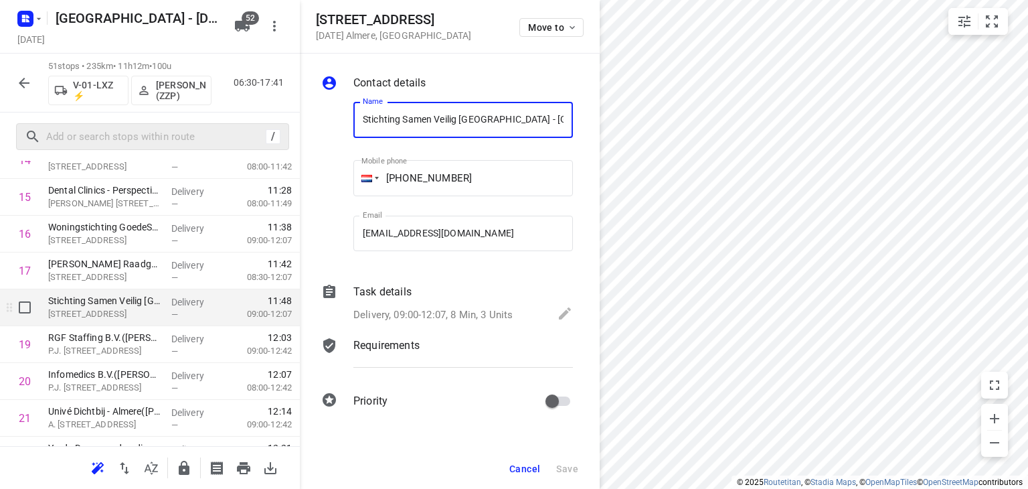
scroll to position [0, 88]
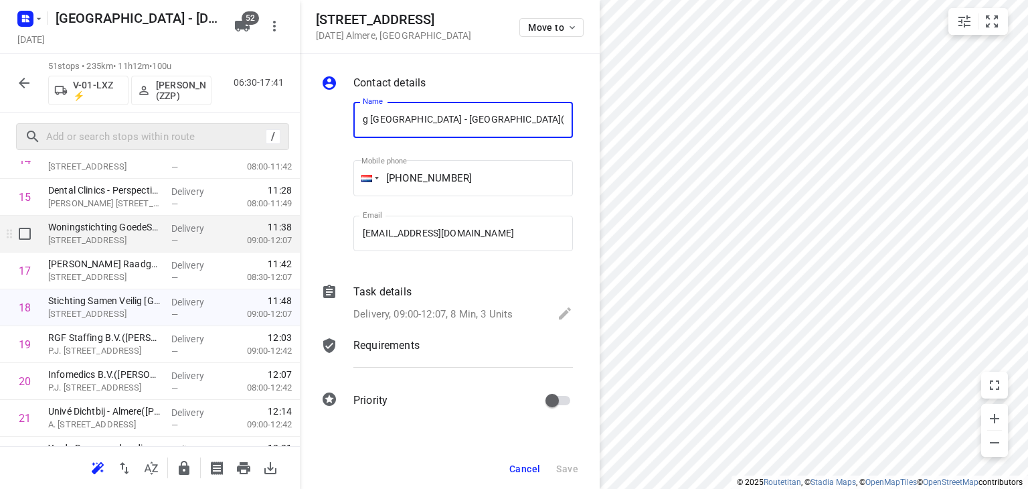
click at [110, 236] on p "[STREET_ADDRESS]" at bounding box center [104, 240] width 112 height 13
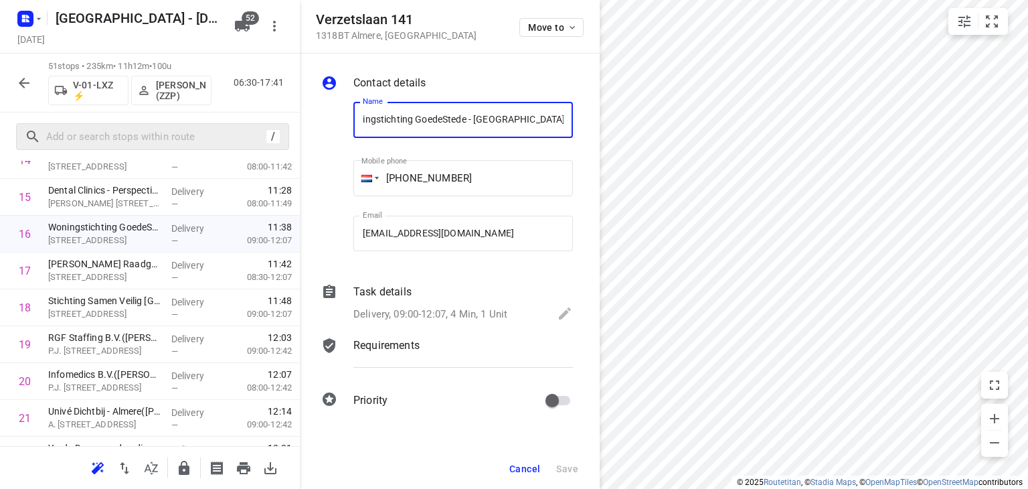
click at [383, 345] on p "Requirements" at bounding box center [387, 345] width 66 height 16
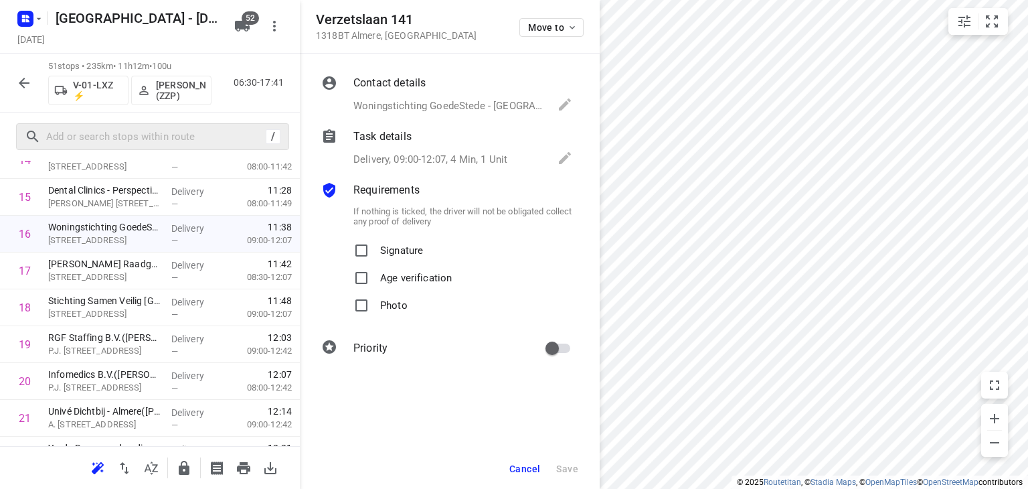
scroll to position [0, 0]
click at [399, 160] on p "Delivery, 09:00-12:07, 4 Min, 1 Unit" at bounding box center [431, 159] width 154 height 15
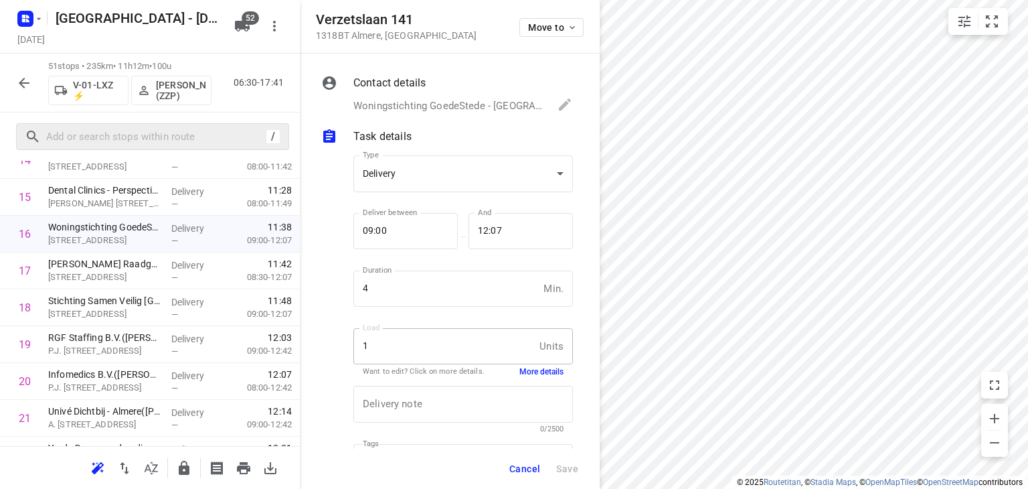
click at [522, 469] on span "Cancel" at bounding box center [525, 468] width 31 height 11
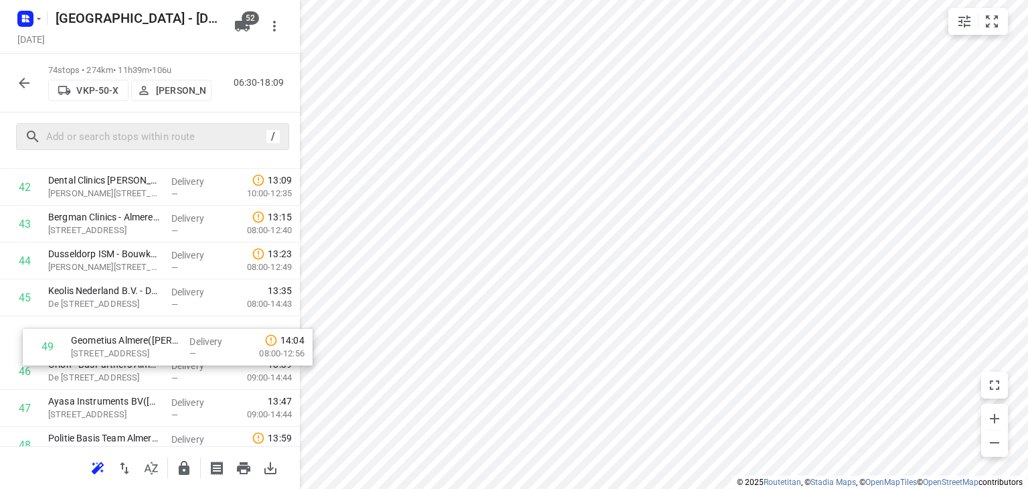
scroll to position [1608, 0]
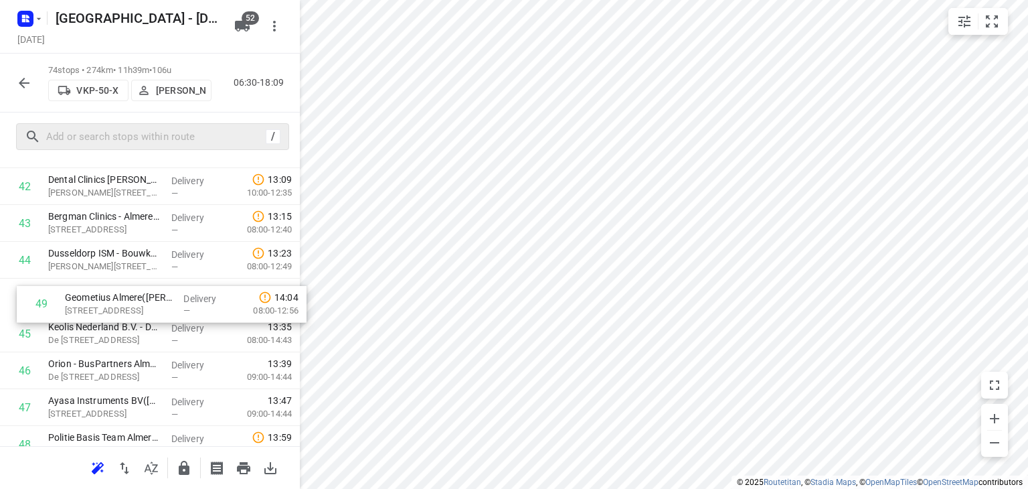
drag, startPoint x: 98, startPoint y: 441, endPoint x: 108, endPoint y: 285, distance: 156.4
click at [108, 285] on div "1 Renewi Organics - Orgaworld ZAW([PERSON_NAME] Hop) [STREET_ADDRESS] Delivery …" at bounding box center [150, 20] width 300 height 2725
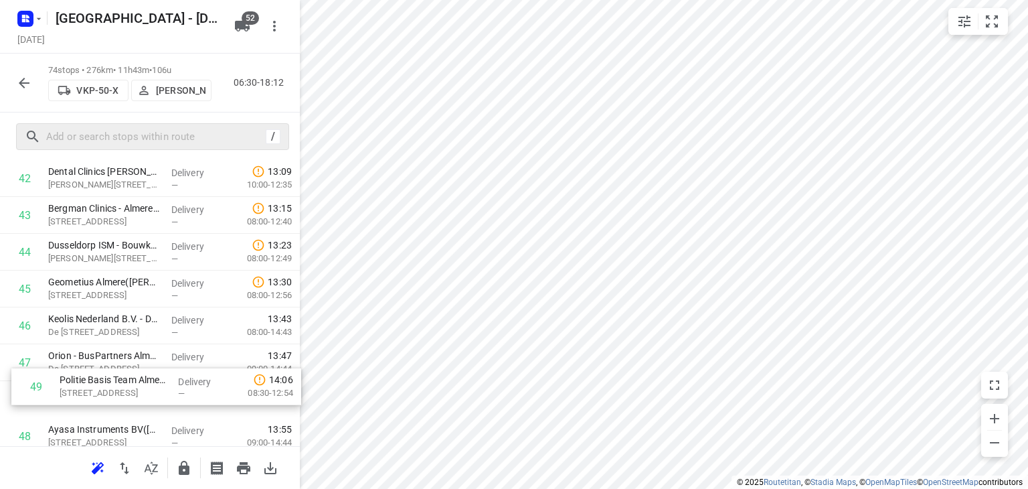
scroll to position [1616, 0]
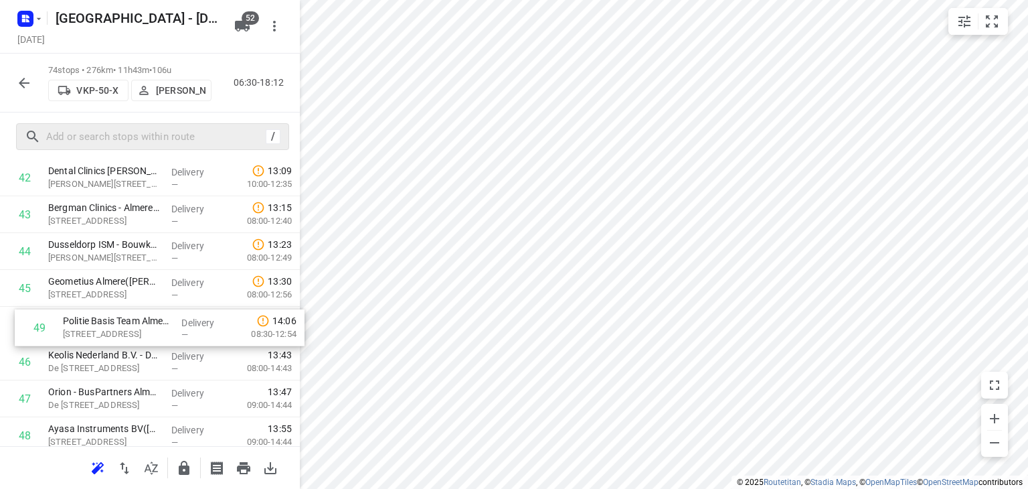
drag, startPoint x: 70, startPoint y: 439, endPoint x: 86, endPoint y: 315, distance: 125.6
click at [86, 315] on div "1 Renewi Organics - Orgaworld ZAW([PERSON_NAME] Hop) [STREET_ADDRESS] Delivery …" at bounding box center [150, 12] width 300 height 2725
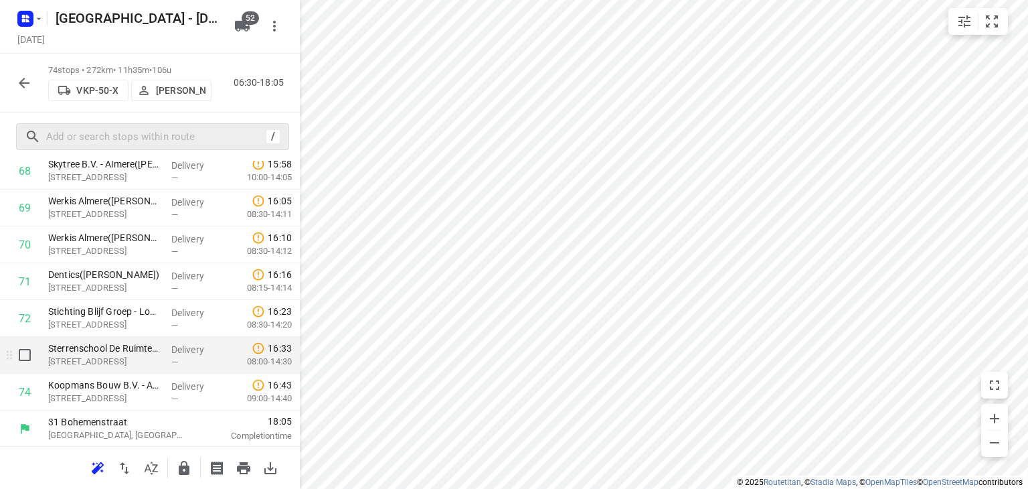
scroll to position [2582, 0]
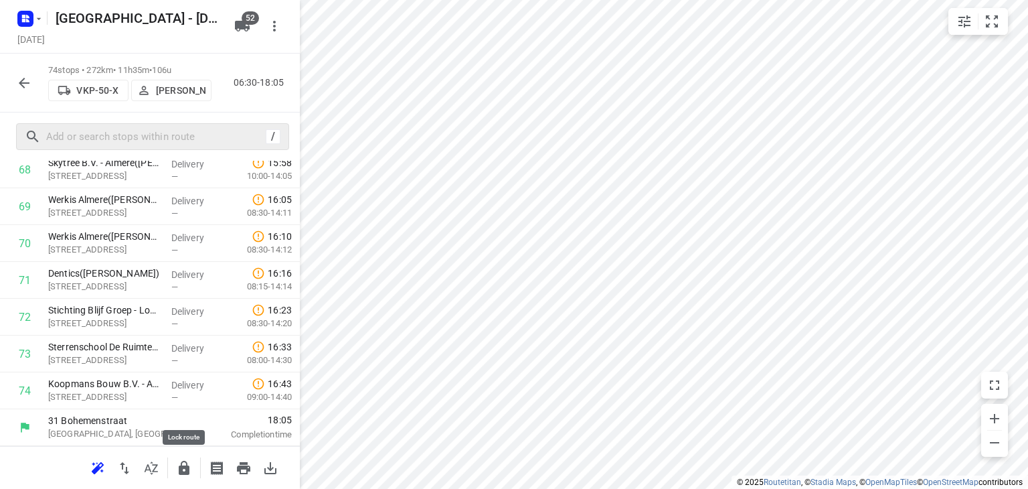
click at [183, 469] on icon "button" at bounding box center [184, 468] width 16 height 16
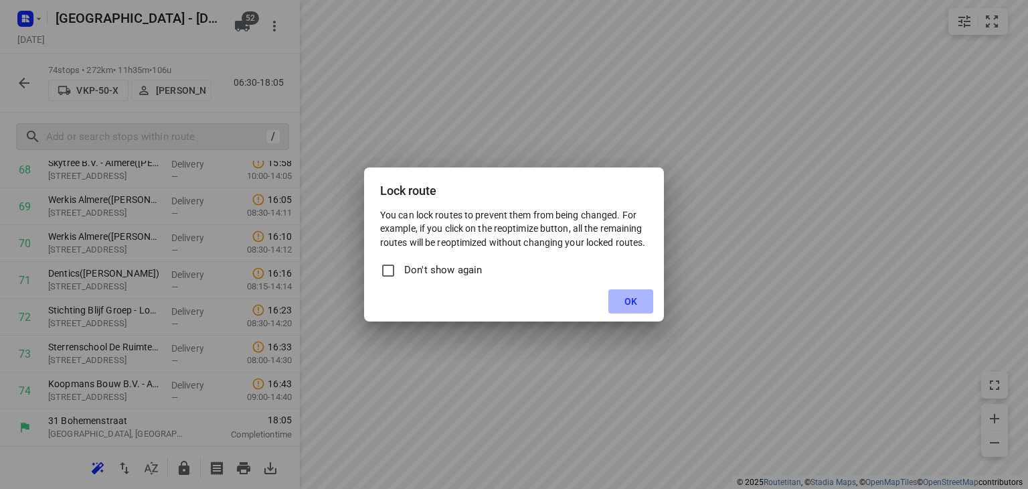
click at [629, 307] on button "OK" at bounding box center [631, 301] width 45 height 24
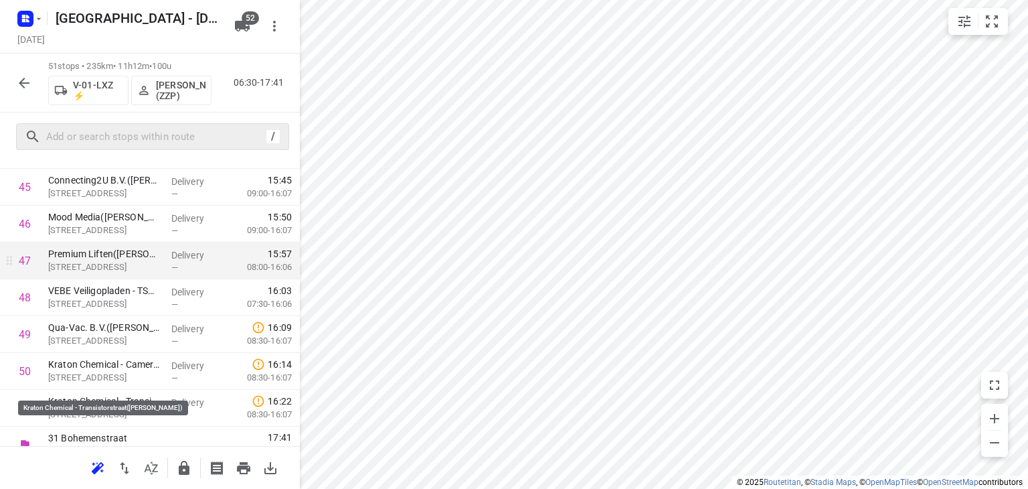
scroll to position [1735, 0]
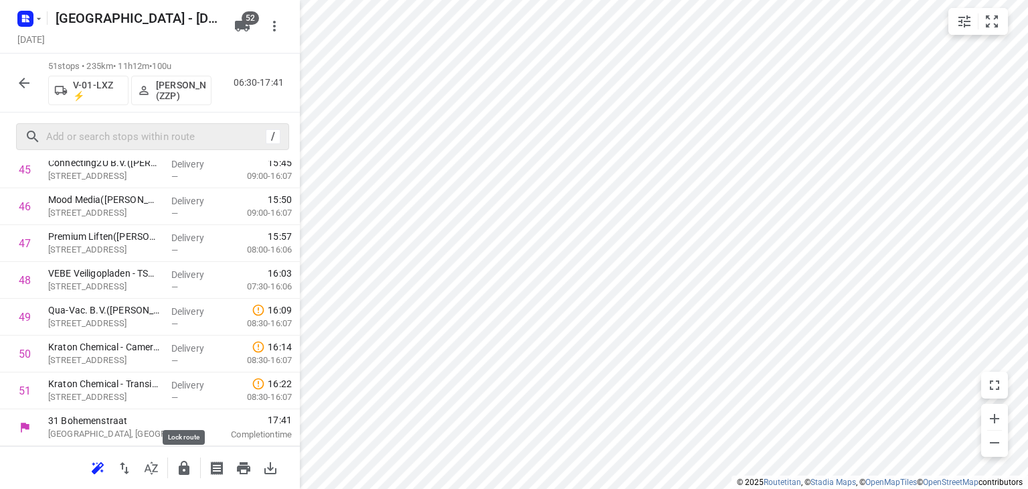
click at [183, 466] on icon "button" at bounding box center [184, 468] width 11 height 14
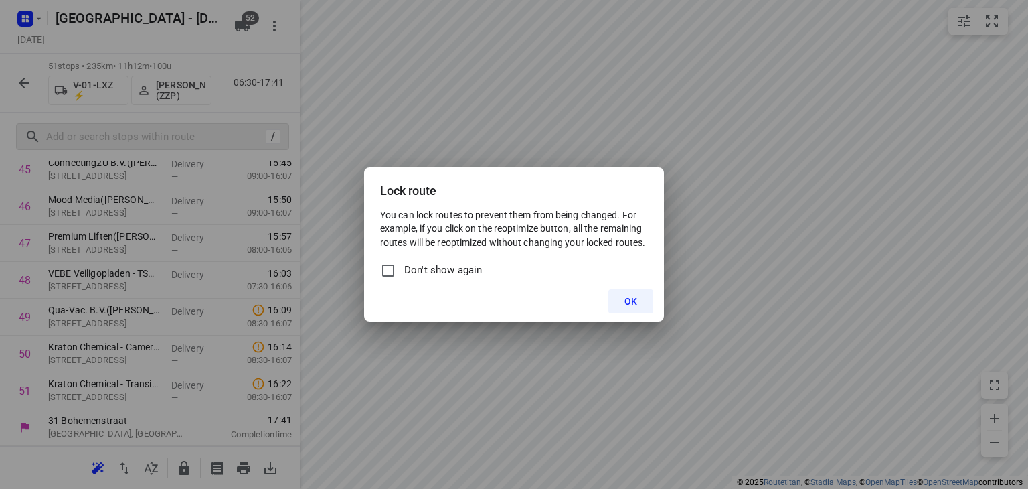
click at [637, 306] on button "OK" at bounding box center [631, 301] width 45 height 24
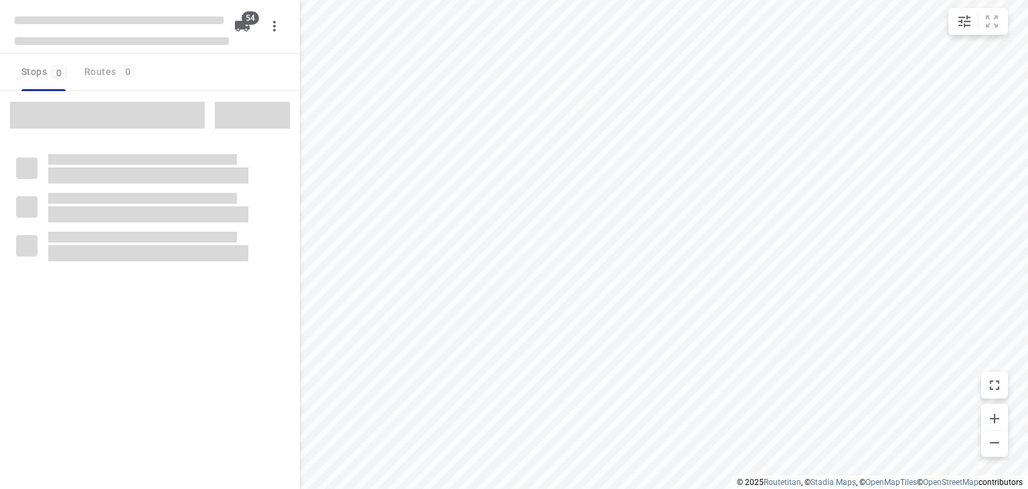
checkbox input "true"
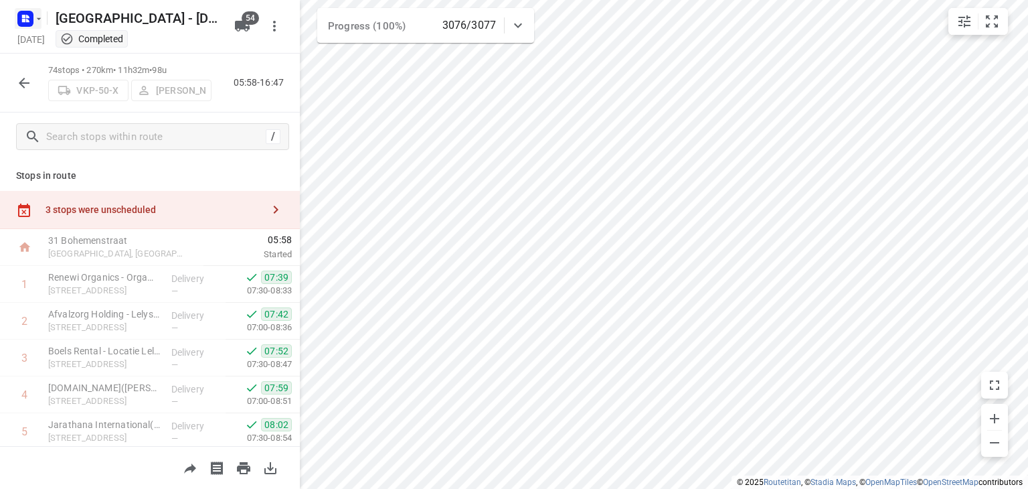
click at [21, 23] on rect "button" at bounding box center [25, 19] width 16 height 16
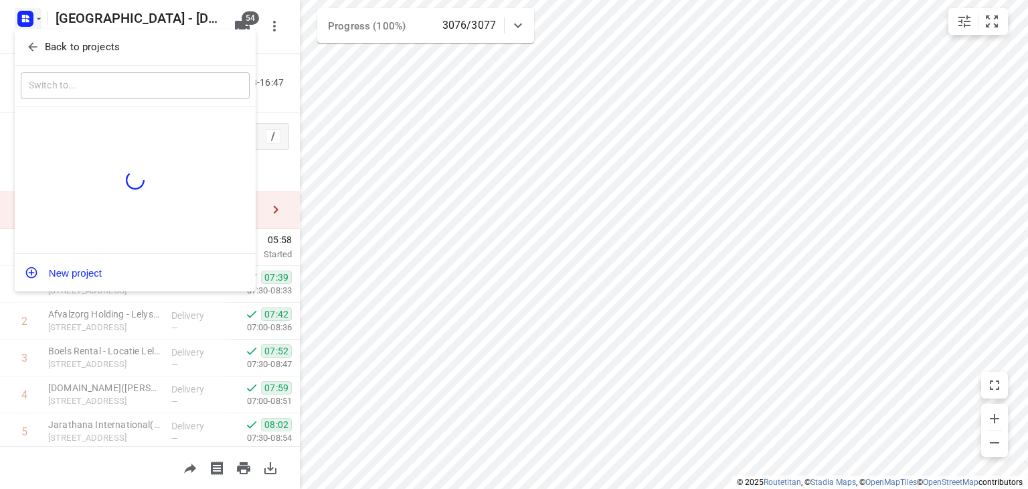
click at [31, 44] on icon "button" at bounding box center [32, 47] width 9 height 9
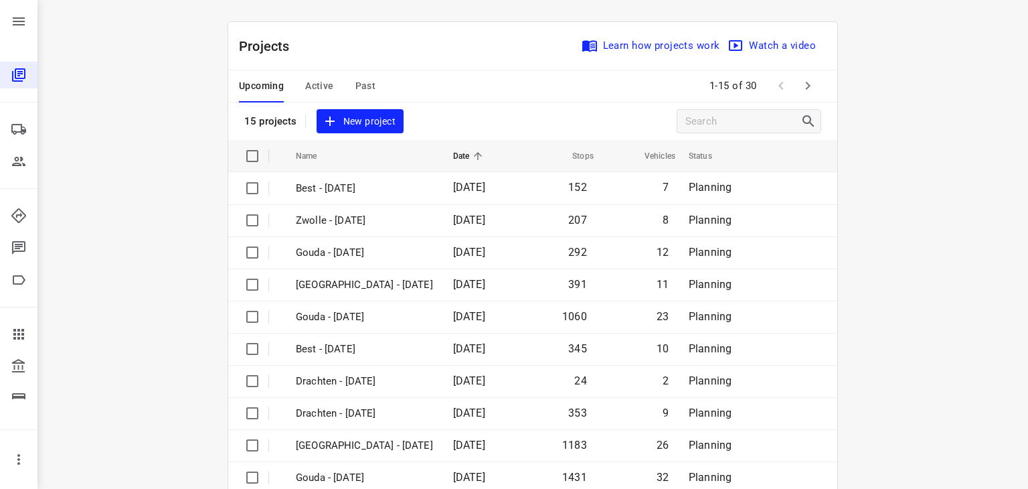
click at [347, 74] on div "Upcoming Active Past" at bounding box center [318, 86] width 158 height 32
click at [356, 86] on span "Past" at bounding box center [366, 86] width 21 height 17
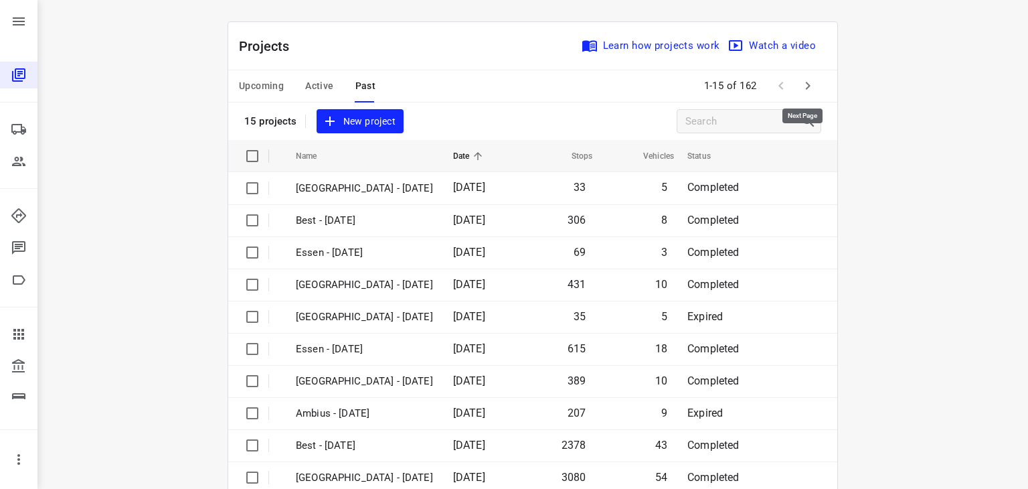
click at [806, 88] on icon "button" at bounding box center [808, 86] width 5 height 8
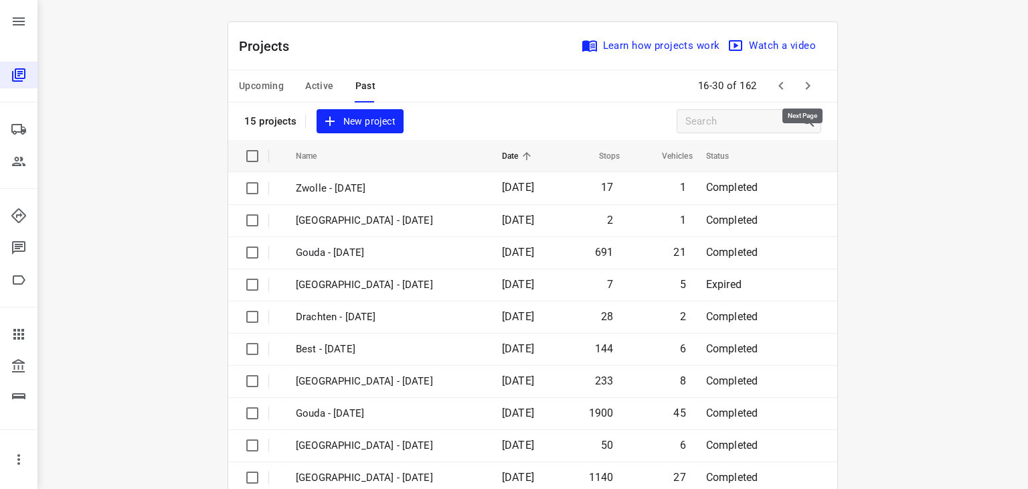
click at [806, 86] on icon "button" at bounding box center [808, 86] width 5 height 8
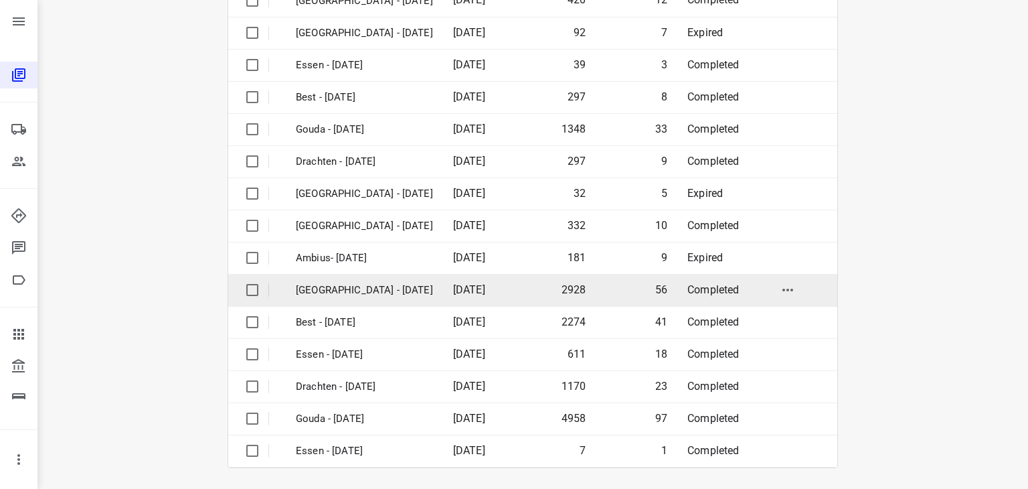
scroll to position [121, 0]
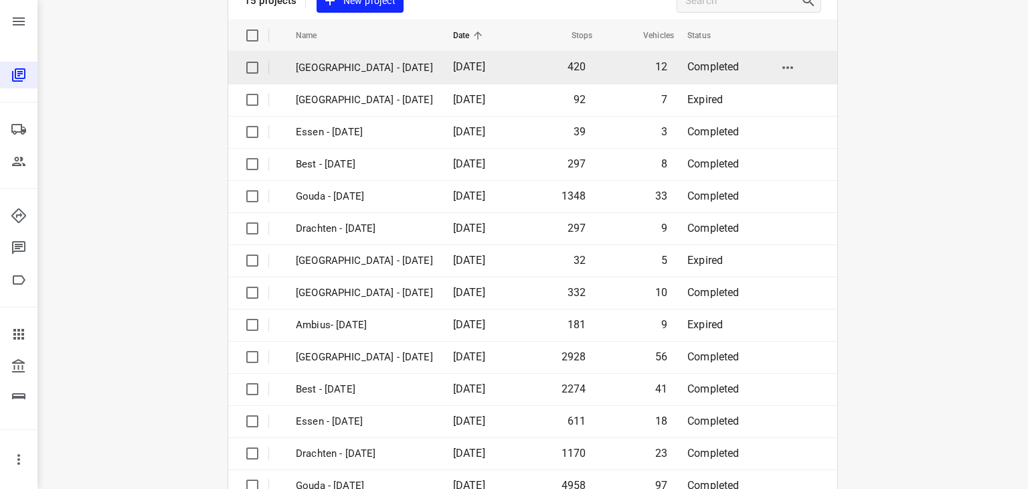
click at [343, 65] on p "[GEOGRAPHIC_DATA] - [DATE]" at bounding box center [364, 67] width 137 height 15
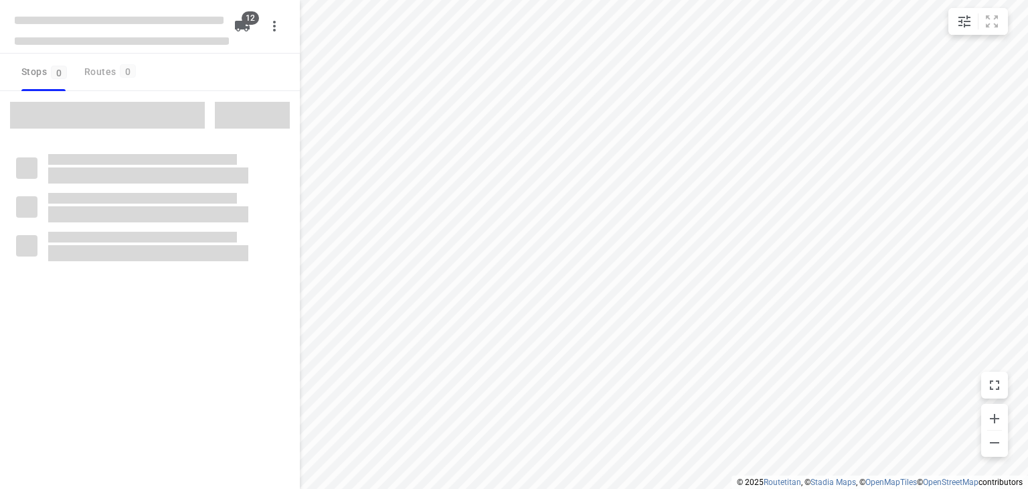
checkbox input "true"
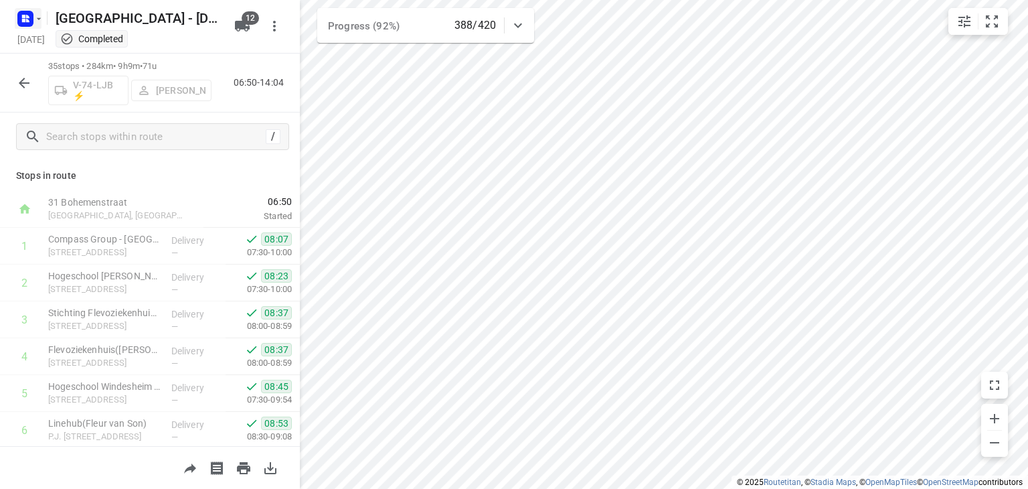
click at [28, 17] on icon "button" at bounding box center [27, 16] width 3 height 3
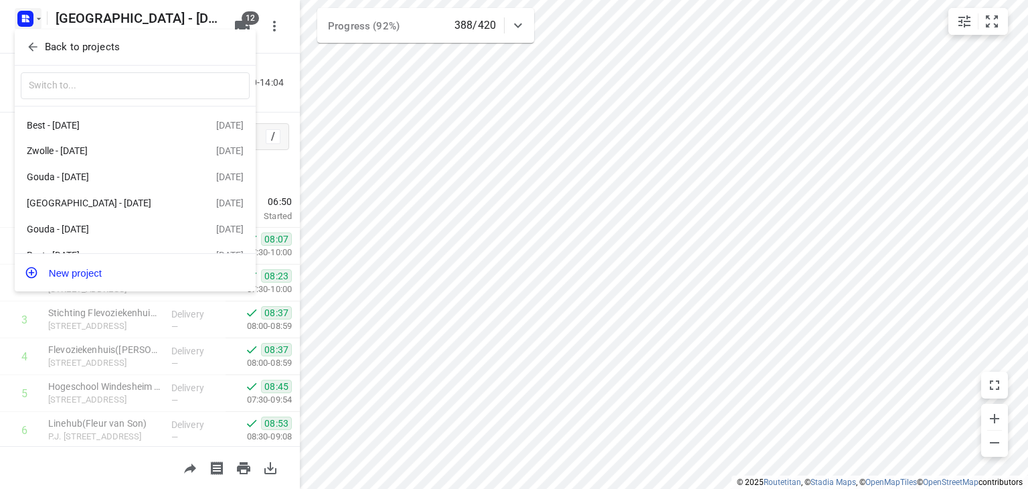
click at [35, 51] on icon "button" at bounding box center [32, 46] width 13 height 13
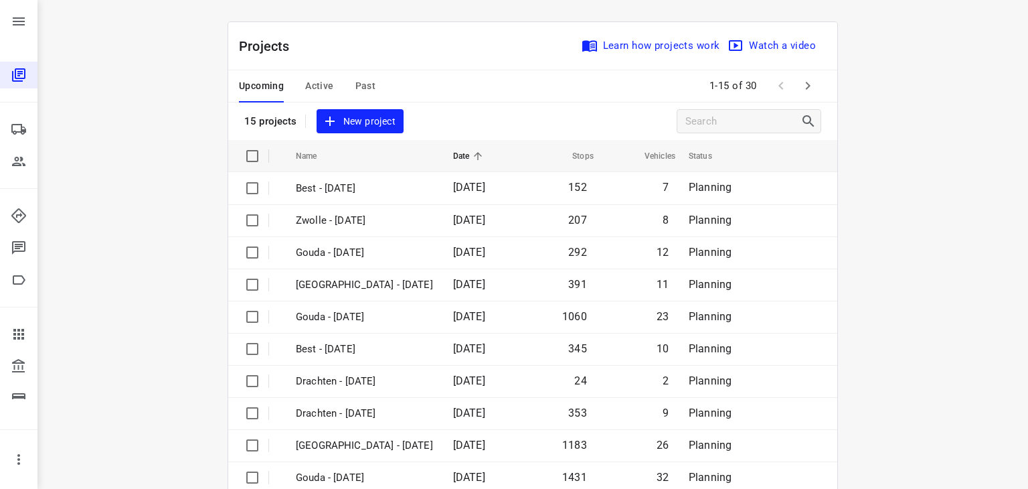
click at [358, 86] on span "Past" at bounding box center [366, 86] width 21 height 17
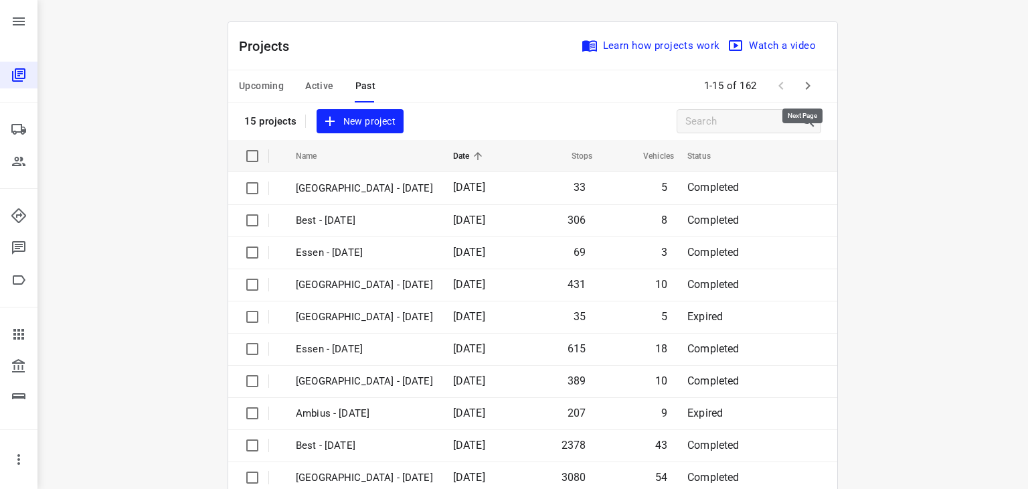
click at [803, 86] on icon "button" at bounding box center [808, 86] width 16 height 16
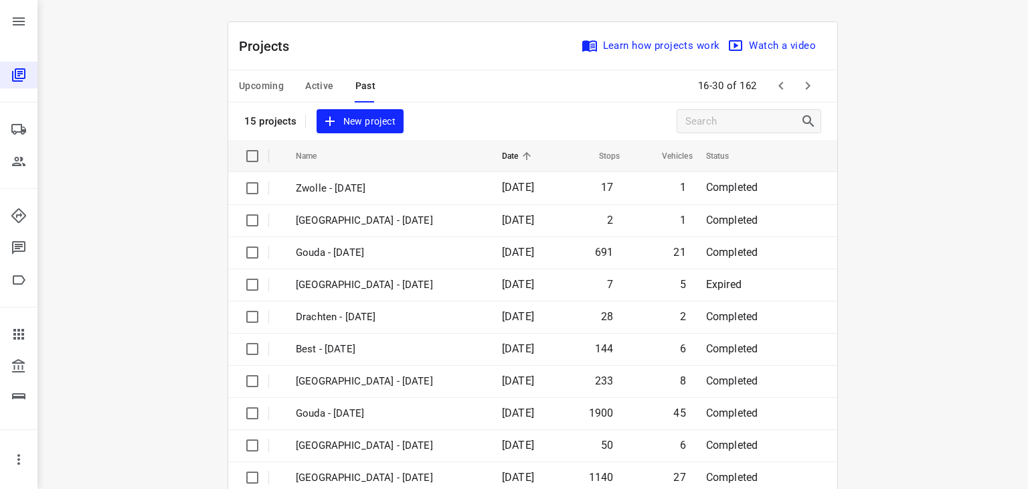
click at [809, 84] on icon "button" at bounding box center [808, 86] width 16 height 16
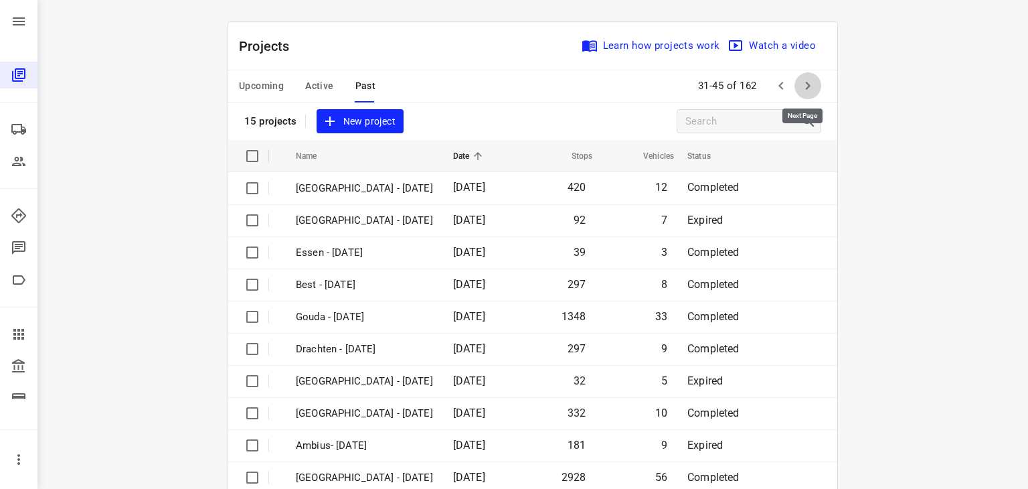
click at [811, 90] on icon "button" at bounding box center [808, 86] width 16 height 16
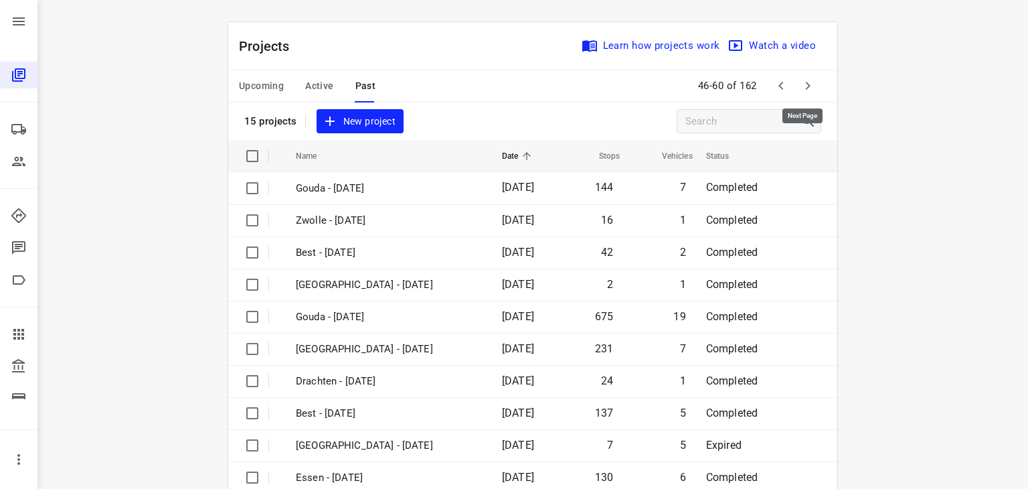
click at [807, 84] on icon "button" at bounding box center [808, 86] width 16 height 16
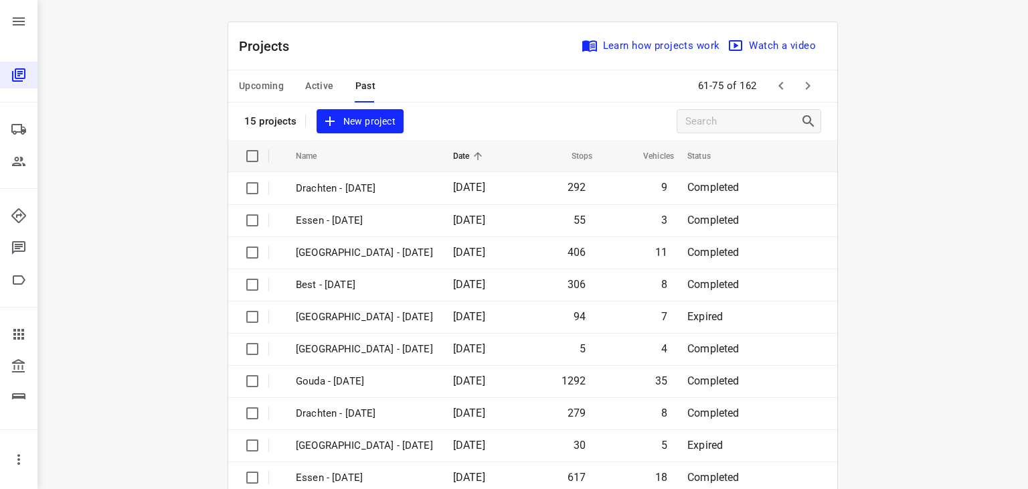
click at [435, 50] on div "Projects Learn how projects work Watch a video" at bounding box center [532, 46] width 609 height 48
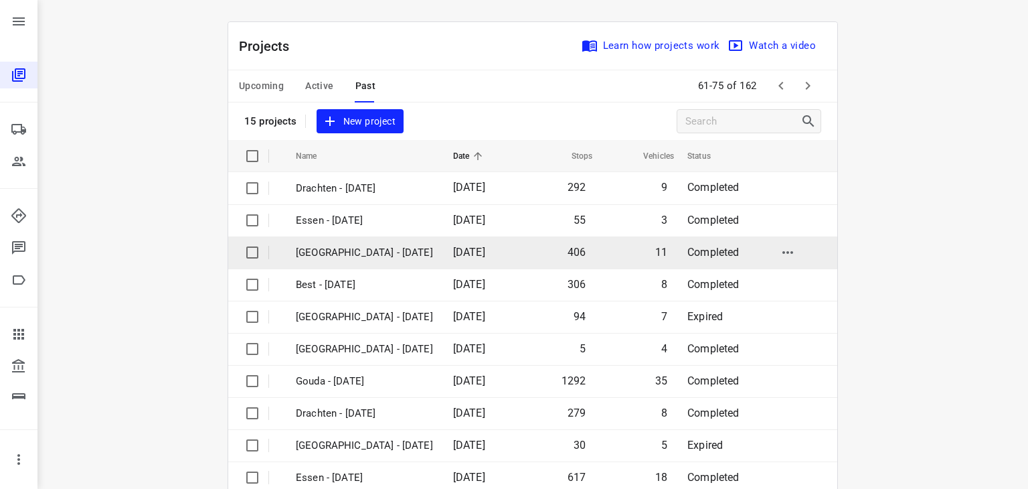
click at [361, 248] on p "[GEOGRAPHIC_DATA] - [DATE]" at bounding box center [364, 252] width 137 height 15
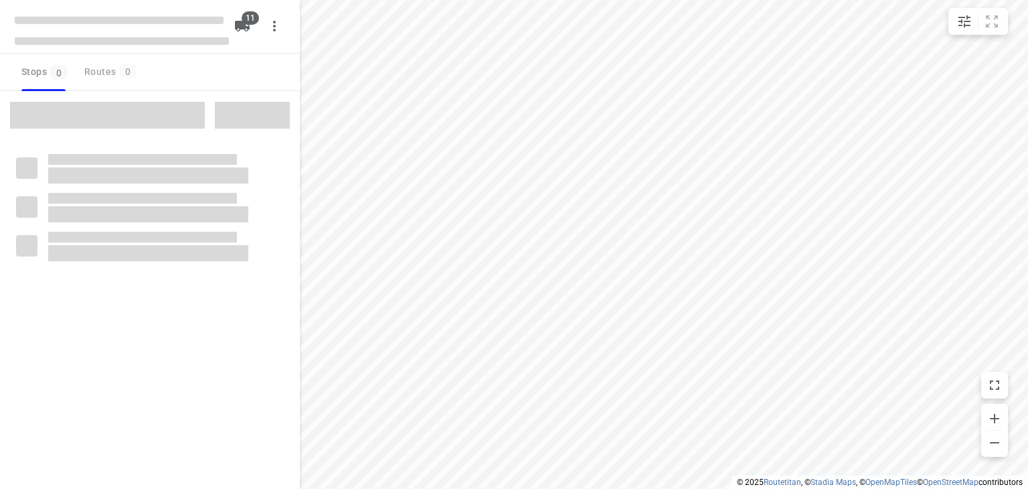
type input "distance"
